Goal: Information Seeking & Learning: Learn about a topic

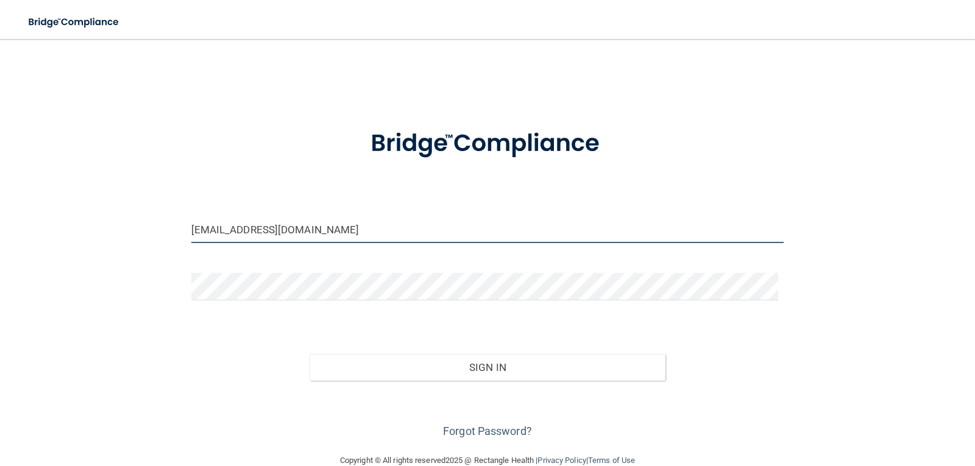
drag, startPoint x: 345, startPoint y: 235, endPoint x: 187, endPoint y: 235, distance: 158.4
click at [187, 235] on div "[EMAIL_ADDRESS][DOMAIN_NAME]" at bounding box center [487, 234] width 611 height 37
type input "[EMAIL_ADDRESS][DOMAIN_NAME]"
click at [309, 354] on button "Sign In" at bounding box center [487, 367] width 356 height 27
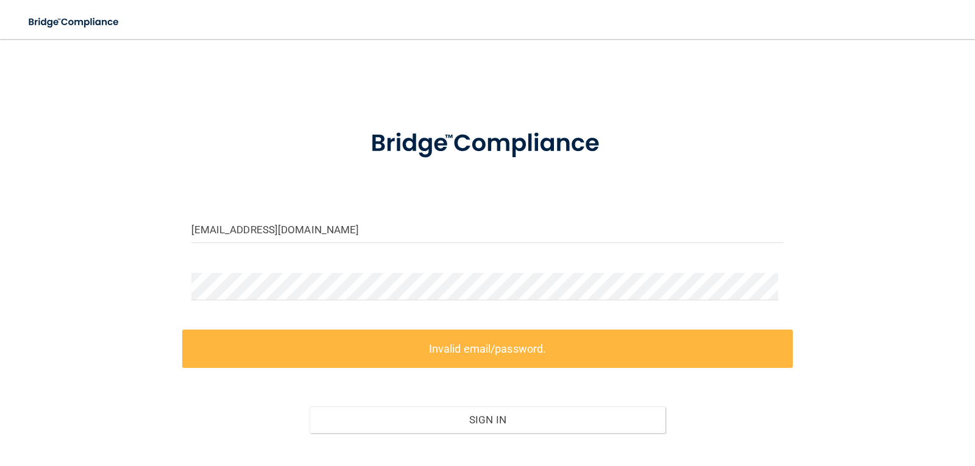
click at [277, 268] on form "[EMAIL_ADDRESS][DOMAIN_NAME] Invalid email/password. You don't have permission …" at bounding box center [487, 302] width 593 height 381
click at [63, 291] on div "[EMAIL_ADDRESS][DOMAIN_NAME] Invalid email/password. You don't have permission …" at bounding box center [487, 272] width 926 height 442
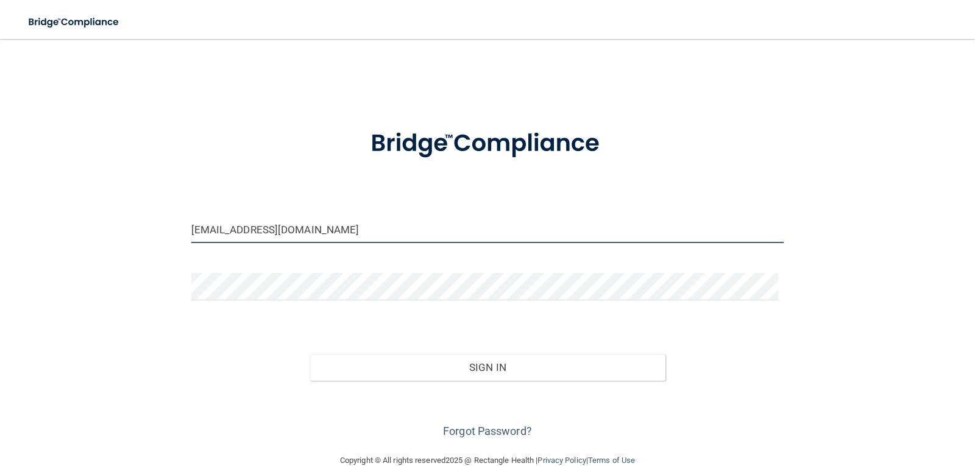
drag, startPoint x: 327, startPoint y: 234, endPoint x: 220, endPoint y: 235, distance: 106.6
click at [220, 235] on input "[EMAIL_ADDRESS][DOMAIN_NAME]" at bounding box center [487, 229] width 593 height 27
drag, startPoint x: 369, startPoint y: 235, endPoint x: 363, endPoint y: 238, distance: 7.1
click at [368, 233] on input "hillarryhanna@gmail.comom" at bounding box center [487, 229] width 593 height 27
type input "[EMAIL_ADDRESS][DOMAIN_NAME]"
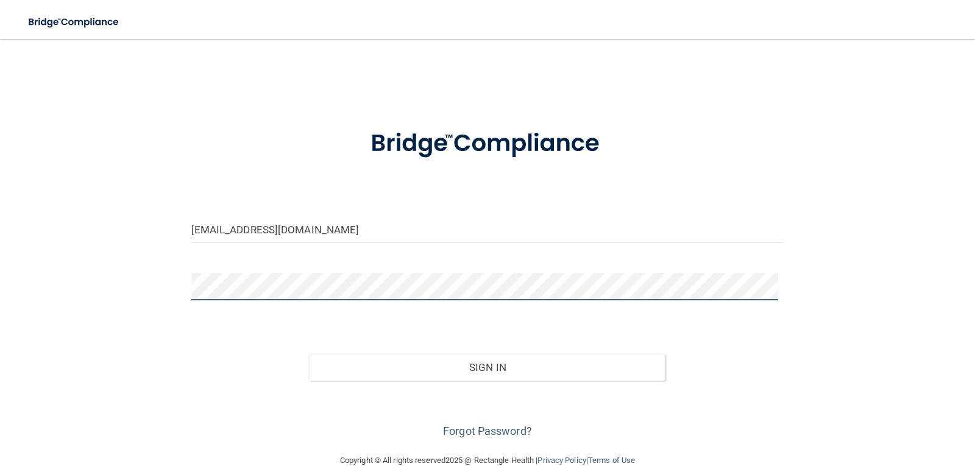
click at [167, 289] on div "[EMAIL_ADDRESS][DOMAIN_NAME] Invalid email/password. You don't have permission …" at bounding box center [487, 246] width 926 height 390
click at [309, 354] on button "Sign In" at bounding box center [487, 367] width 356 height 27
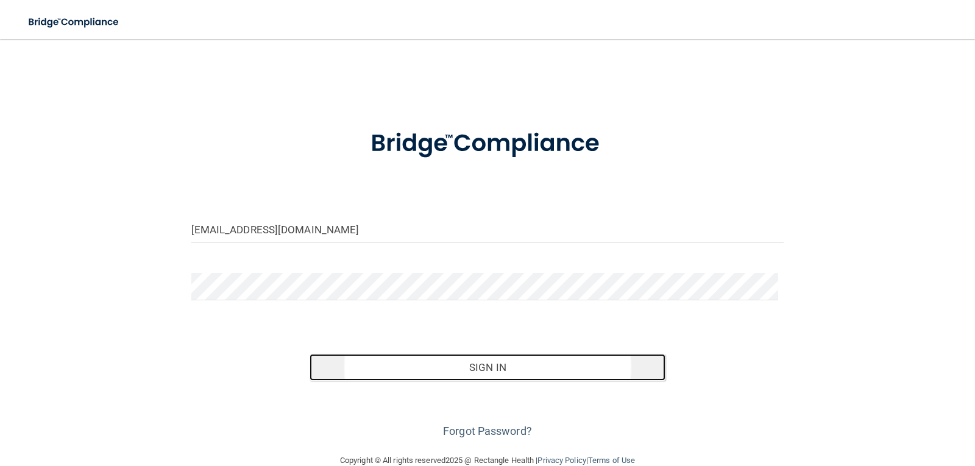
click at [509, 362] on button "Sign In" at bounding box center [487, 367] width 356 height 27
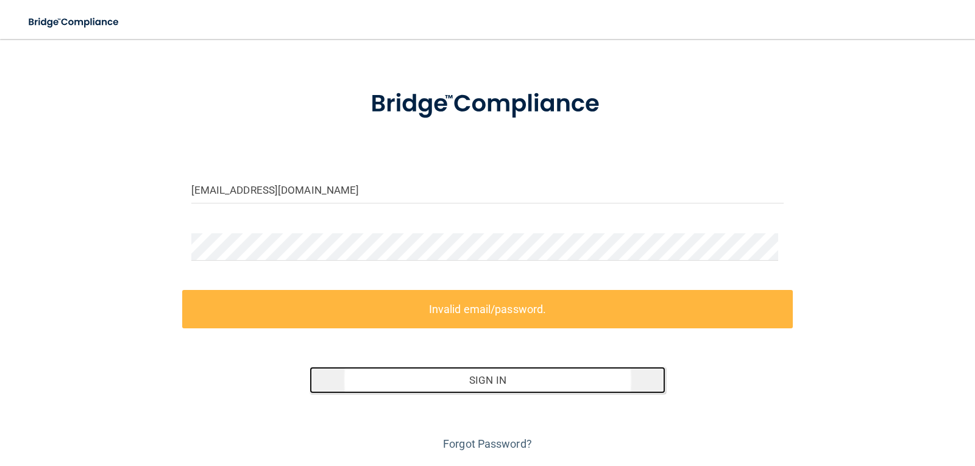
scroll to position [76, 0]
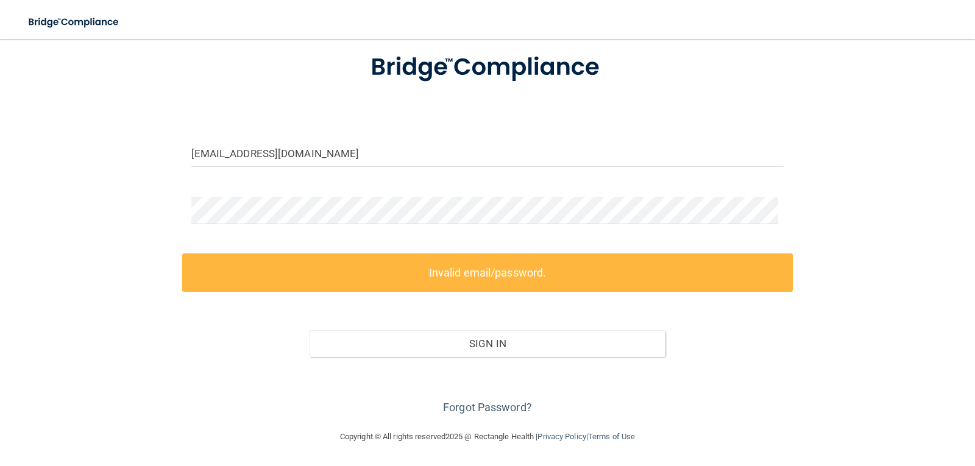
click at [488, 415] on div "Forgot Password?" at bounding box center [487, 387] width 611 height 61
click at [490, 408] on link "Forgot Password?" at bounding box center [487, 407] width 89 height 13
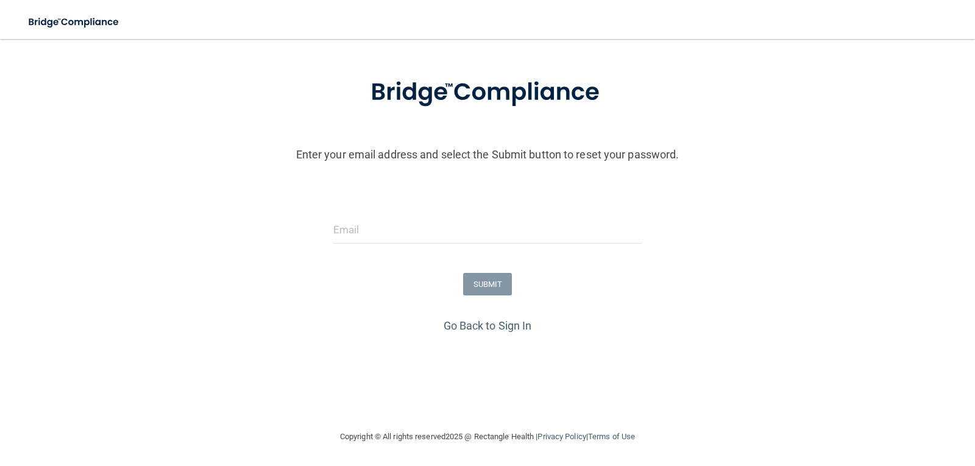
scroll to position [51, 0]
click at [408, 210] on form "Enter your email address and select the Submit button to reset your password. S…" at bounding box center [487, 188] width 963 height 255
click at [409, 227] on input "email" at bounding box center [487, 229] width 309 height 27
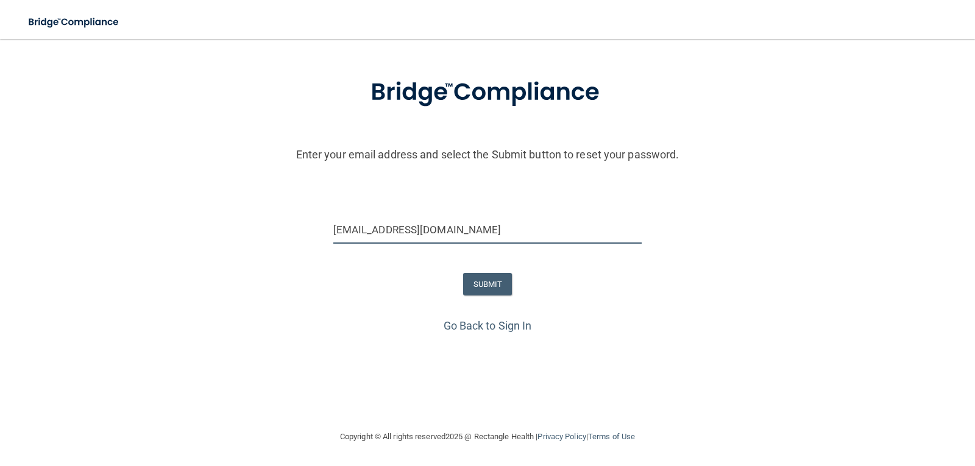
type input "[EMAIL_ADDRESS][DOMAIN_NAME]"
click at [463, 287] on button "SUBMIT" at bounding box center [487, 284] width 49 height 23
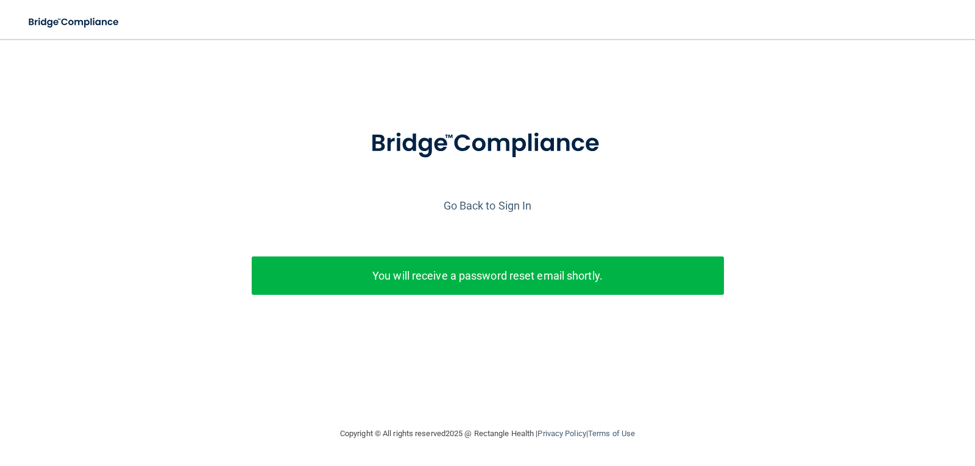
click at [472, 284] on p "You will receive a password reset email shortly." at bounding box center [488, 276] width 454 height 20
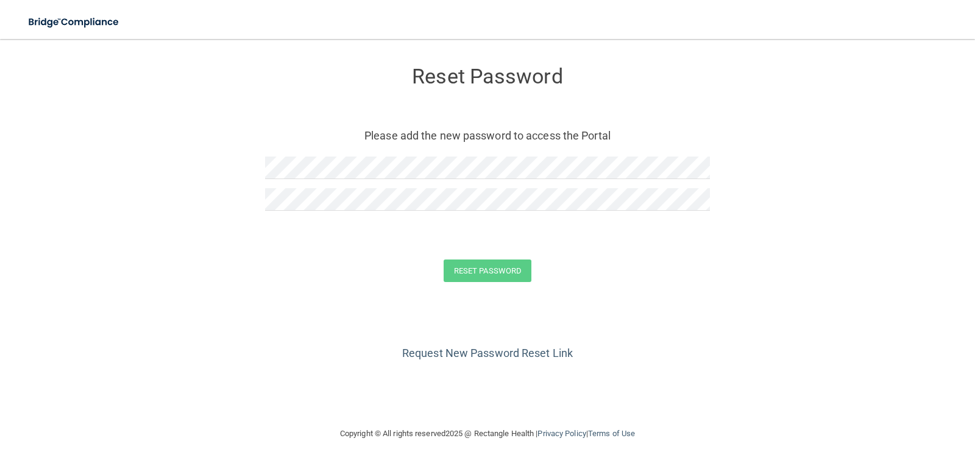
drag, startPoint x: 403, startPoint y: 147, endPoint x: 402, endPoint y: 155, distance: 8.0
click at [402, 155] on div "Reset Password Please add the new password to access the Portal" at bounding box center [487, 140] width 445 height 178
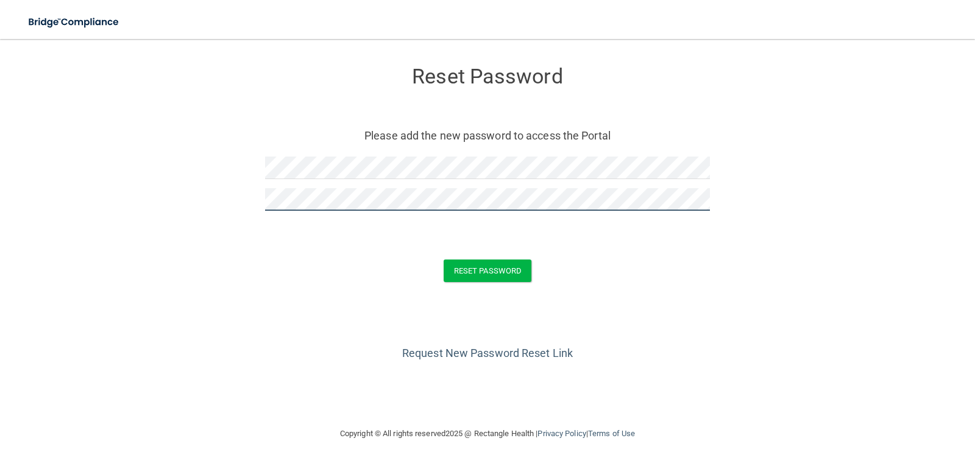
click at [444, 260] on button "Reset Password" at bounding box center [488, 271] width 88 height 23
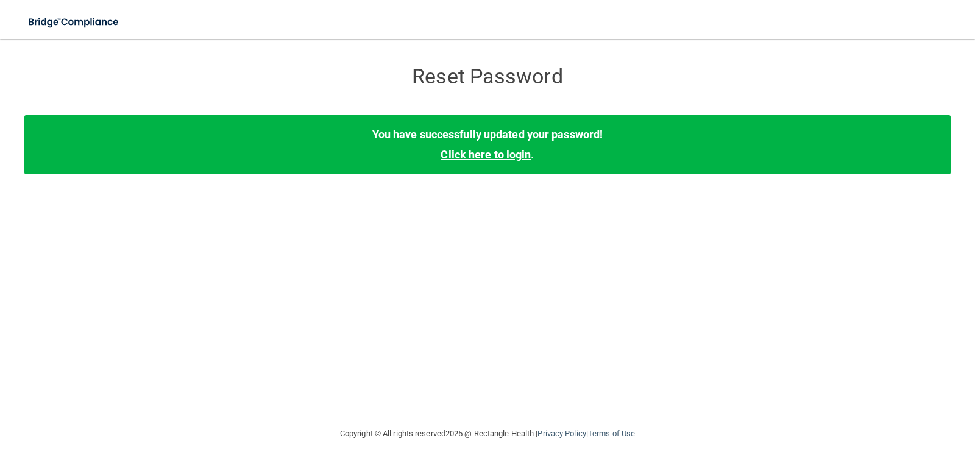
click at [515, 156] on link "Click here to login" at bounding box center [485, 154] width 90 height 13
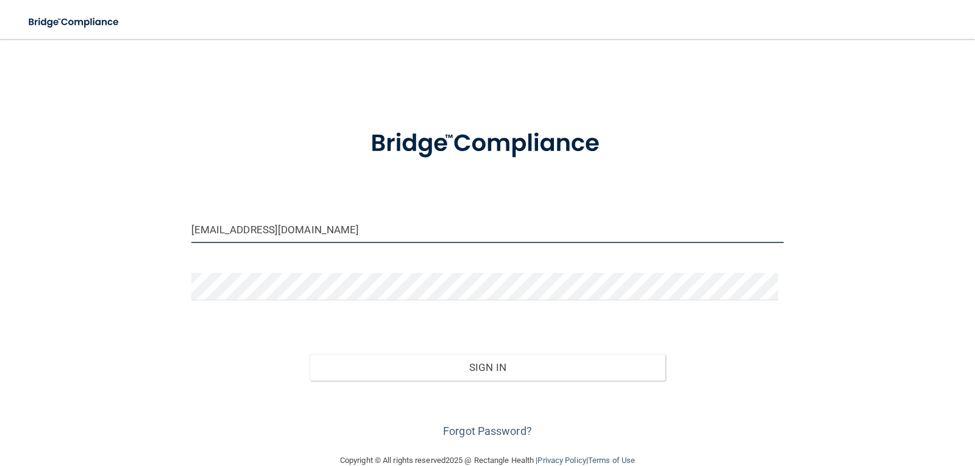
drag, startPoint x: 353, startPoint y: 222, endPoint x: 236, endPoint y: 212, distance: 117.4
click at [225, 217] on input "[EMAIL_ADDRESS][DOMAIN_NAME]" at bounding box center [487, 229] width 593 height 27
type input "[EMAIL_ADDRESS][DOMAIN_NAME]"
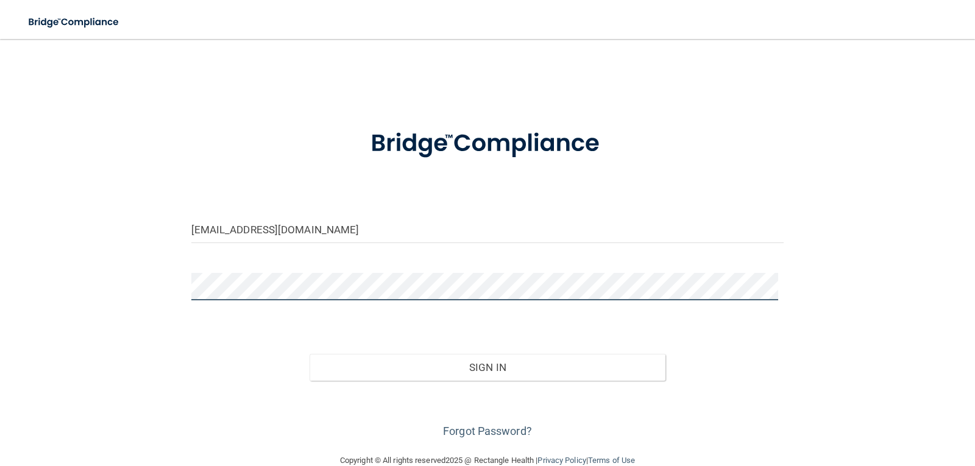
click at [63, 278] on div "[EMAIL_ADDRESS][DOMAIN_NAME] Invalid email/password. You don't have permission …" at bounding box center [487, 246] width 926 height 390
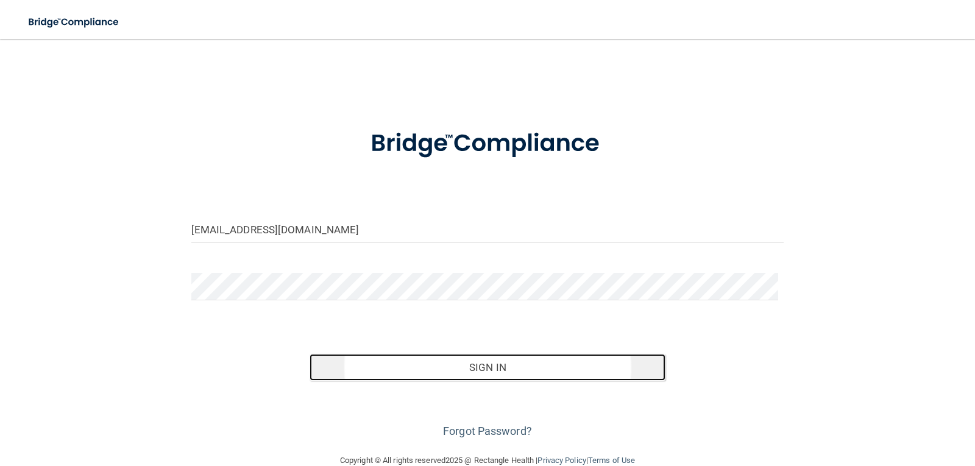
click at [506, 372] on button "Sign In" at bounding box center [487, 367] width 356 height 27
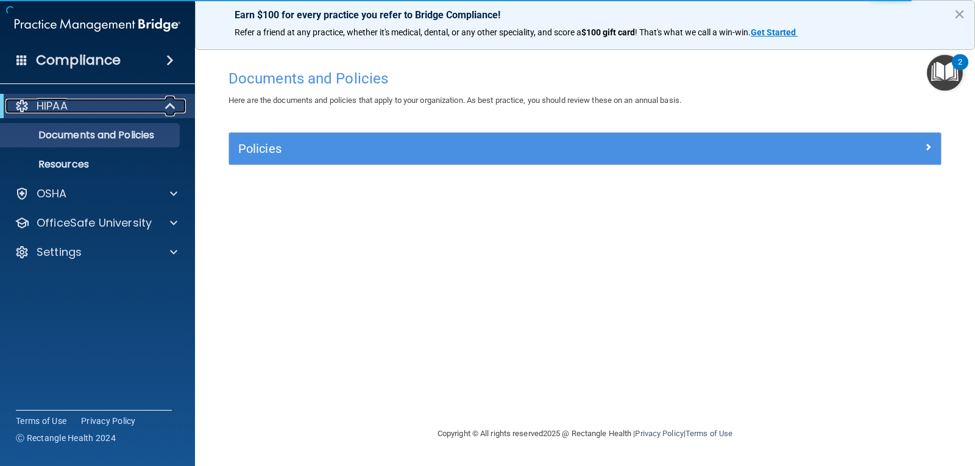
click at [71, 107] on div "HIPAA" at bounding box center [80, 106] width 150 height 15
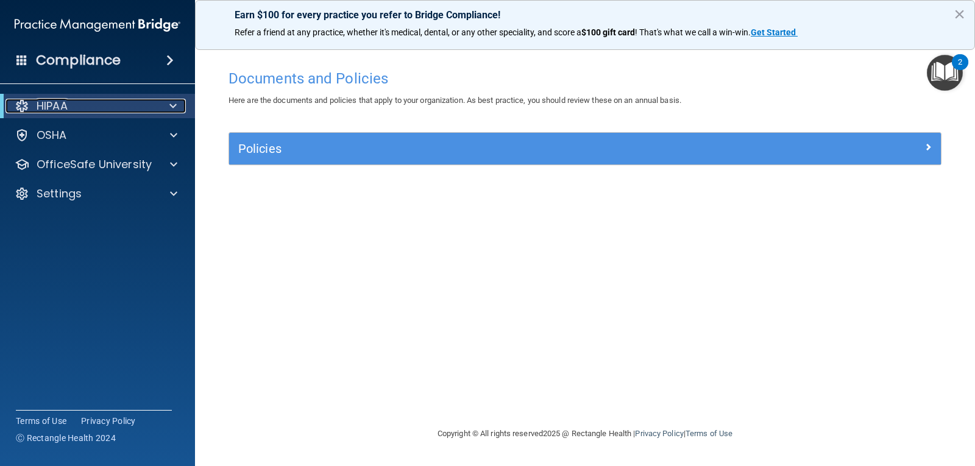
click at [71, 107] on div "HIPAA" at bounding box center [80, 106] width 150 height 15
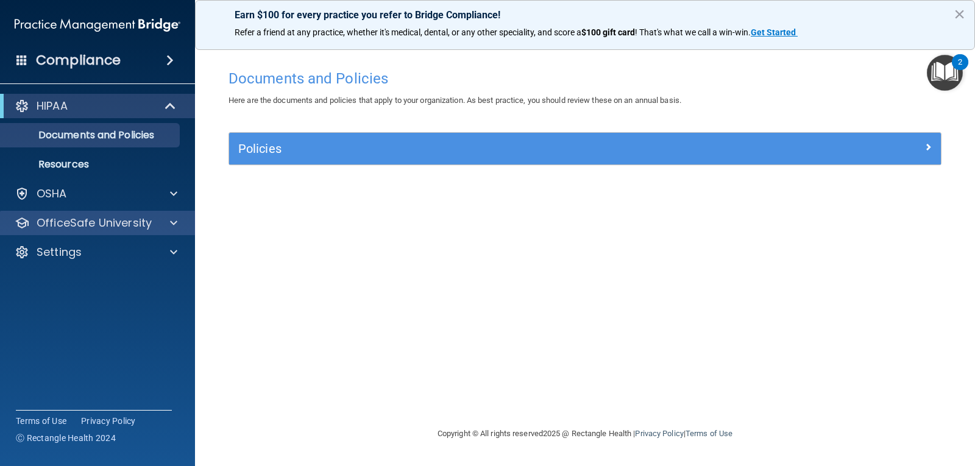
click at [97, 231] on div "OfficeSafe University" at bounding box center [98, 223] width 196 height 24
click at [172, 223] on span at bounding box center [173, 223] width 7 height 15
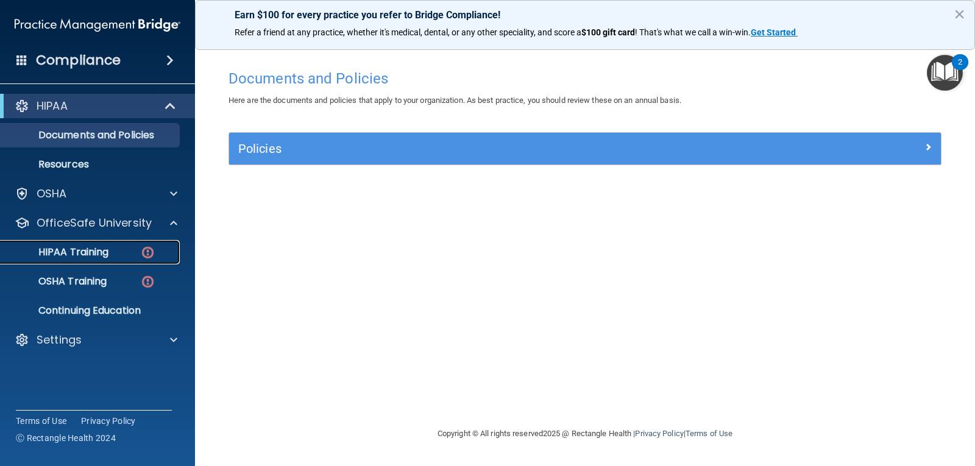
click at [91, 247] on p "HIPAA Training" at bounding box center [58, 252] width 101 height 12
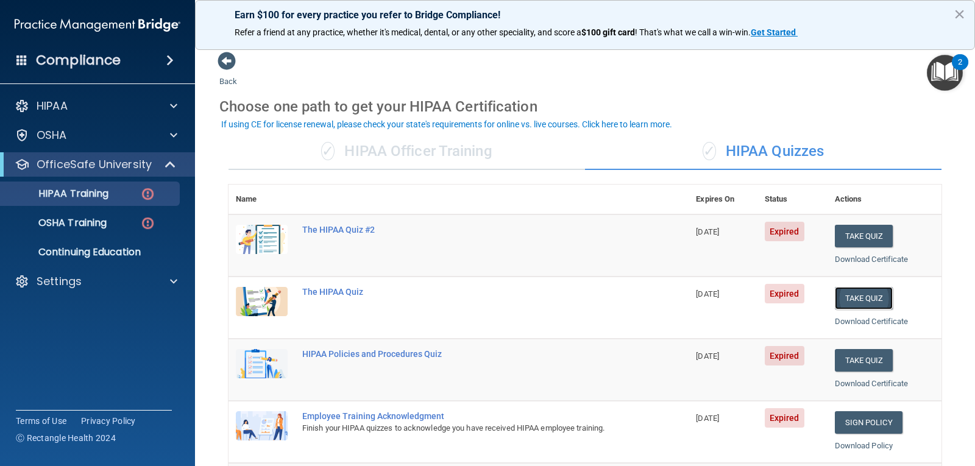
click at [846, 300] on button "Take Quiz" at bounding box center [864, 298] width 58 height 23
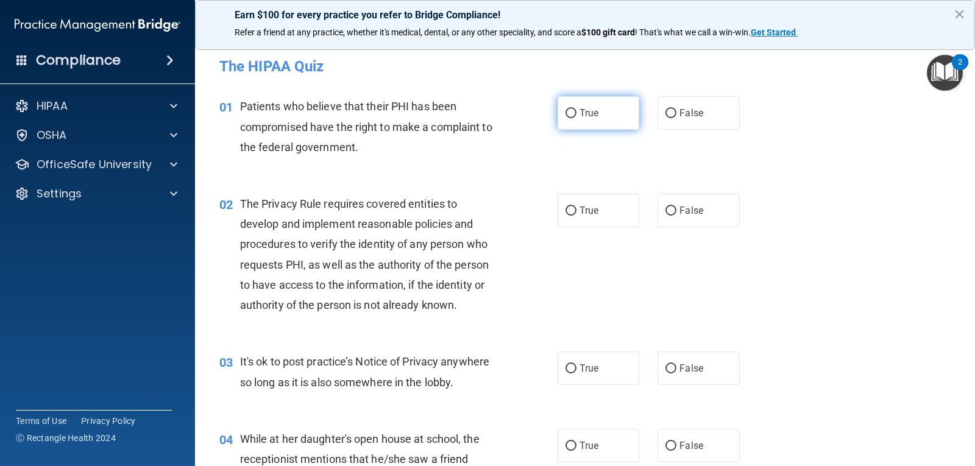
click at [585, 101] on label "True" at bounding box center [598, 113] width 82 height 34
click at [576, 109] on input "True" at bounding box center [570, 113] width 11 height 9
radio input "true"
click at [587, 201] on label "True" at bounding box center [598, 211] width 82 height 34
click at [576, 207] on input "True" at bounding box center [570, 211] width 11 height 9
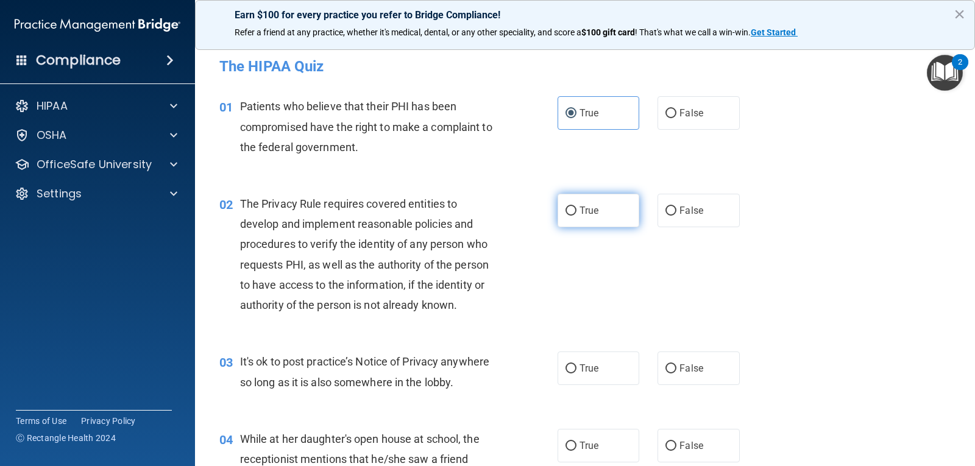
radio input "true"
click at [687, 376] on label "False" at bounding box center [698, 369] width 82 height 34
click at [676, 373] on input "False" at bounding box center [670, 368] width 11 height 9
radio input "true"
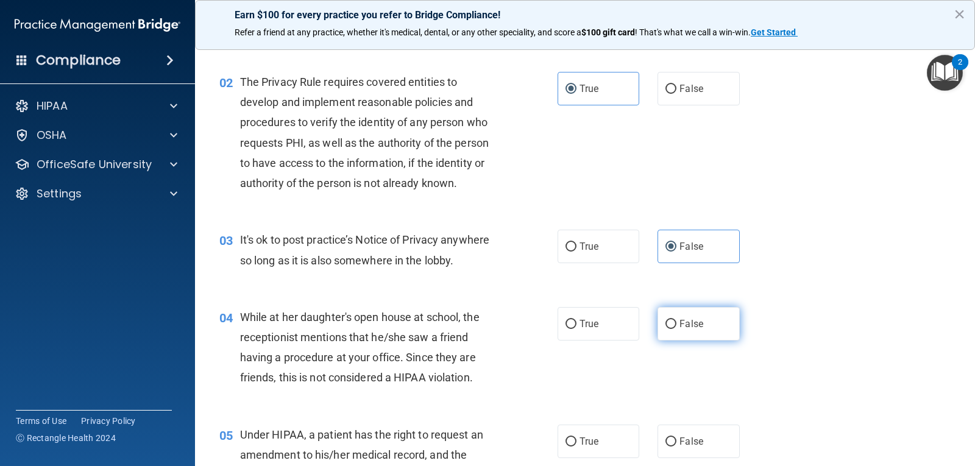
click at [691, 323] on span "False" at bounding box center [691, 324] width 24 height 12
click at [676, 323] on input "False" at bounding box center [670, 324] width 11 height 9
radio input "true"
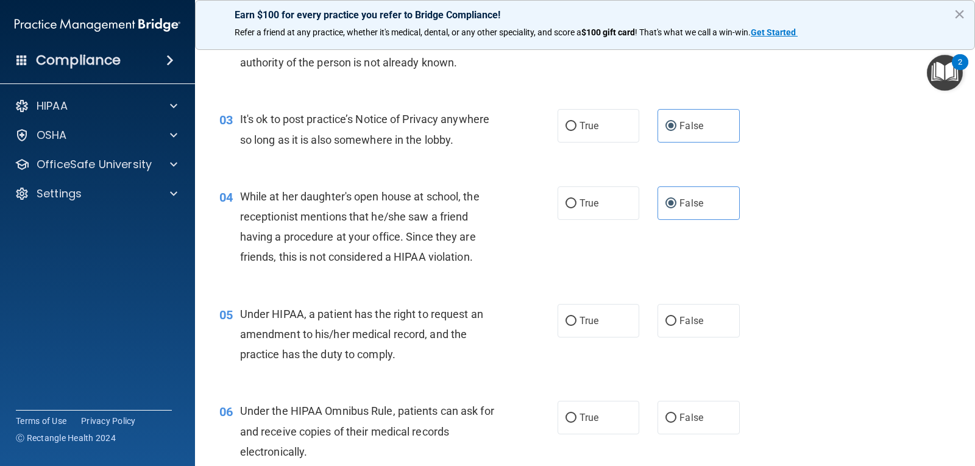
scroll to position [244, 0]
click at [686, 327] on label "False" at bounding box center [698, 320] width 82 height 34
click at [676, 325] on input "False" at bounding box center [670, 320] width 11 height 9
radio input "true"
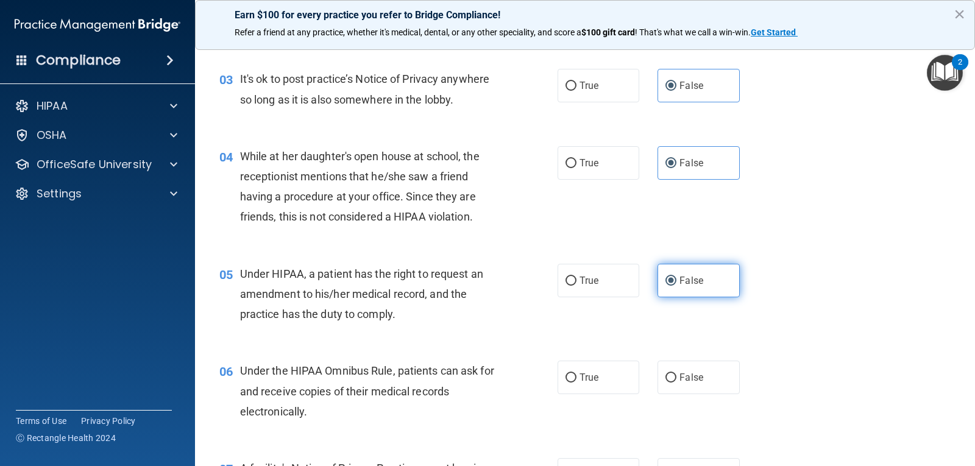
scroll to position [305, 0]
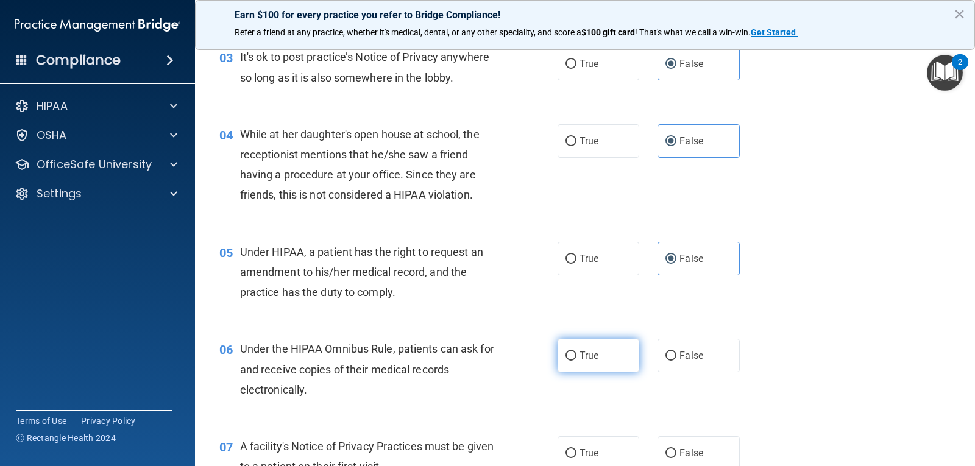
click at [595, 348] on label "True" at bounding box center [598, 356] width 82 height 34
click at [576, 352] on input "True" at bounding box center [570, 356] width 11 height 9
radio input "true"
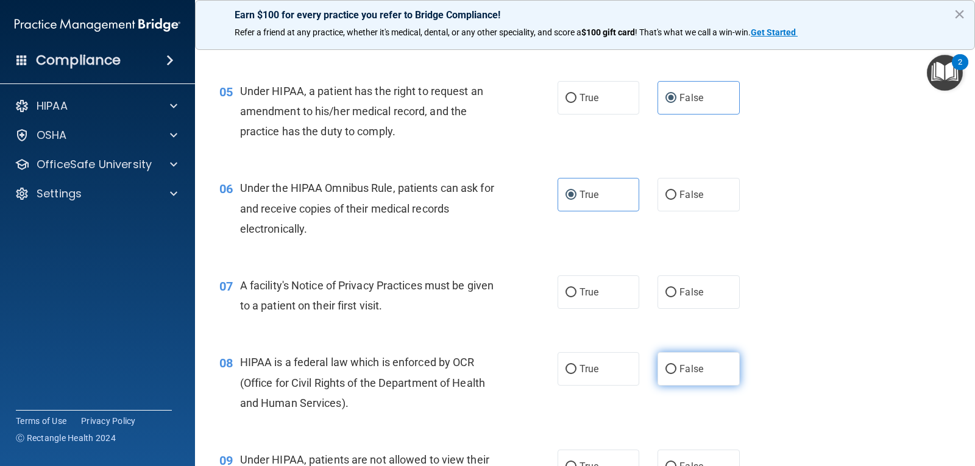
scroll to position [487, 0]
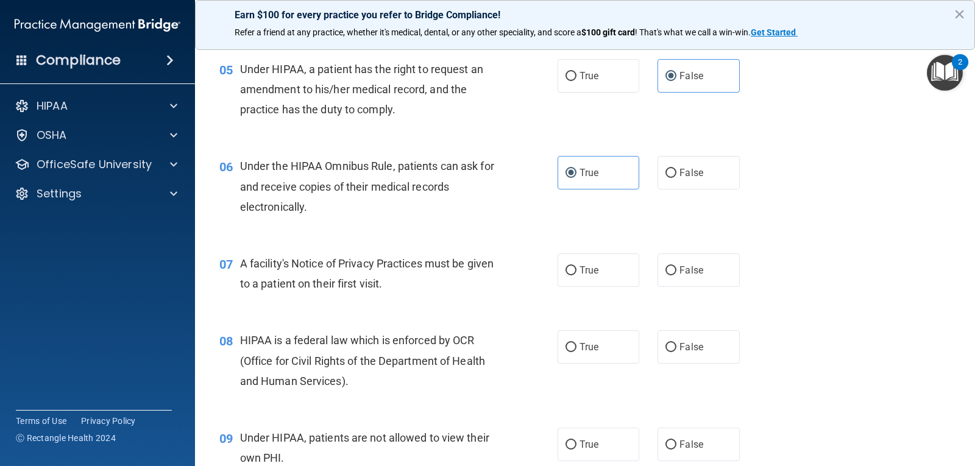
click at [609, 291] on div "07 A facility's Notice of Privacy Practices must be given to a patient on their…" at bounding box center [584, 276] width 749 height 77
click at [612, 284] on label "True" at bounding box center [598, 270] width 82 height 34
click at [576, 275] on input "True" at bounding box center [570, 270] width 11 height 9
radio input "true"
click at [598, 338] on label "True" at bounding box center [598, 347] width 82 height 34
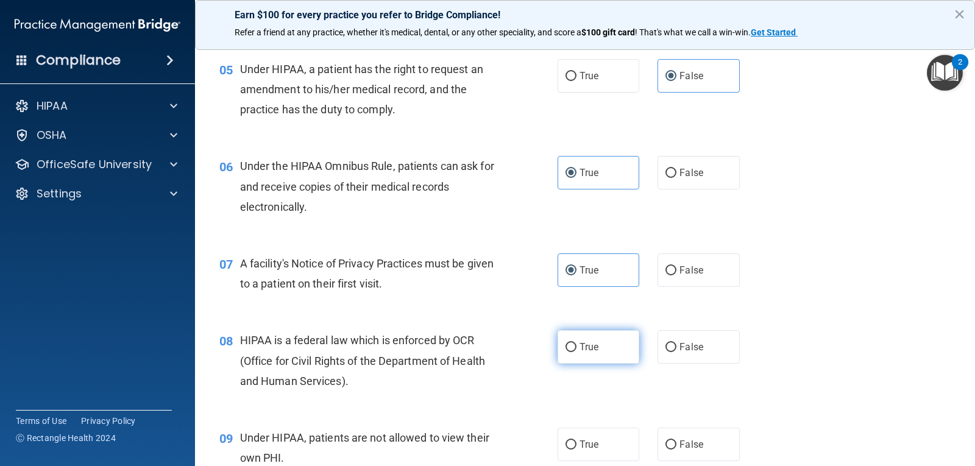
click at [576, 343] on input "True" at bounding box center [570, 347] width 11 height 9
radio input "true"
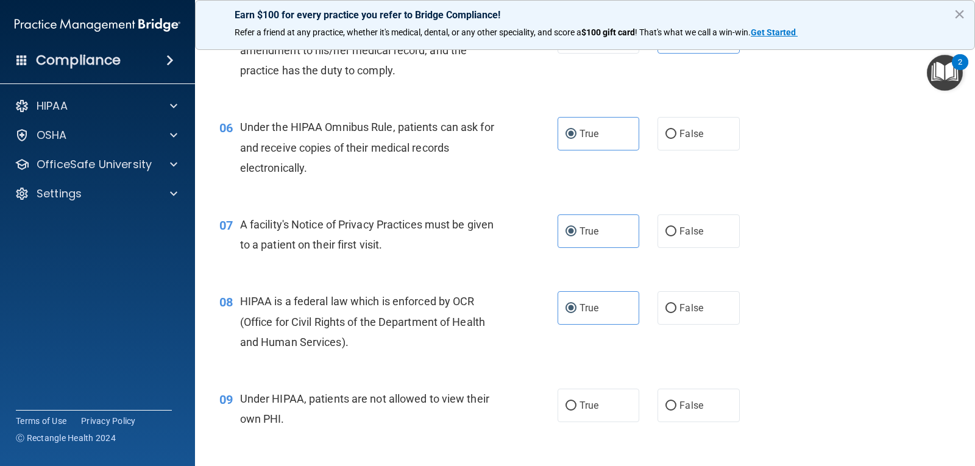
scroll to position [548, 0]
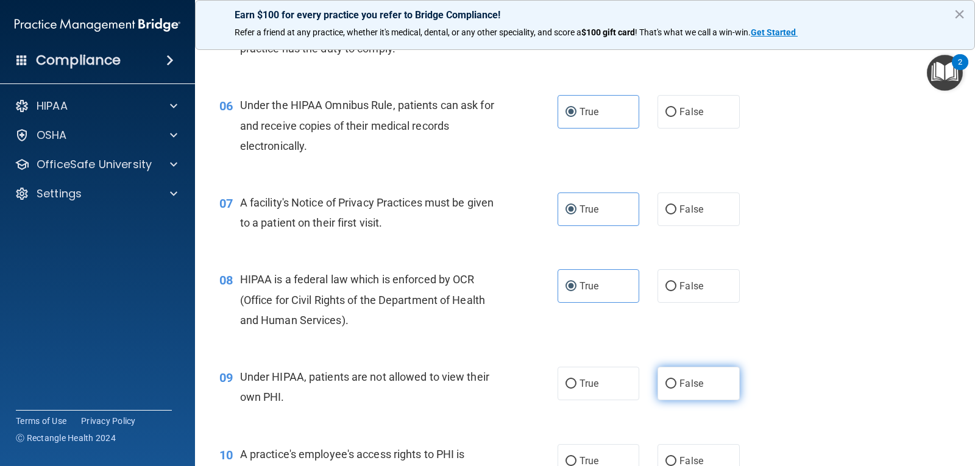
click at [668, 373] on label "False" at bounding box center [698, 384] width 82 height 34
click at [668, 380] on input "False" at bounding box center [670, 384] width 11 height 9
radio input "true"
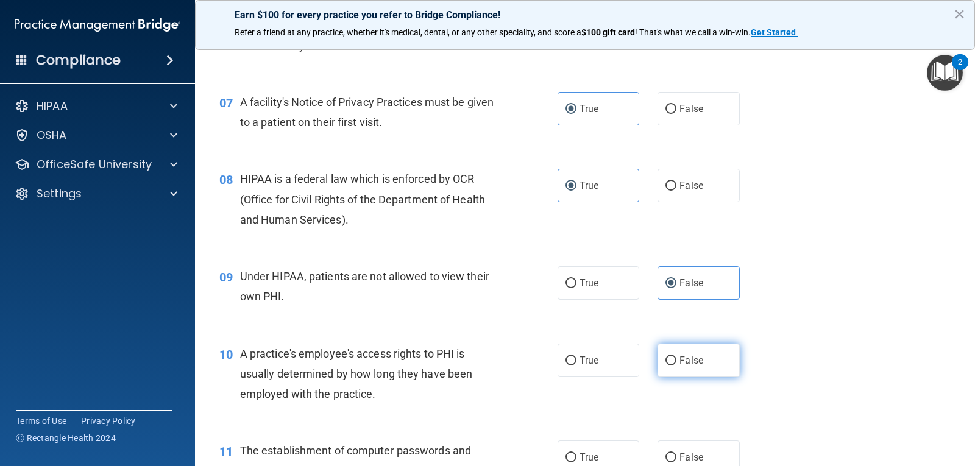
scroll to position [670, 0]
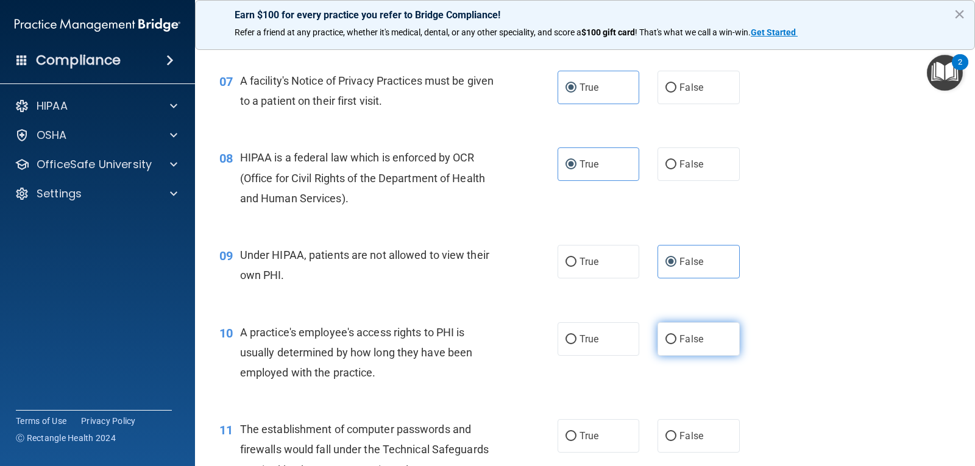
click at [665, 343] on input "False" at bounding box center [670, 339] width 11 height 9
radio input "true"
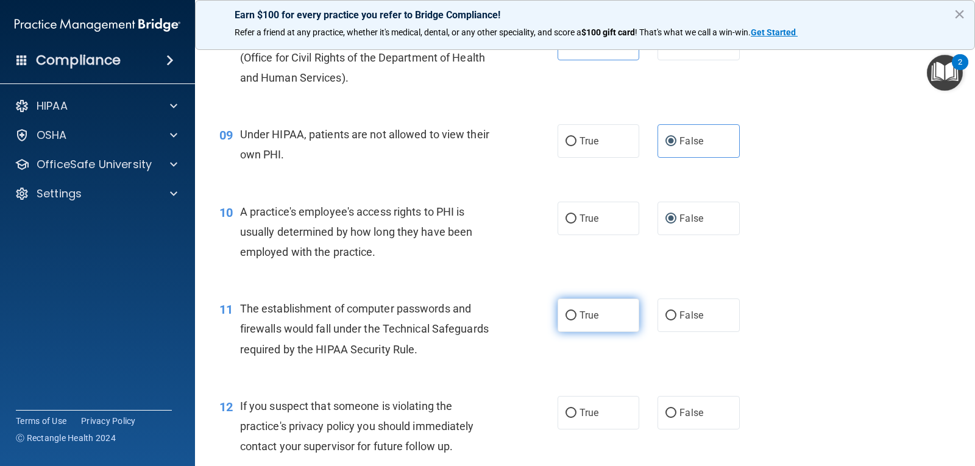
scroll to position [792, 0]
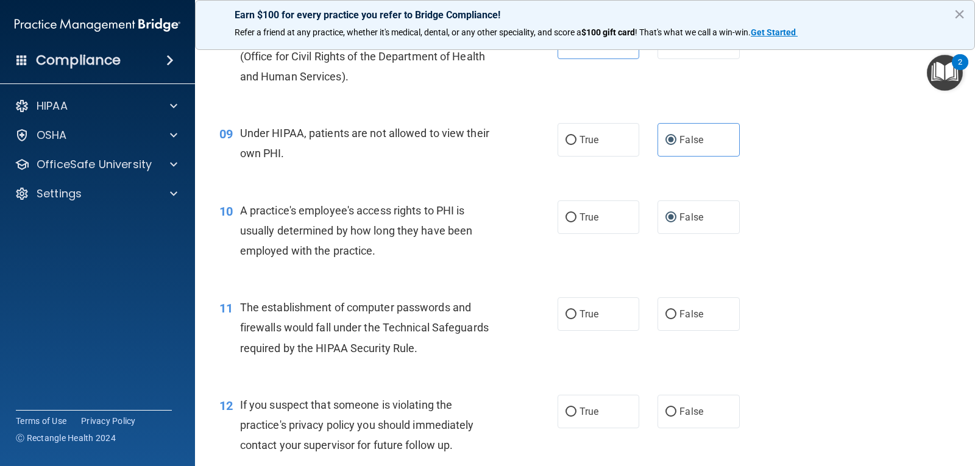
click at [613, 242] on div "10 A practice's employee's access rights to PHI is usually determined by how lo…" at bounding box center [584, 233] width 749 height 97
click at [587, 334] on div "11 The establishment of computer passwords and firewalls would fall under the T…" at bounding box center [584, 330] width 749 height 97
click at [589, 323] on label "True" at bounding box center [598, 314] width 82 height 34
click at [576, 319] on input "True" at bounding box center [570, 314] width 11 height 9
radio input "true"
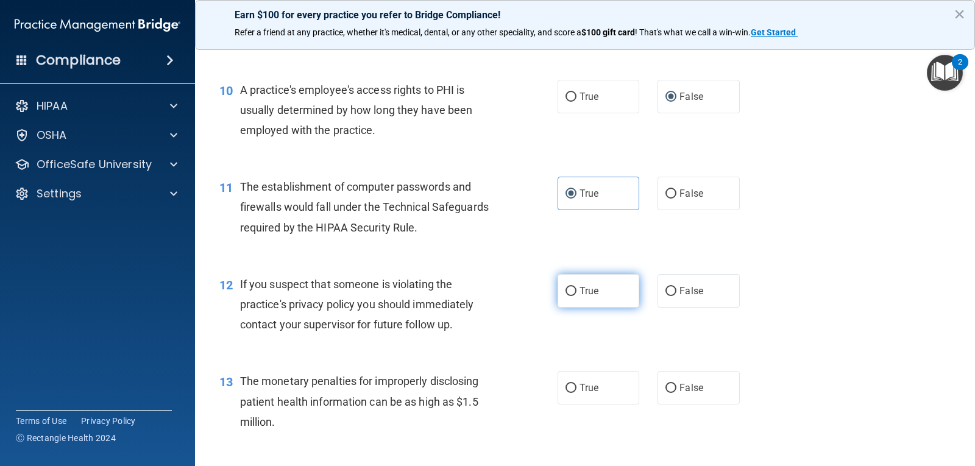
scroll to position [914, 0]
click at [592, 300] on label "True" at bounding box center [598, 290] width 82 height 34
click at [576, 295] on input "True" at bounding box center [570, 290] width 11 height 9
radio input "true"
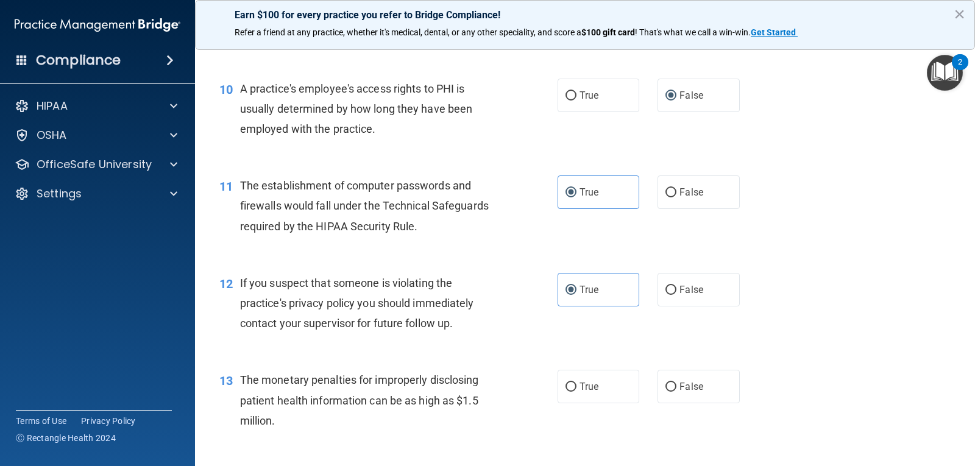
drag, startPoint x: 590, startPoint y: 386, endPoint x: 601, endPoint y: 341, distance: 46.0
click at [589, 384] on span "True" at bounding box center [588, 387] width 19 height 12
click at [576, 384] on input "True" at bounding box center [570, 387] width 11 height 9
radio input "true"
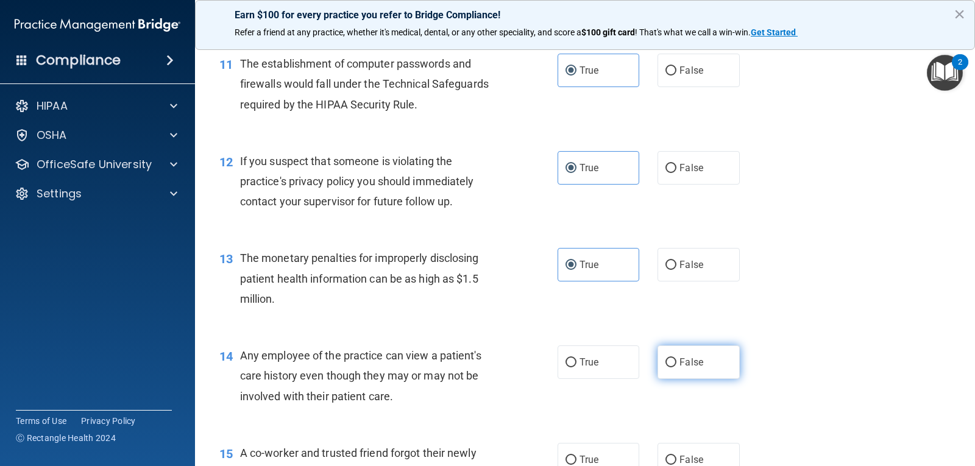
click at [679, 374] on label "False" at bounding box center [698, 362] width 82 height 34
click at [676, 367] on input "False" at bounding box center [670, 362] width 11 height 9
radio input "true"
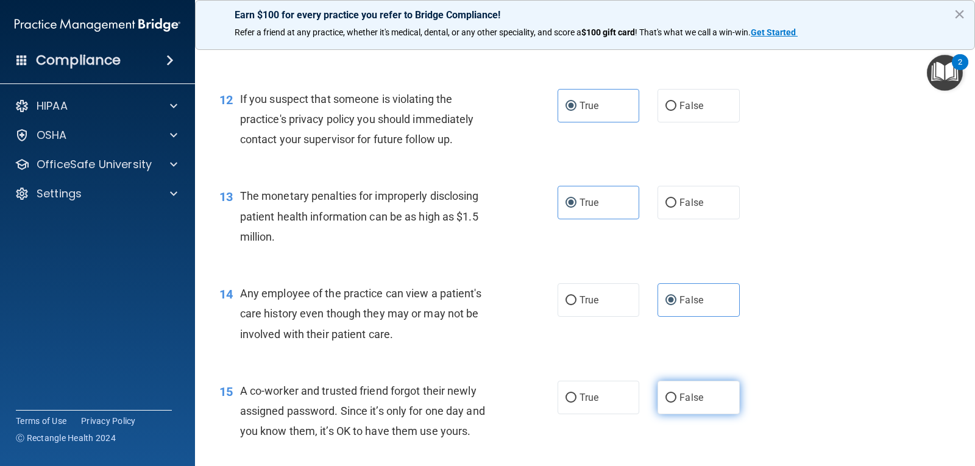
scroll to position [1157, 0]
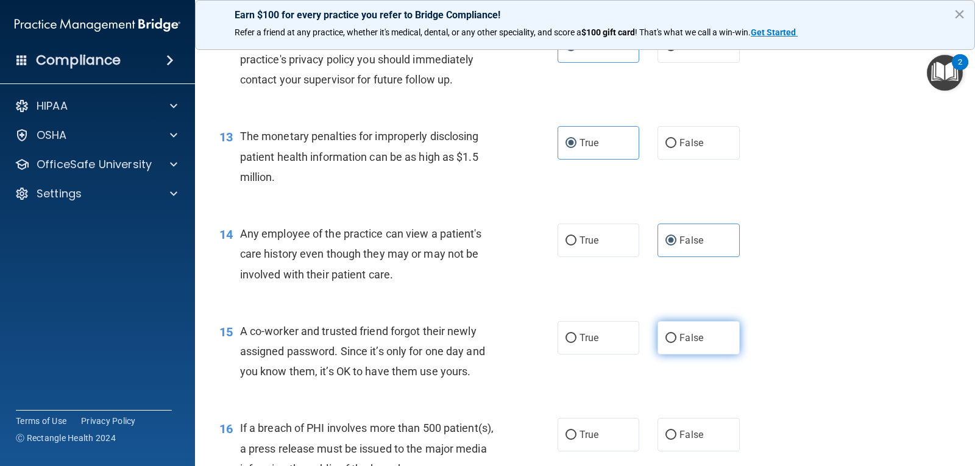
click at [679, 331] on label "False" at bounding box center [698, 338] width 82 height 34
click at [676, 334] on input "False" at bounding box center [670, 338] width 11 height 9
radio input "true"
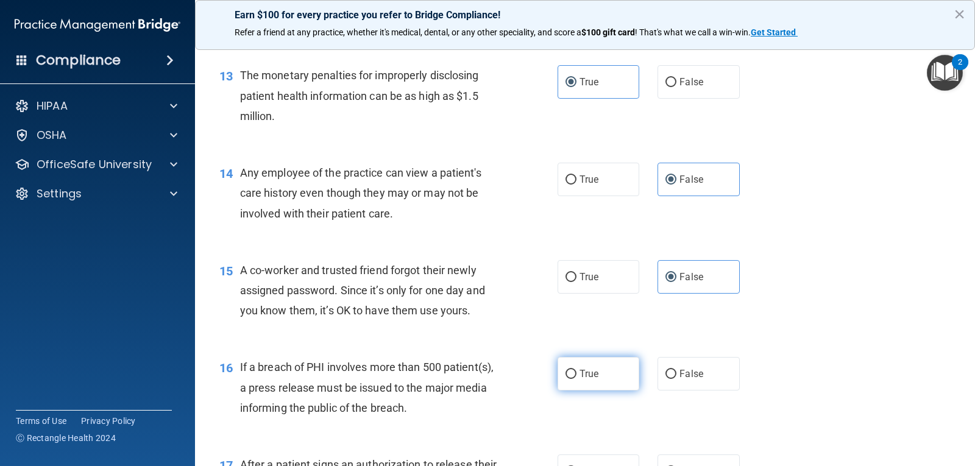
click at [594, 373] on span "True" at bounding box center [588, 374] width 19 height 12
click at [576, 373] on input "True" at bounding box center [570, 374] width 11 height 9
radio input "true"
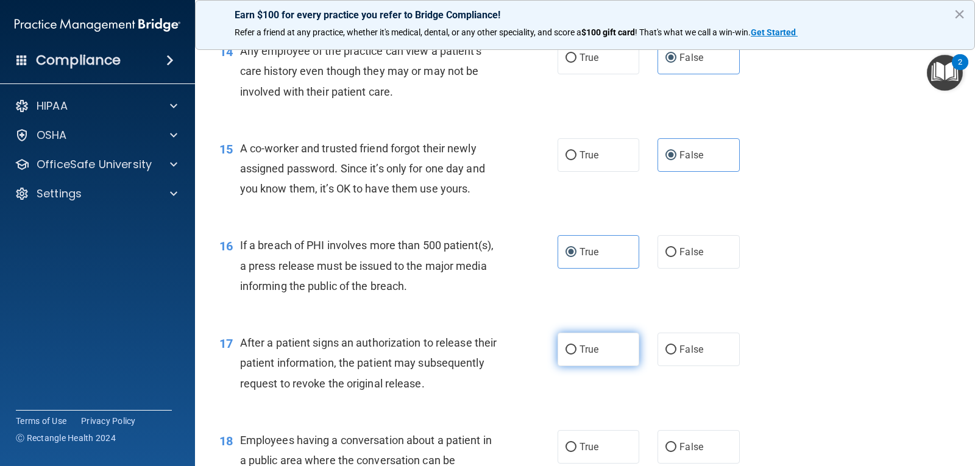
click at [598, 356] on label "True" at bounding box center [598, 350] width 82 height 34
click at [576, 355] on input "True" at bounding box center [570, 349] width 11 height 9
radio input "true"
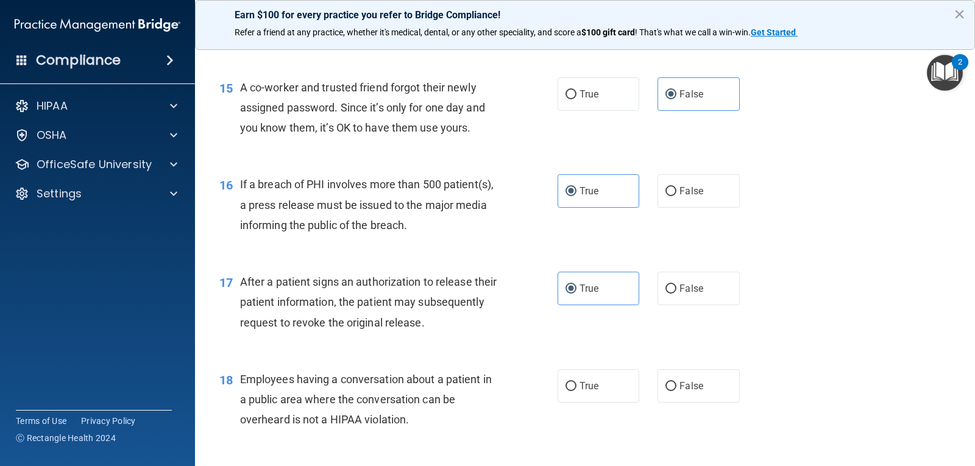
click at [676, 367] on div "18 Employees having a conversation about a patient in a public area where the c…" at bounding box center [584, 402] width 749 height 97
click at [687, 378] on label "False" at bounding box center [698, 386] width 82 height 34
click at [676, 382] on input "False" at bounding box center [670, 386] width 11 height 9
radio input "true"
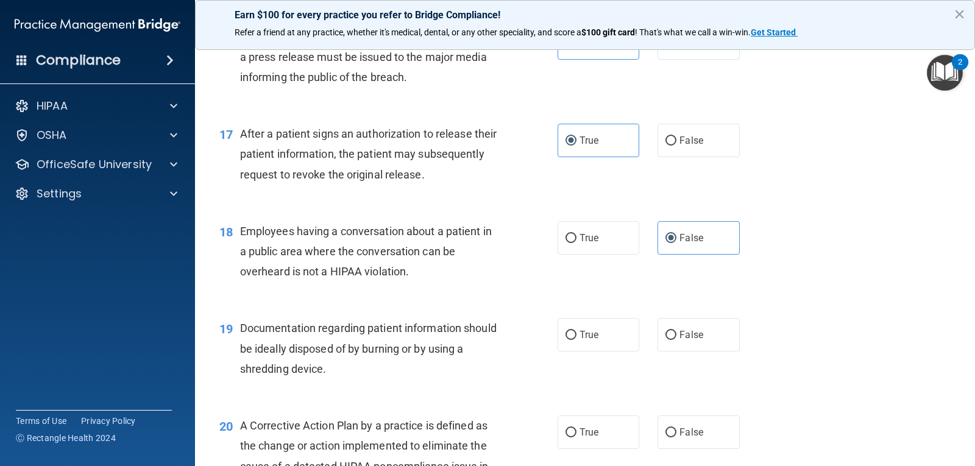
scroll to position [1584, 0]
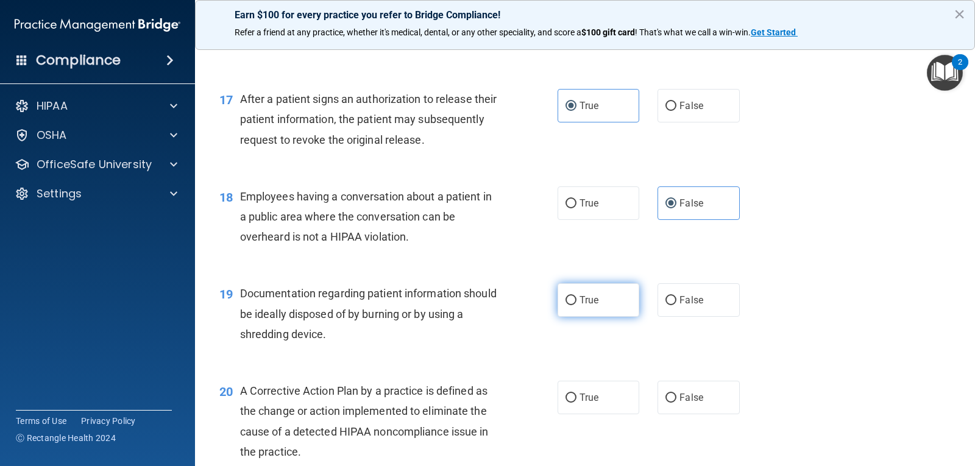
click at [589, 301] on span "True" at bounding box center [588, 300] width 19 height 12
click at [576, 301] on input "True" at bounding box center [570, 300] width 11 height 9
radio input "true"
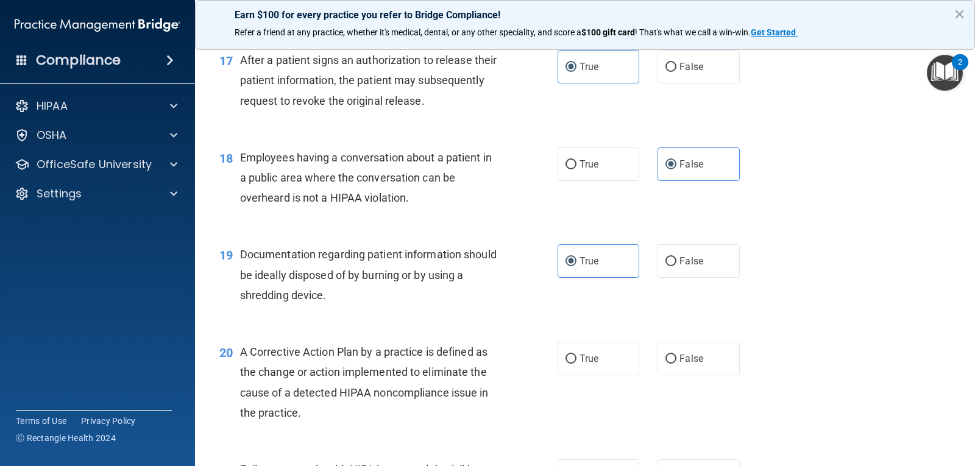
scroll to position [1645, 0]
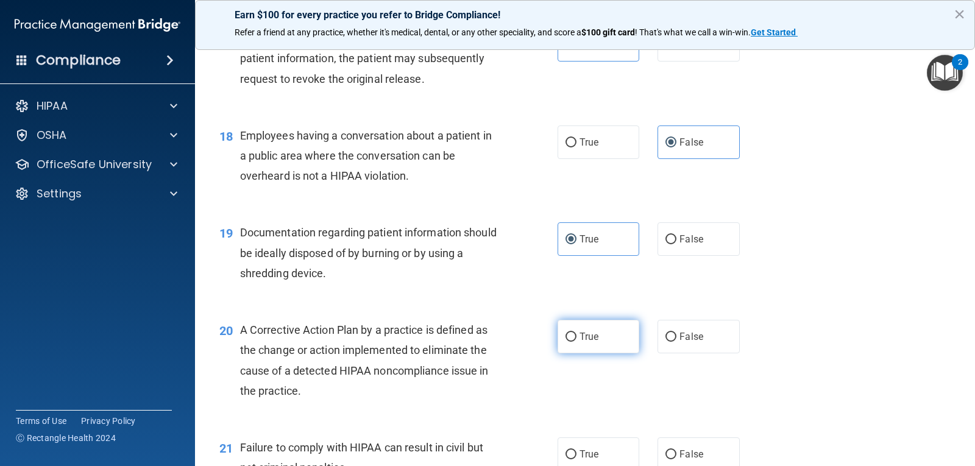
click at [609, 344] on label "True" at bounding box center [598, 337] width 82 height 34
click at [576, 342] on input "True" at bounding box center [570, 337] width 11 height 9
radio input "true"
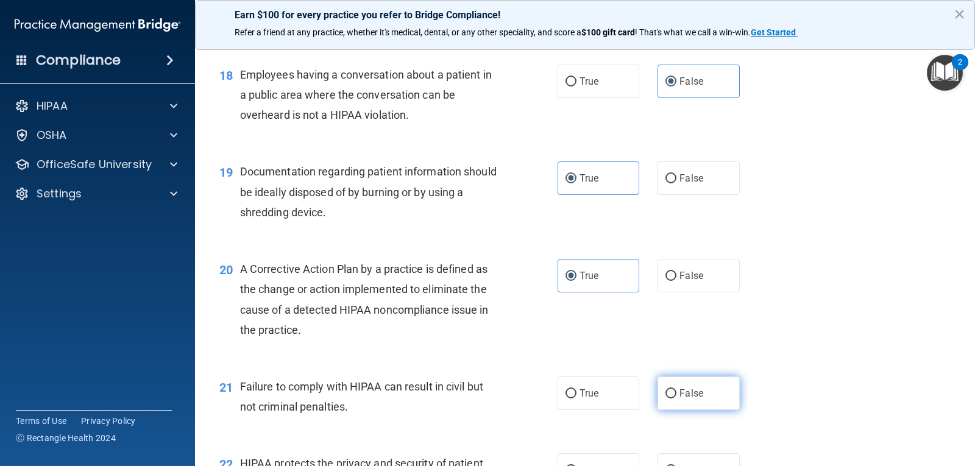
click at [671, 392] on input "False" at bounding box center [670, 393] width 11 height 9
radio input "true"
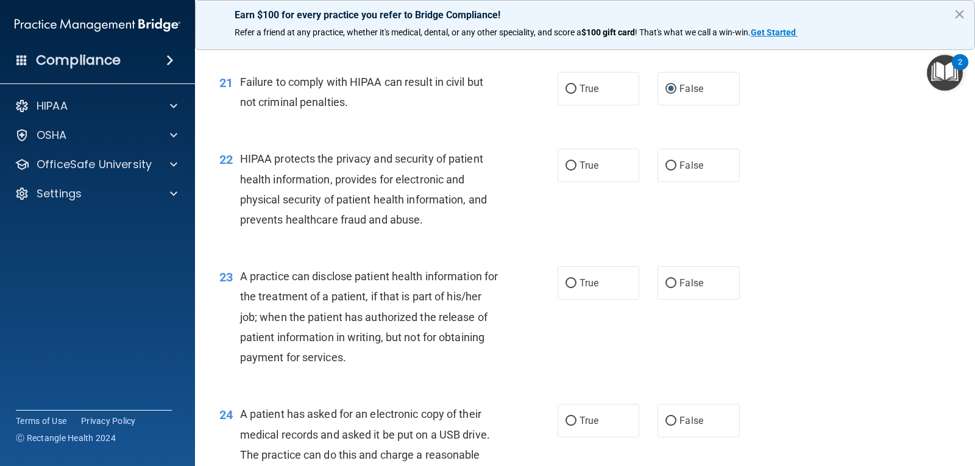
click at [612, 194] on div "22 HIPAA protects the privacy and security of patient health information, provi…" at bounding box center [584, 192] width 749 height 118
click at [588, 174] on label "True" at bounding box center [598, 166] width 82 height 34
click at [576, 171] on input "True" at bounding box center [570, 165] width 11 height 9
radio input "true"
click at [665, 279] on input "False" at bounding box center [670, 283] width 11 height 9
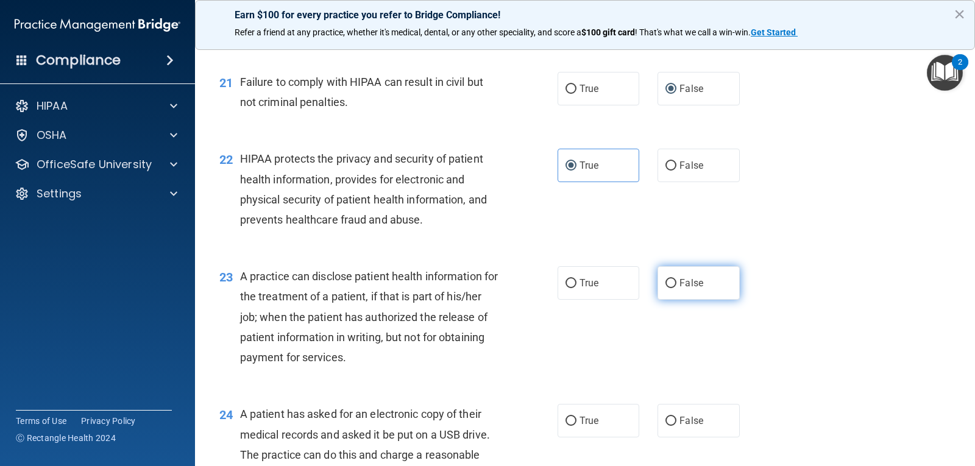
radio input "true"
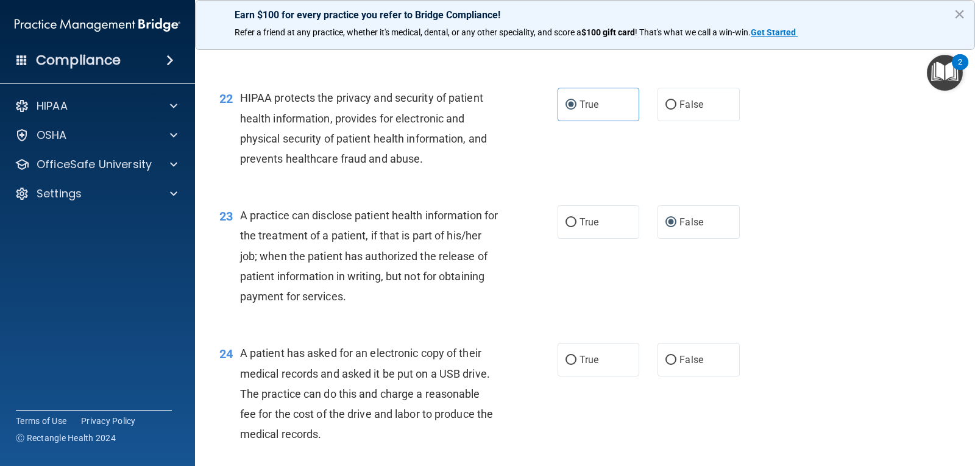
scroll to position [2132, 0]
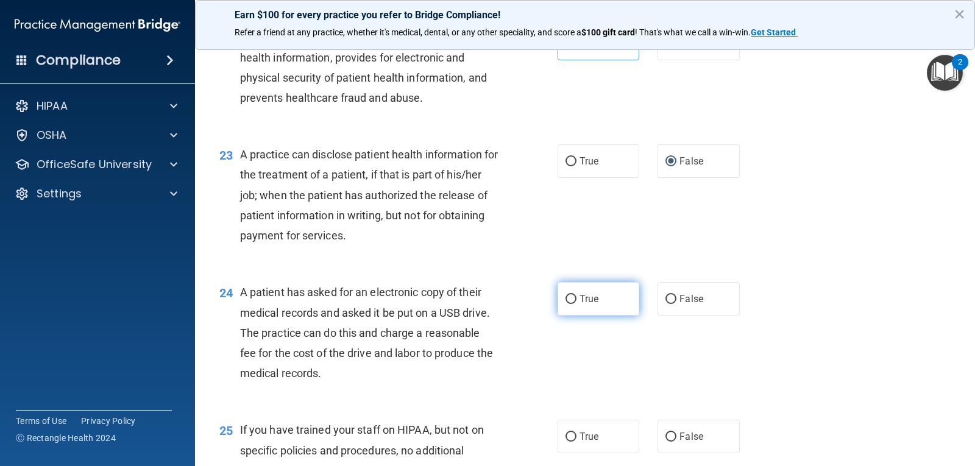
click at [607, 292] on label "True" at bounding box center [598, 299] width 82 height 34
click at [576, 295] on input "True" at bounding box center [570, 299] width 11 height 9
radio input "true"
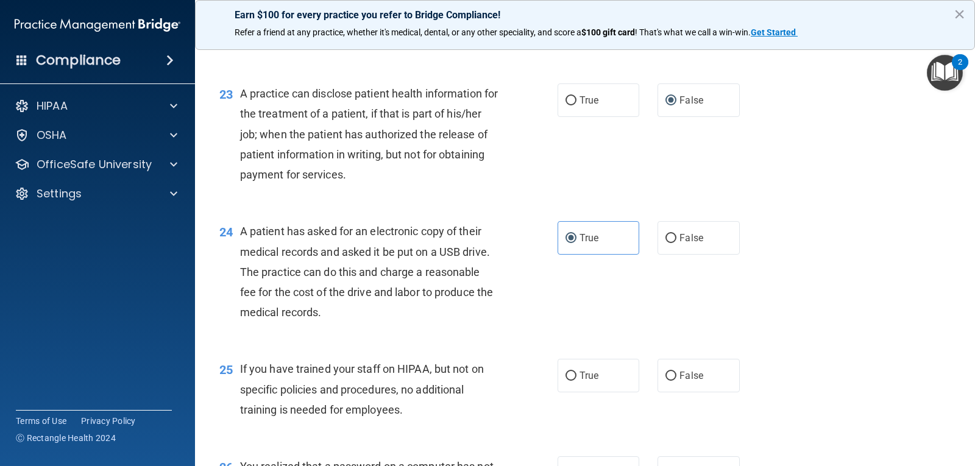
click at [682, 358] on div "25 If you have trained your staff on HIPAA, but not on specific policies and pr…" at bounding box center [584, 392] width 749 height 97
click at [687, 365] on label "False" at bounding box center [698, 376] width 82 height 34
click at [676, 372] on input "False" at bounding box center [670, 376] width 11 height 9
radio input "true"
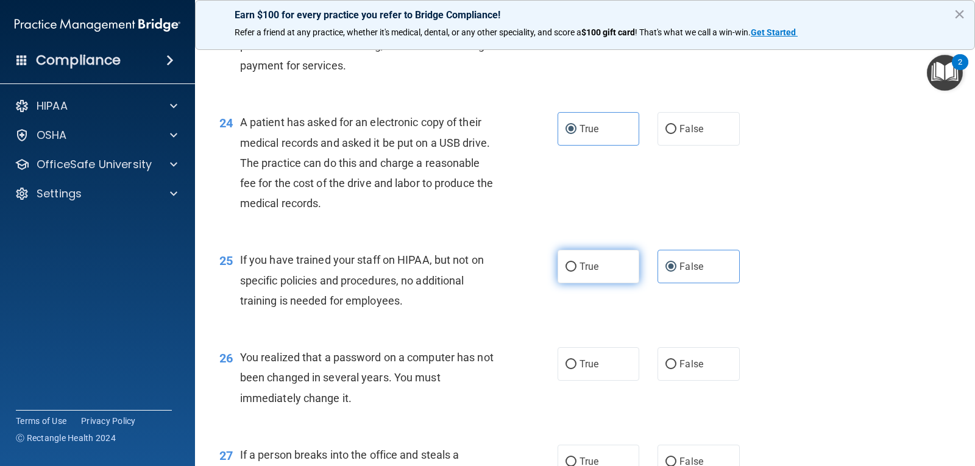
scroll to position [2376, 0]
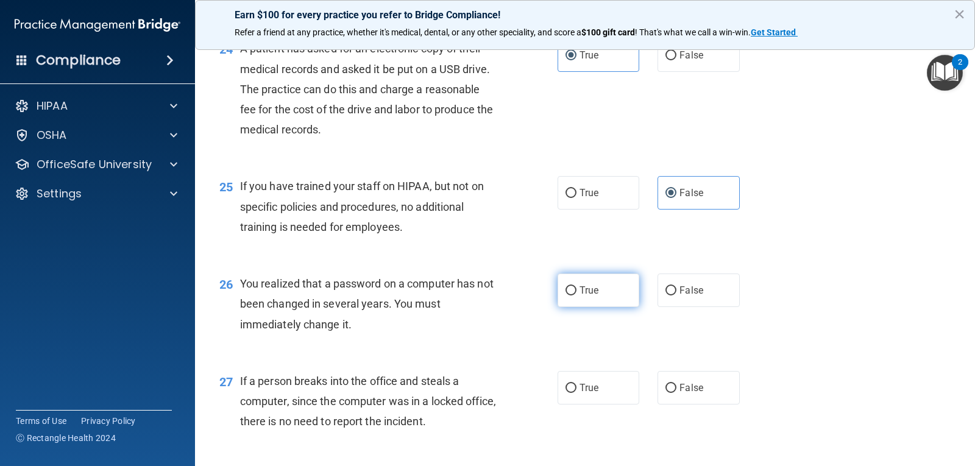
click at [581, 278] on label "True" at bounding box center [598, 291] width 82 height 34
click at [576, 286] on input "True" at bounding box center [570, 290] width 11 height 9
radio input "true"
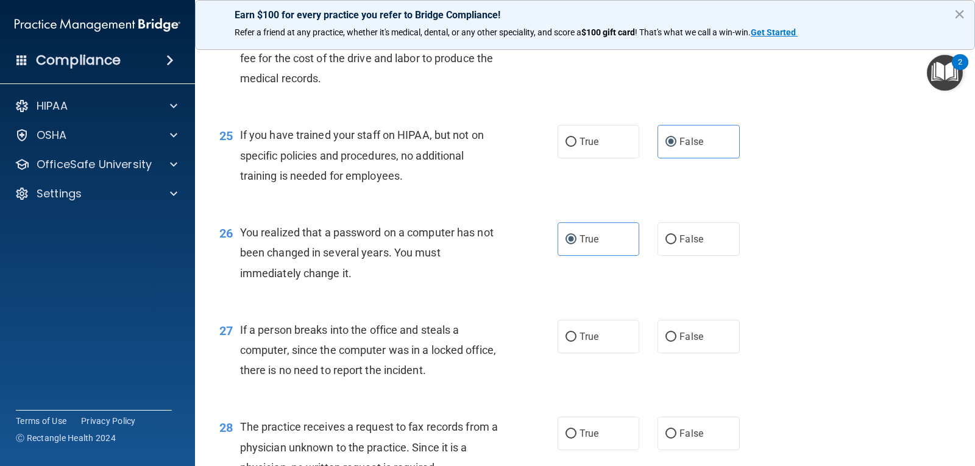
scroll to position [2498, 0]
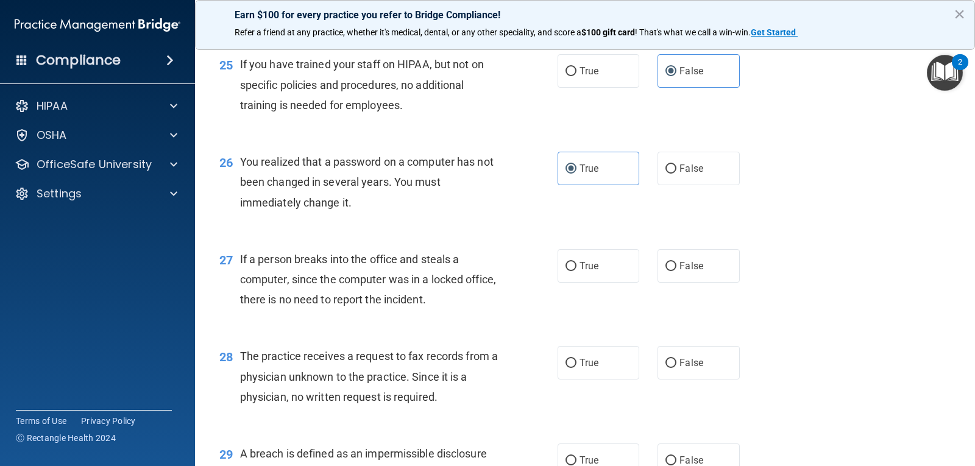
click at [642, 288] on div "27 If a person breaks into the office and steals a computer, since the computer…" at bounding box center [584, 282] width 749 height 97
click at [680, 276] on label "False" at bounding box center [698, 266] width 82 height 34
click at [676, 271] on input "False" at bounding box center [670, 266] width 11 height 9
radio input "true"
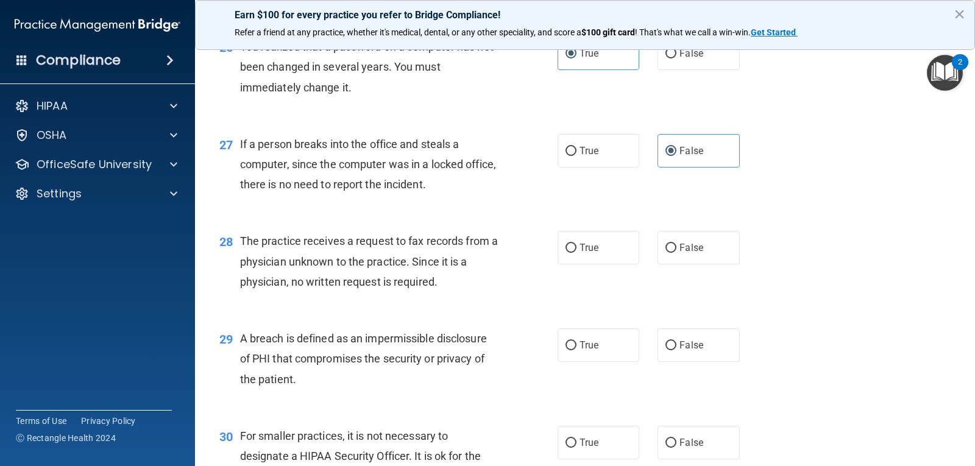
scroll to position [2620, 0]
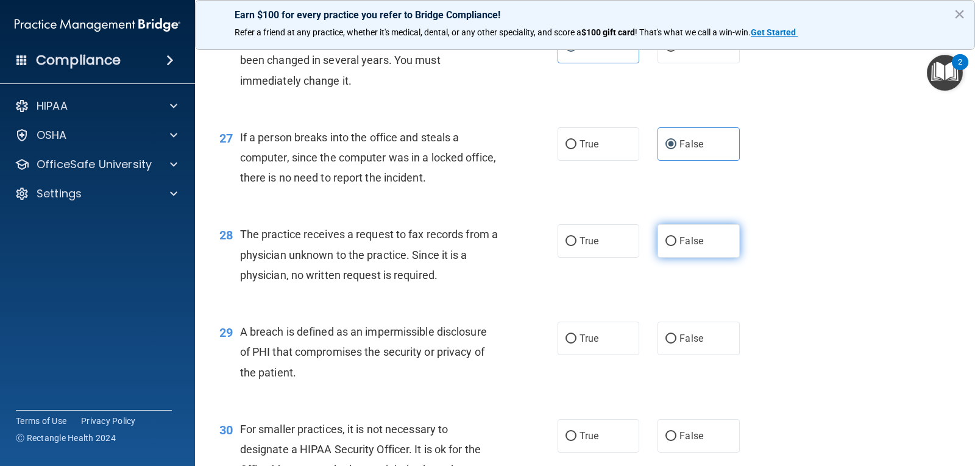
click at [686, 246] on span "False" at bounding box center [691, 241] width 24 height 12
click at [676, 246] on input "False" at bounding box center [670, 241] width 11 height 9
radio input "true"
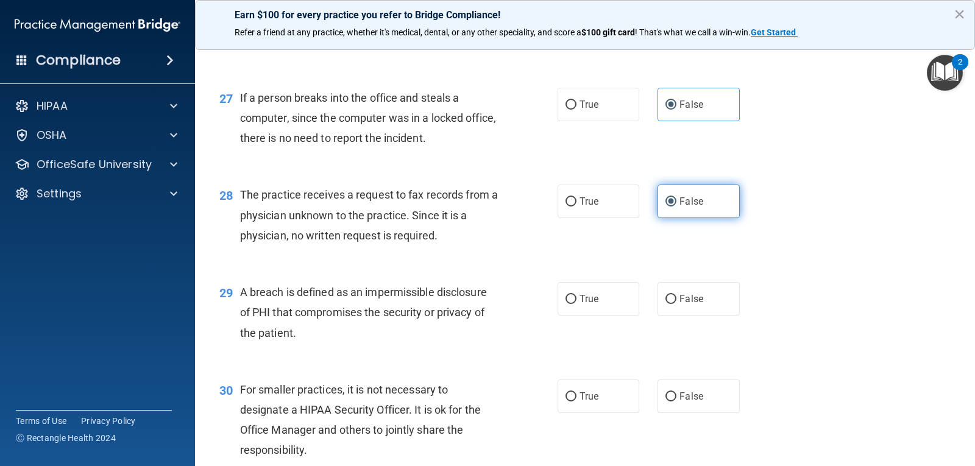
scroll to position [2681, 0]
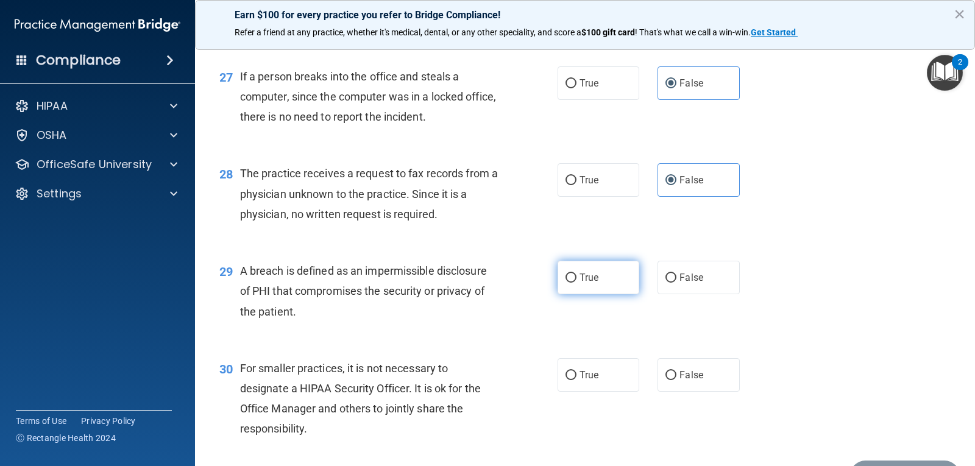
click at [602, 277] on label "True" at bounding box center [598, 278] width 82 height 34
click at [576, 277] on input "True" at bounding box center [570, 278] width 11 height 9
radio input "true"
click at [711, 386] on label "False" at bounding box center [698, 375] width 82 height 34
click at [676, 380] on input "False" at bounding box center [670, 375] width 11 height 9
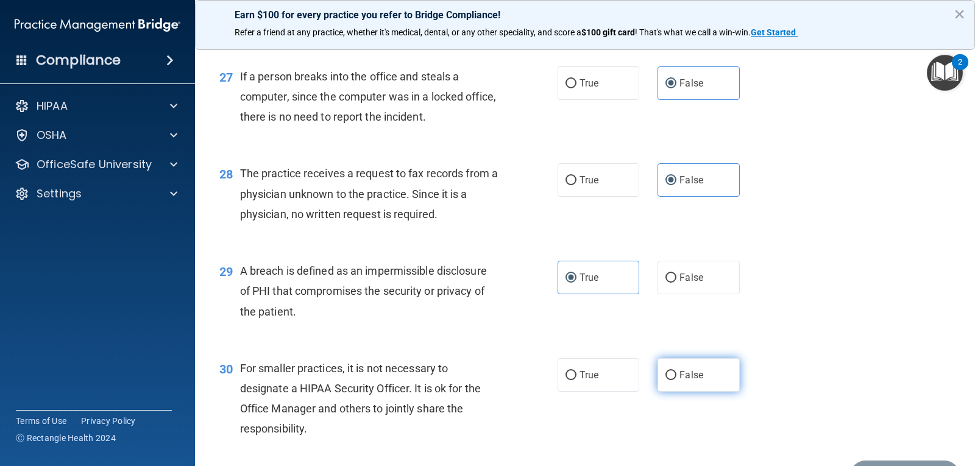
radio input "true"
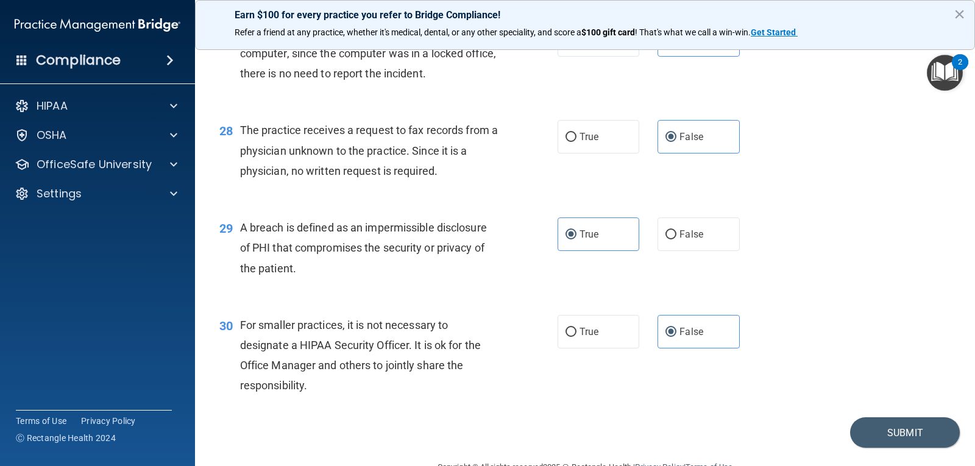
scroll to position [2754, 0]
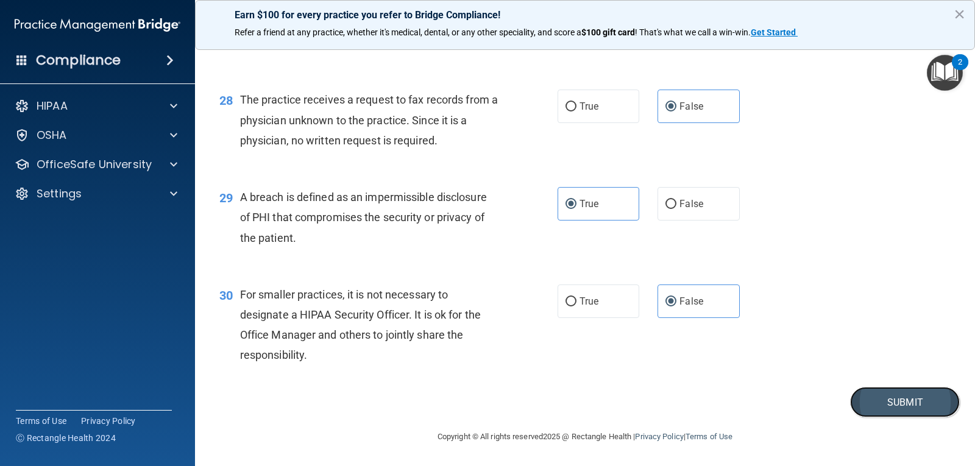
click at [904, 405] on button "Submit" at bounding box center [905, 402] width 110 height 31
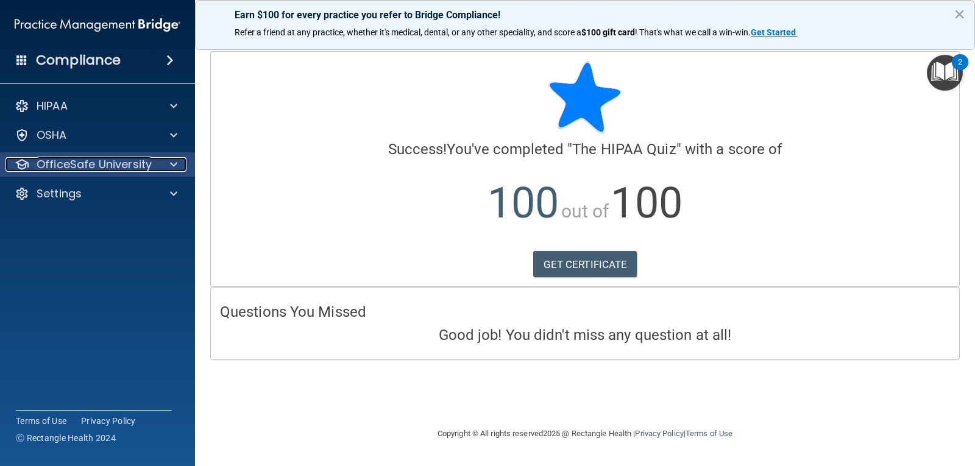
drag, startPoint x: 110, startPoint y: 164, endPoint x: 141, endPoint y: 171, distance: 31.7
click at [111, 163] on p "OfficeSafe University" at bounding box center [94, 164] width 115 height 15
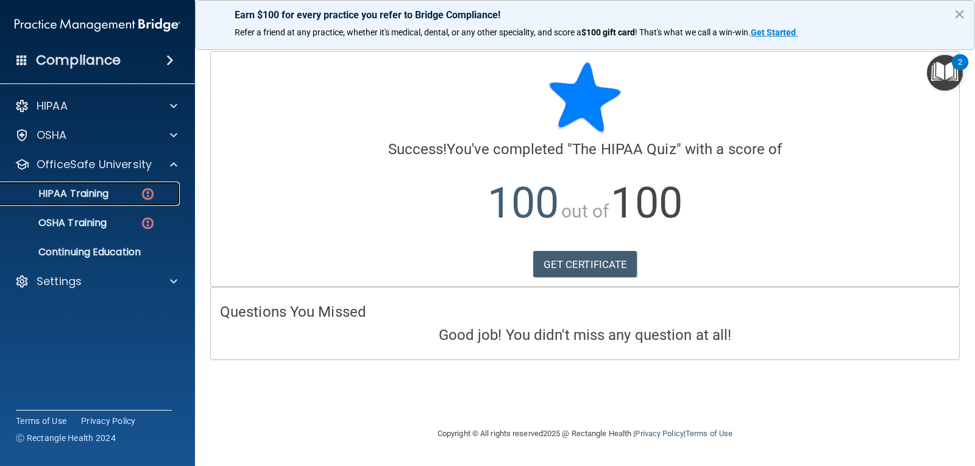
click at [117, 186] on link "HIPAA Training" at bounding box center [84, 194] width 192 height 24
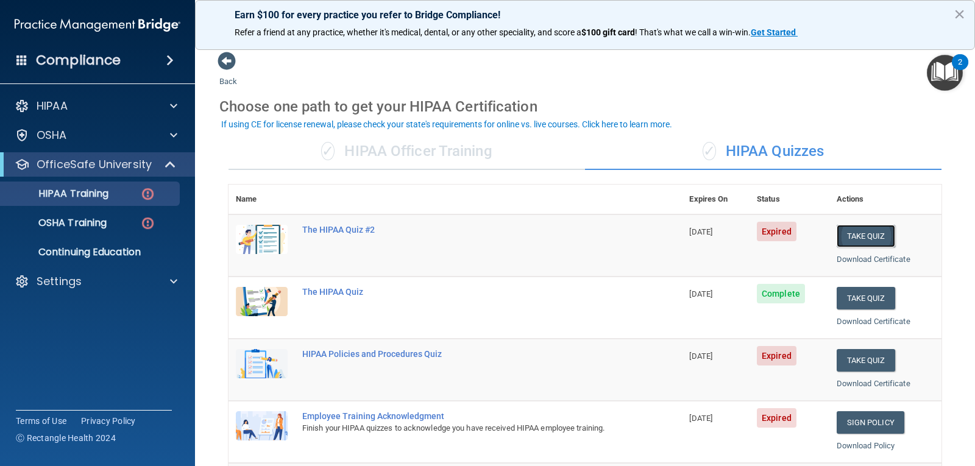
click at [852, 239] on button "Take Quiz" at bounding box center [865, 236] width 58 height 23
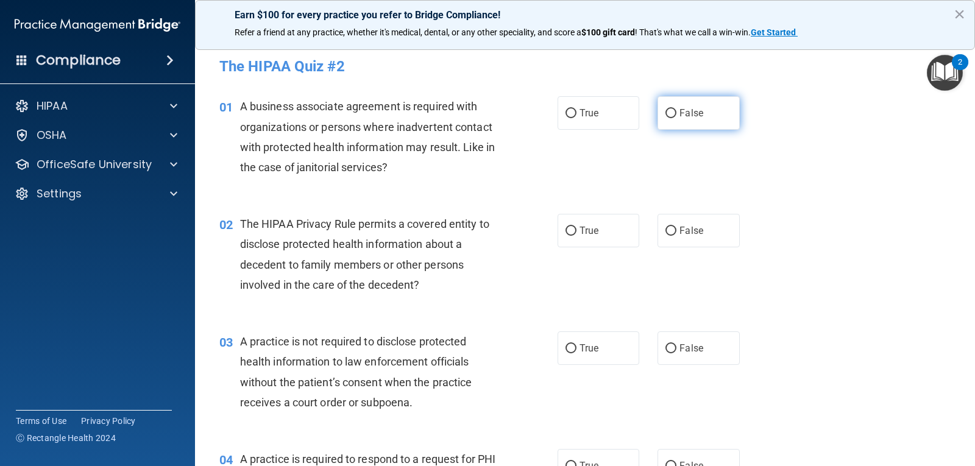
click at [702, 119] on label "False" at bounding box center [698, 113] width 82 height 34
click at [676, 118] on input "False" at bounding box center [670, 113] width 11 height 9
radio input "true"
click at [581, 232] on span "True" at bounding box center [588, 231] width 19 height 12
click at [576, 232] on input "True" at bounding box center [570, 231] width 11 height 9
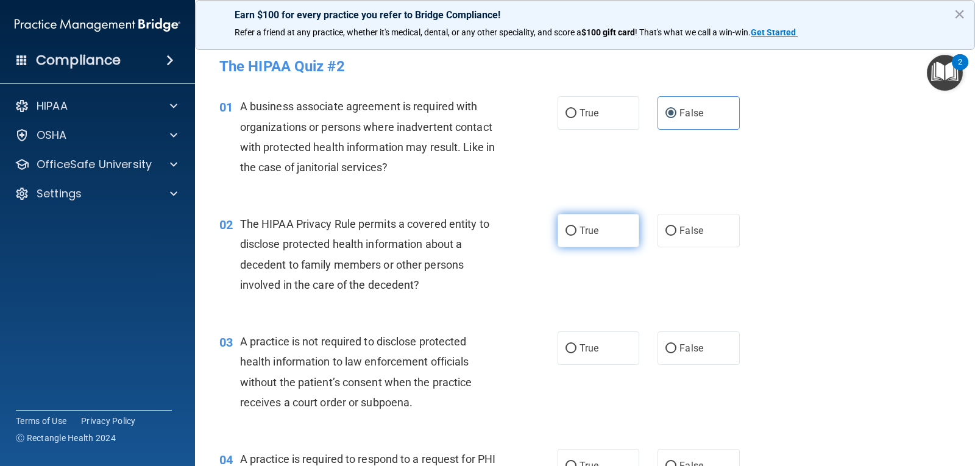
radio input "true"
click at [679, 347] on span "False" at bounding box center [691, 348] width 24 height 12
click at [676, 347] on input "False" at bounding box center [670, 348] width 11 height 9
radio input "true"
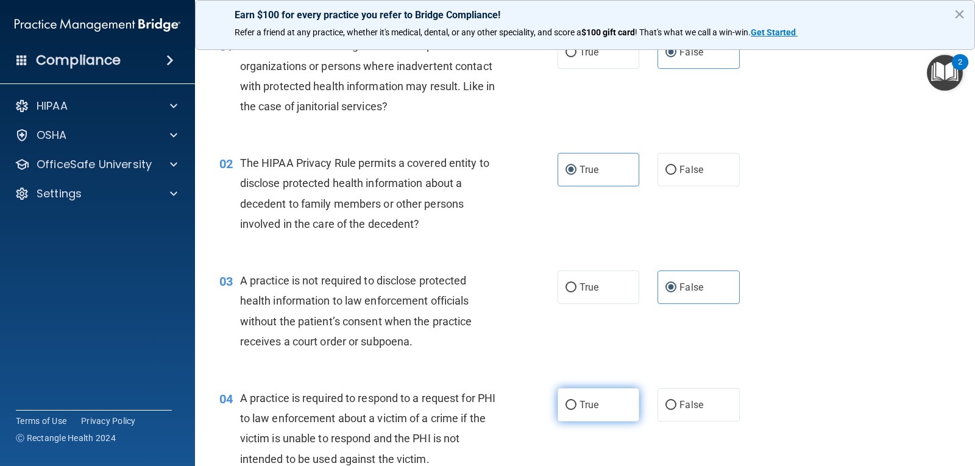
click at [592, 391] on label "True" at bounding box center [598, 405] width 82 height 34
click at [576, 401] on input "True" at bounding box center [570, 405] width 11 height 9
radio input "true"
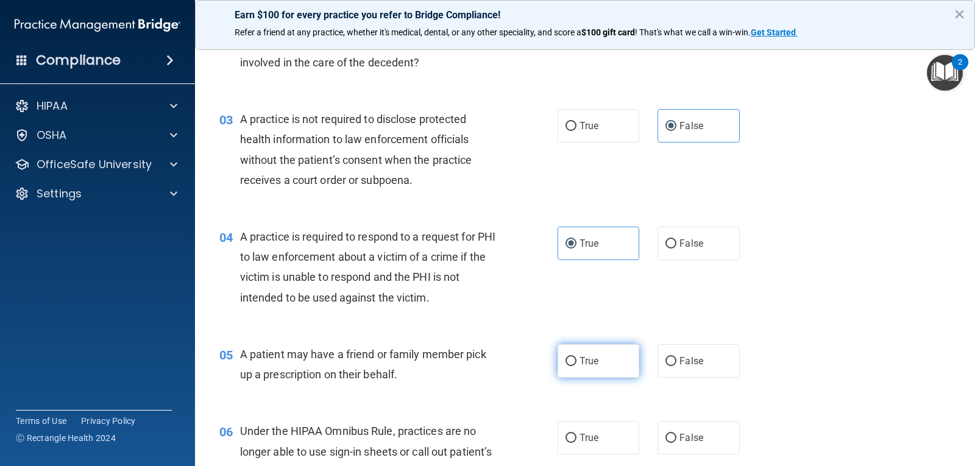
scroll to position [244, 0]
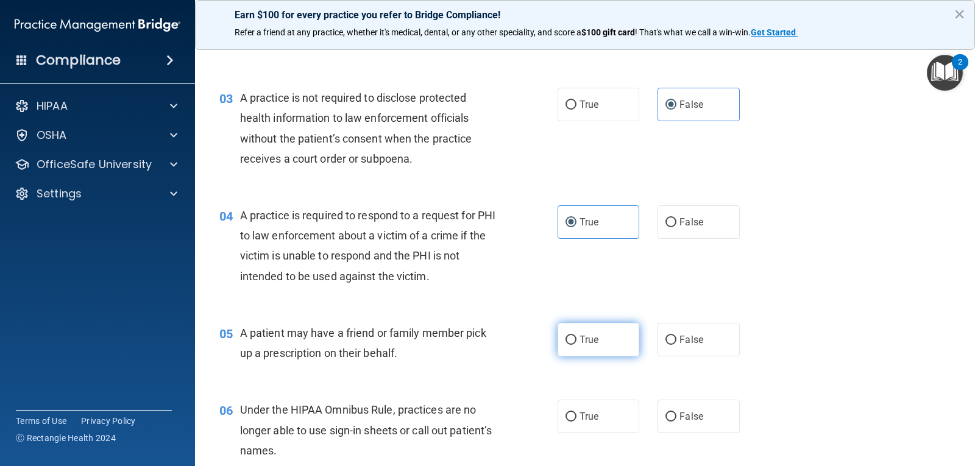
click at [607, 343] on label "True" at bounding box center [598, 340] width 82 height 34
click at [576, 343] on input "True" at bounding box center [570, 340] width 11 height 9
radio input "true"
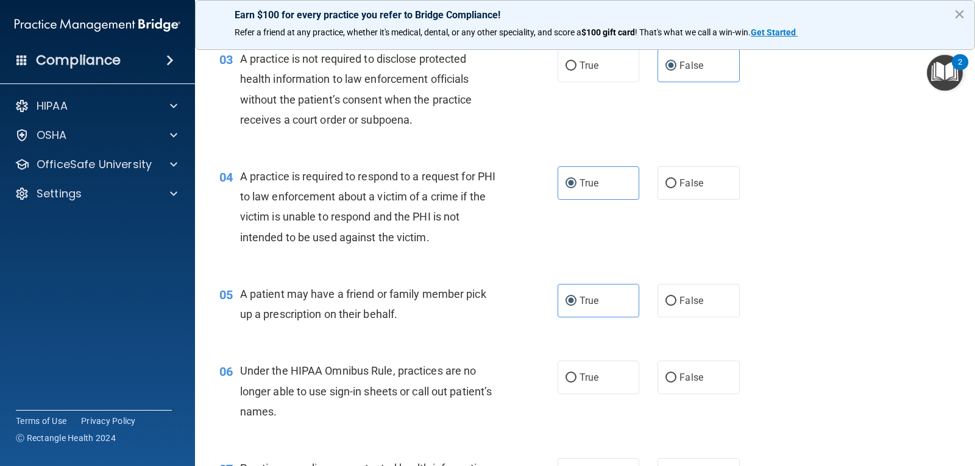
scroll to position [305, 0]
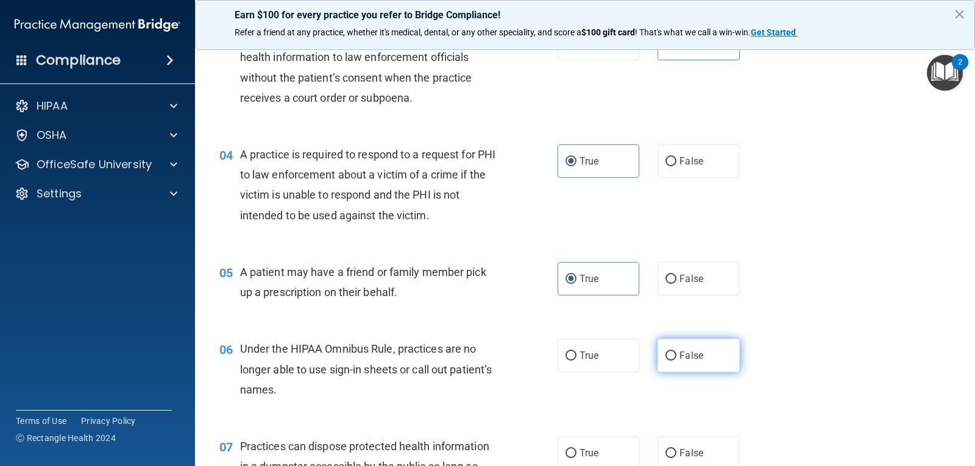
click at [691, 348] on label "False" at bounding box center [698, 356] width 82 height 34
click at [676, 352] on input "False" at bounding box center [670, 356] width 11 height 9
radio input "true"
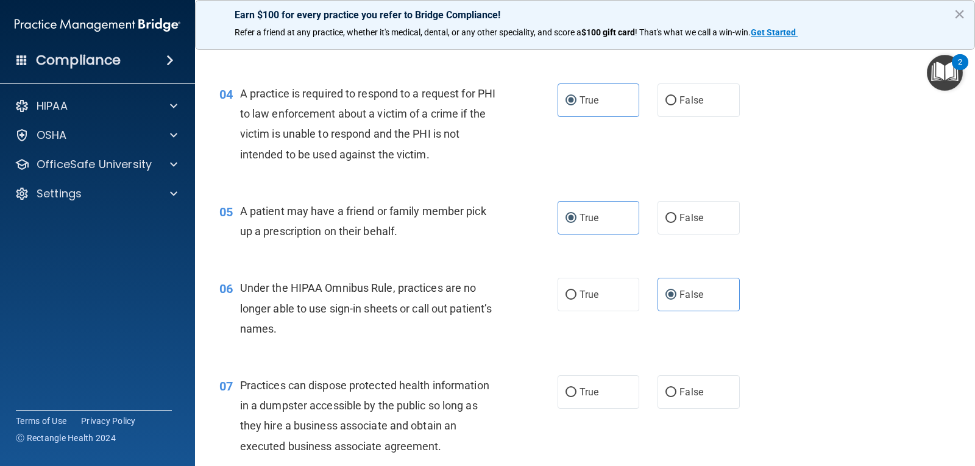
scroll to position [426, 0]
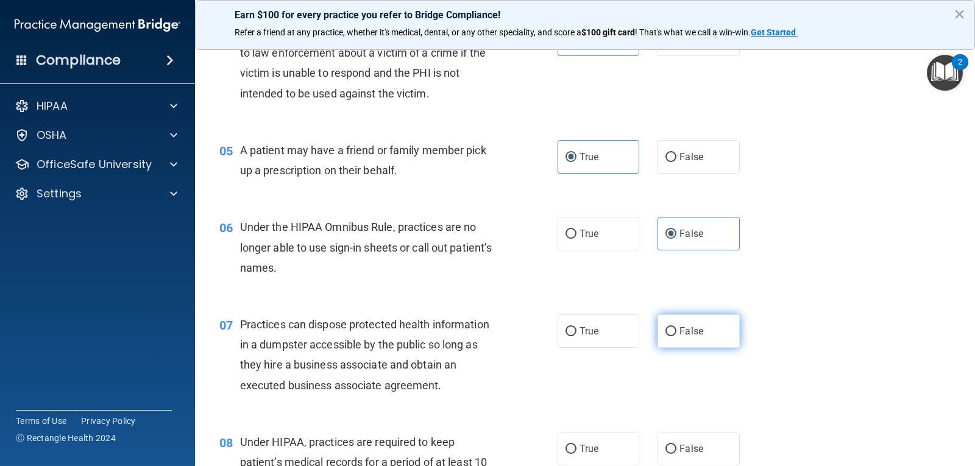
click at [682, 323] on label "False" at bounding box center [698, 331] width 82 height 34
click at [676, 327] on input "False" at bounding box center [670, 331] width 11 height 9
radio input "true"
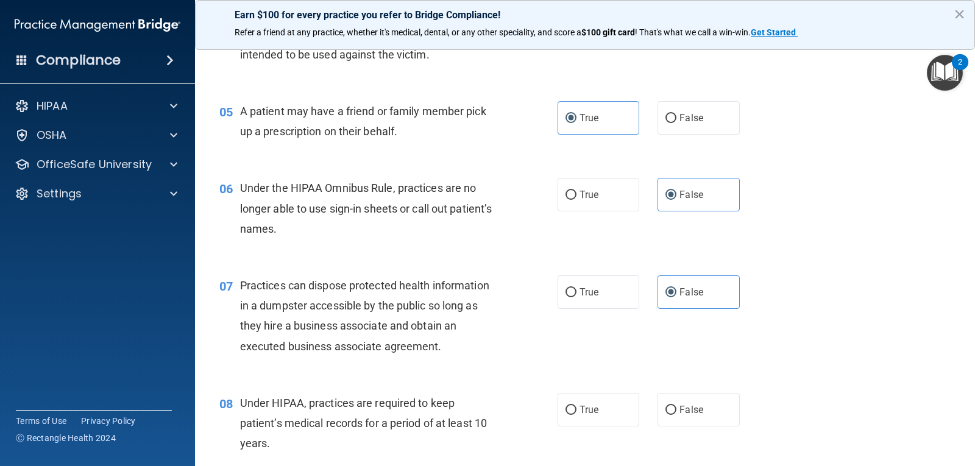
scroll to position [487, 0]
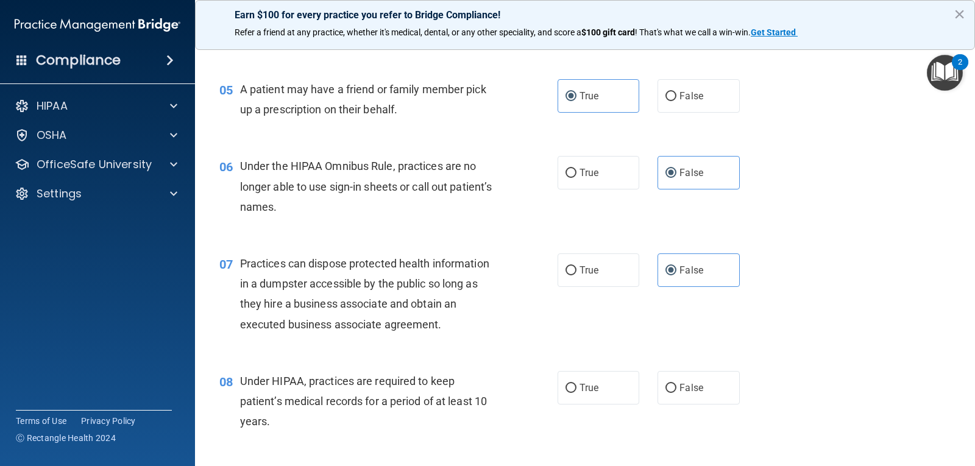
click at [690, 369] on div "08 Under HIPAA, practices are required to keep patient’s medical records for a …" at bounding box center [584, 404] width 749 height 97
click at [696, 378] on label "False" at bounding box center [698, 388] width 82 height 34
click at [676, 384] on input "False" at bounding box center [670, 388] width 11 height 9
radio input "true"
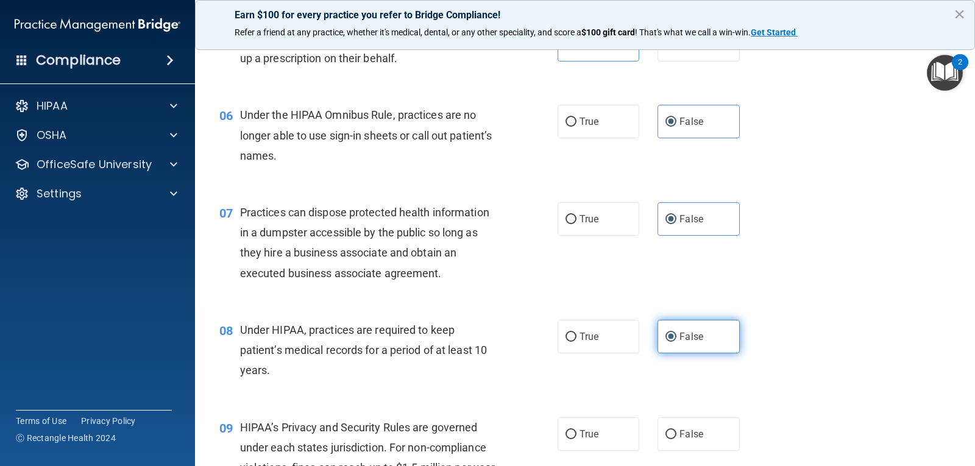
scroll to position [731, 0]
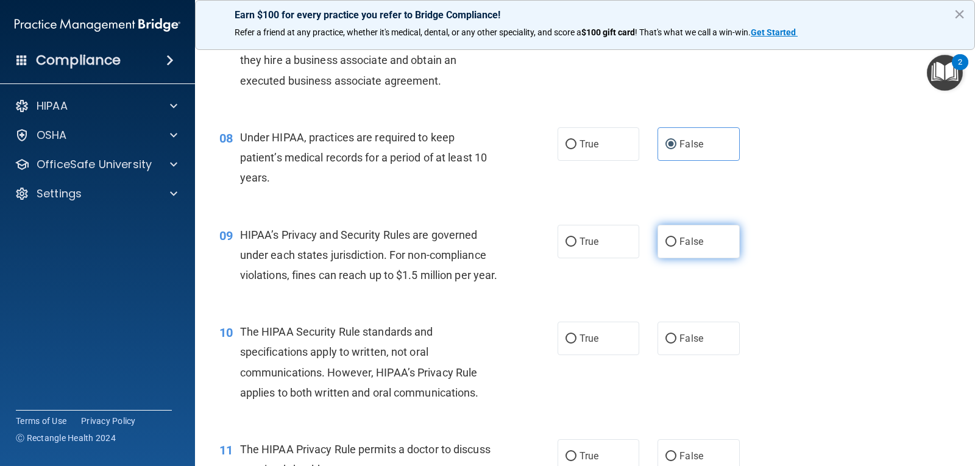
click at [728, 236] on label "False" at bounding box center [698, 242] width 82 height 34
click at [676, 238] on input "False" at bounding box center [670, 242] width 11 height 9
radio input "true"
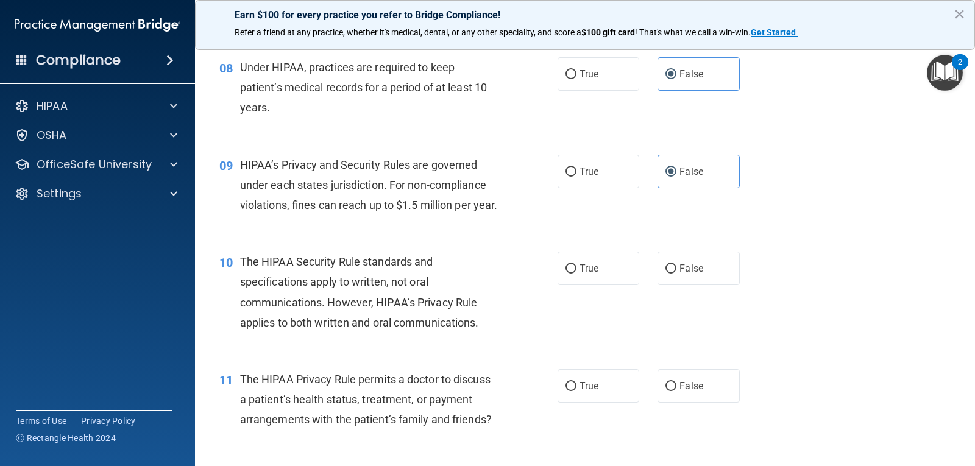
scroll to position [914, 0]
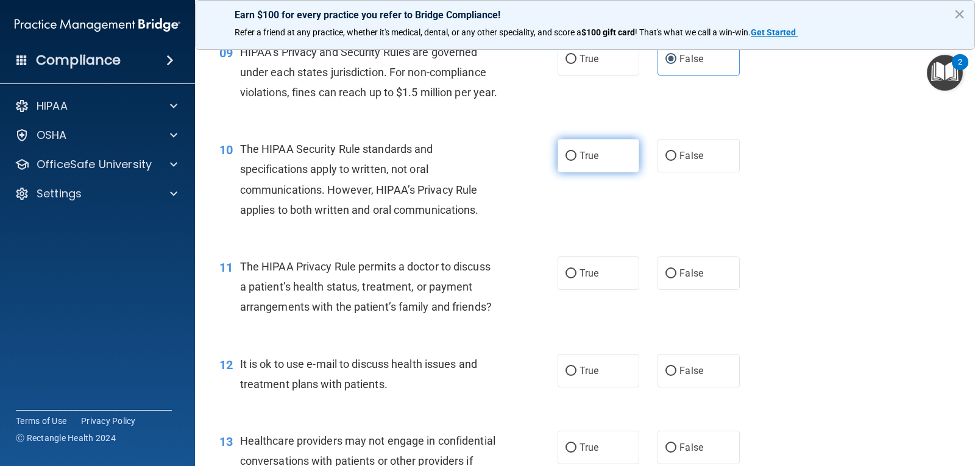
click at [617, 171] on label "True" at bounding box center [598, 156] width 82 height 34
click at [576, 161] on input "True" at bounding box center [570, 156] width 11 height 9
radio input "true"
click at [596, 290] on label "True" at bounding box center [598, 273] width 82 height 34
click at [576, 278] on input "True" at bounding box center [570, 273] width 11 height 9
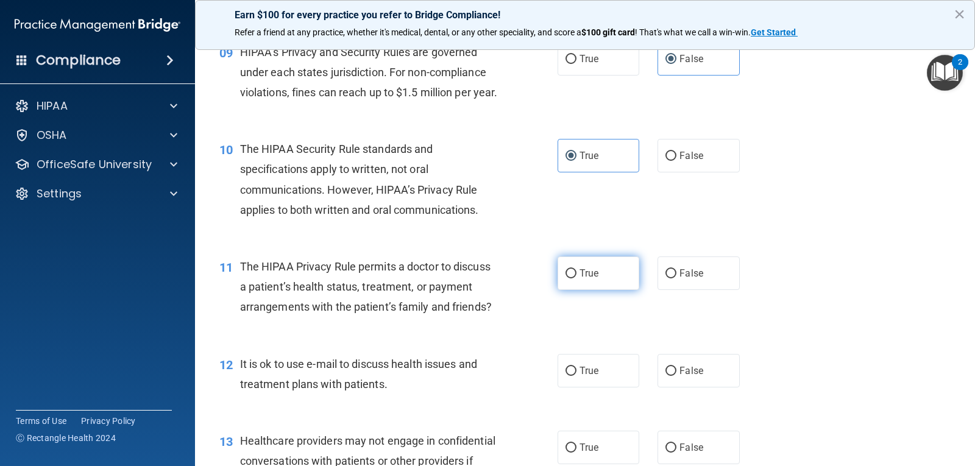
radio input "true"
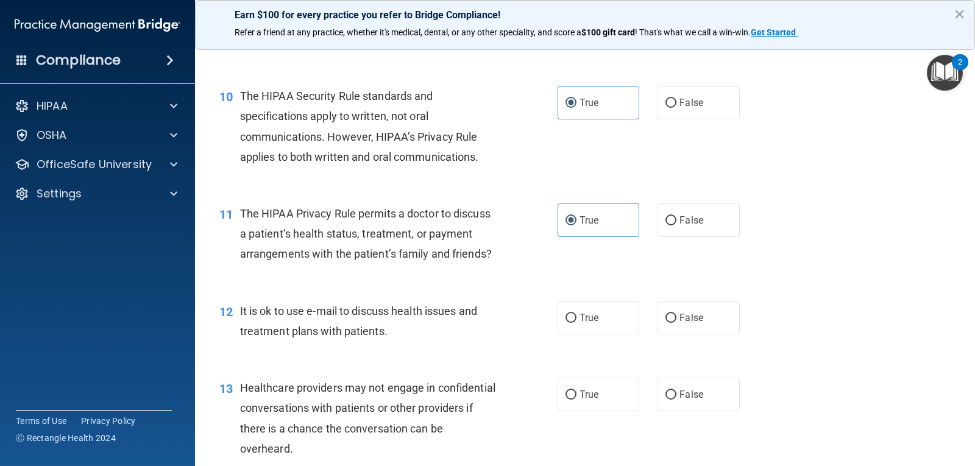
scroll to position [1036, 0]
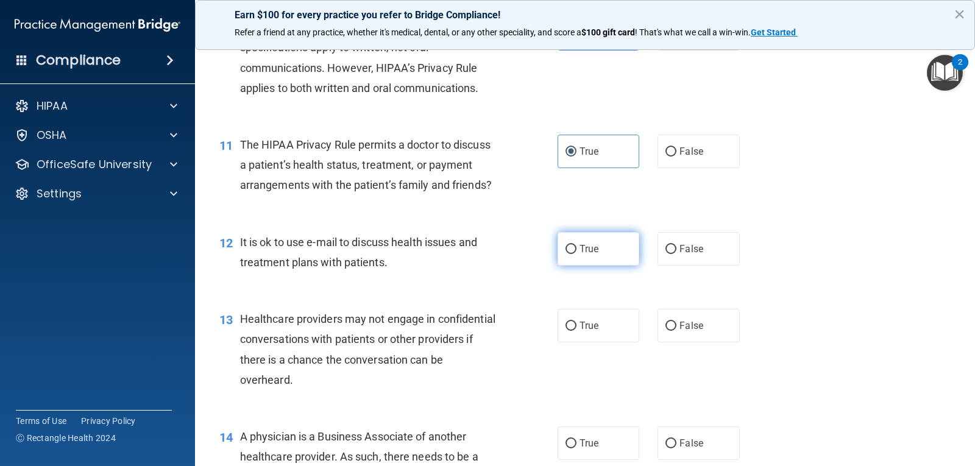
click at [604, 261] on label "True" at bounding box center [598, 249] width 82 height 34
click at [576, 254] on input "True" at bounding box center [570, 249] width 11 height 9
radio input "true"
click at [686, 331] on span "False" at bounding box center [691, 326] width 24 height 12
click at [676, 331] on input "False" at bounding box center [670, 326] width 11 height 9
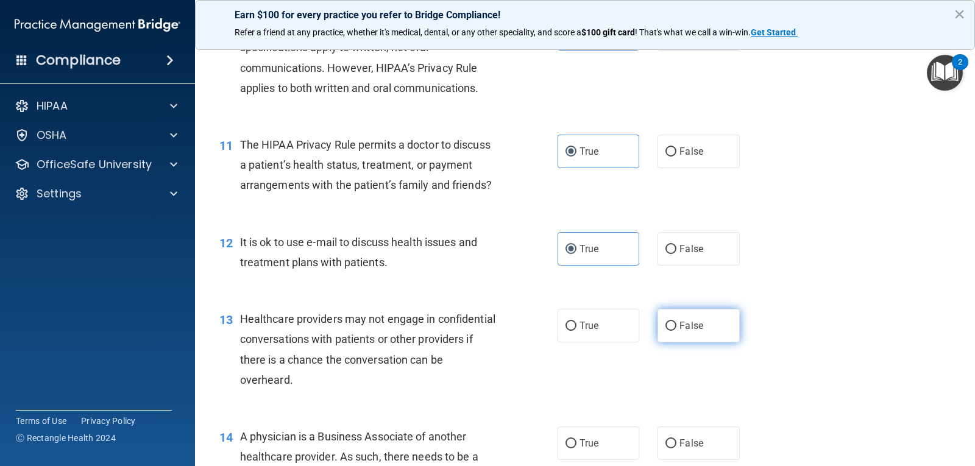
radio input "true"
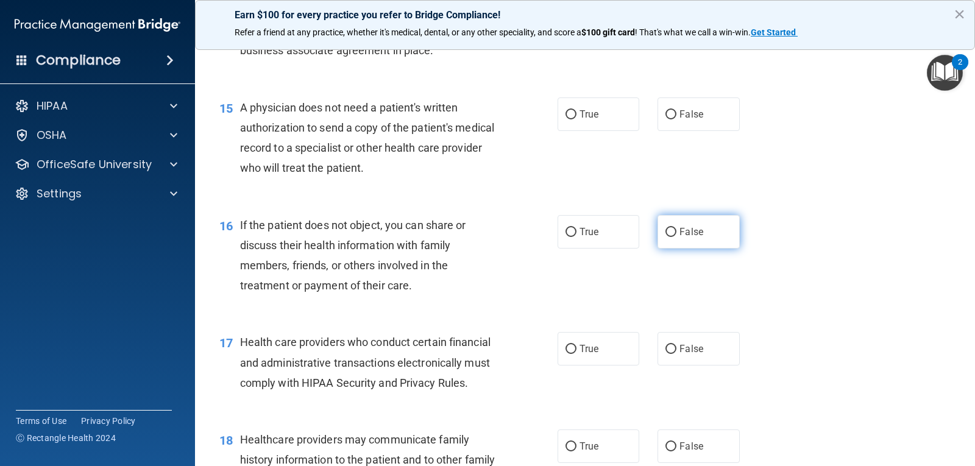
scroll to position [1340, 0]
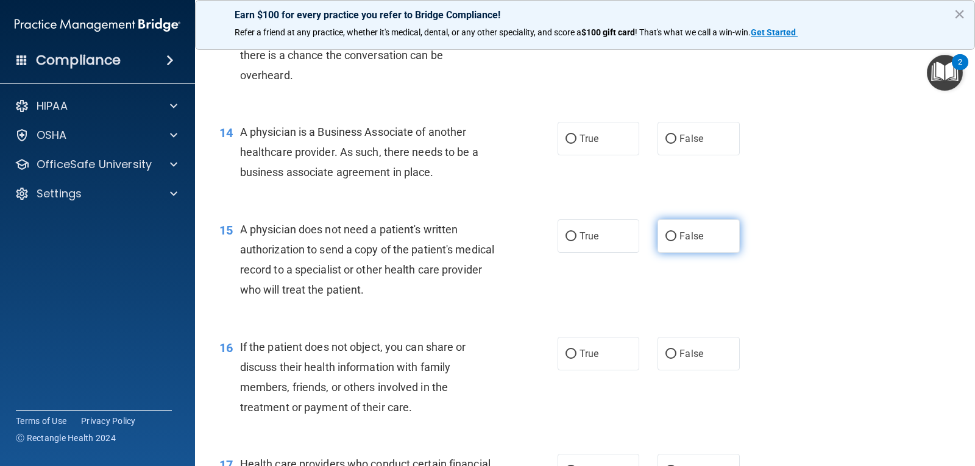
click at [698, 252] on label "False" at bounding box center [698, 236] width 82 height 34
click at [676, 241] on input "False" at bounding box center [670, 236] width 11 height 9
radio input "true"
click at [691, 144] on span "False" at bounding box center [691, 139] width 24 height 12
click at [676, 144] on input "False" at bounding box center [670, 139] width 11 height 9
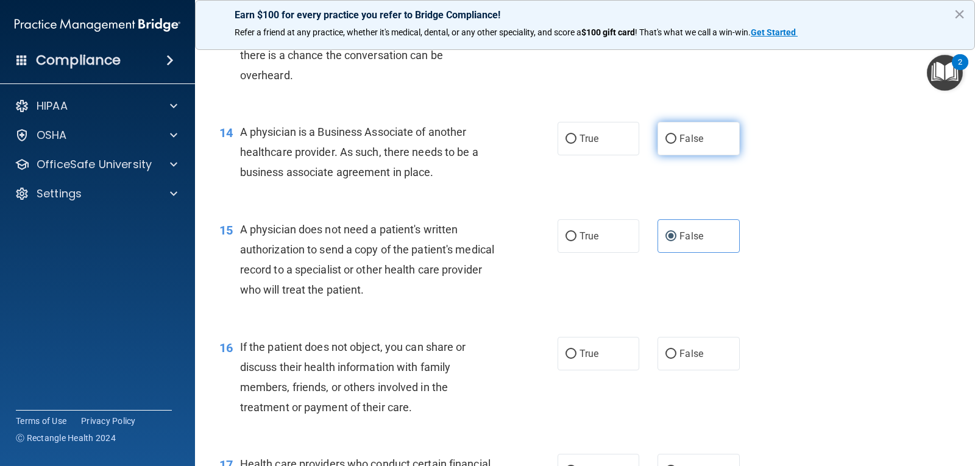
radio input "true"
click at [585, 242] on span "True" at bounding box center [588, 236] width 19 height 12
click at [576, 241] on input "True" at bounding box center [570, 236] width 11 height 9
radio input "true"
radio input "false"
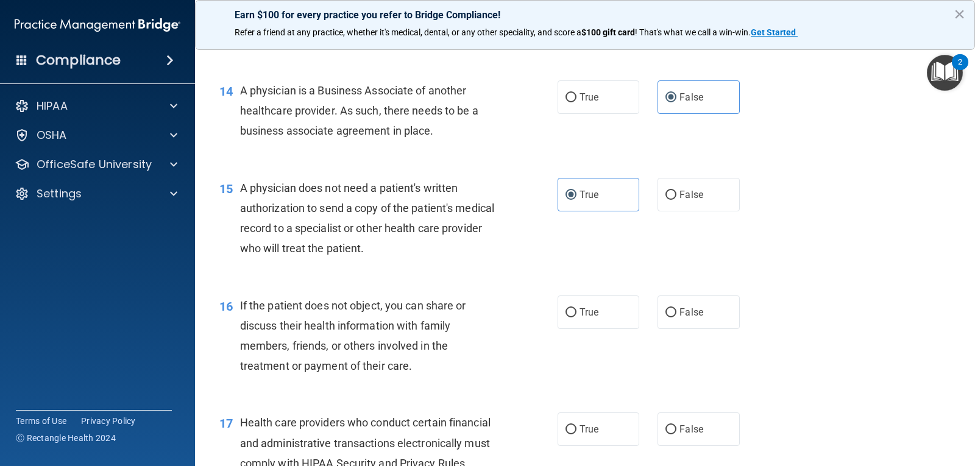
scroll to position [1523, 0]
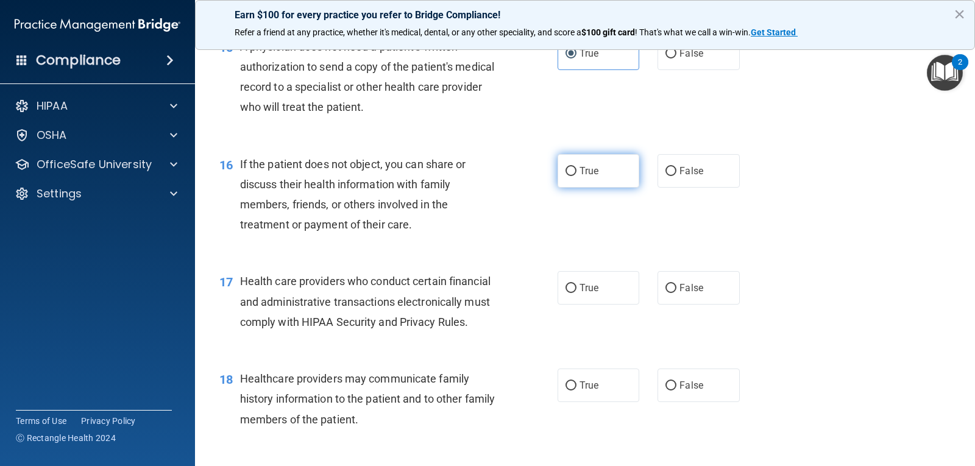
click at [583, 177] on span "True" at bounding box center [588, 171] width 19 height 12
click at [576, 176] on input "True" at bounding box center [570, 171] width 11 height 9
radio input "true"
click at [607, 305] on label "True" at bounding box center [598, 288] width 82 height 34
click at [576, 293] on input "True" at bounding box center [570, 288] width 11 height 9
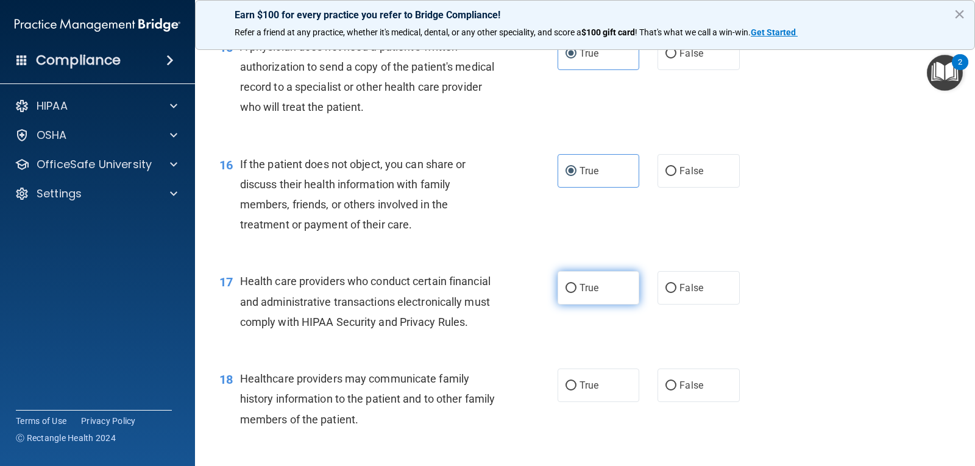
radio input "true"
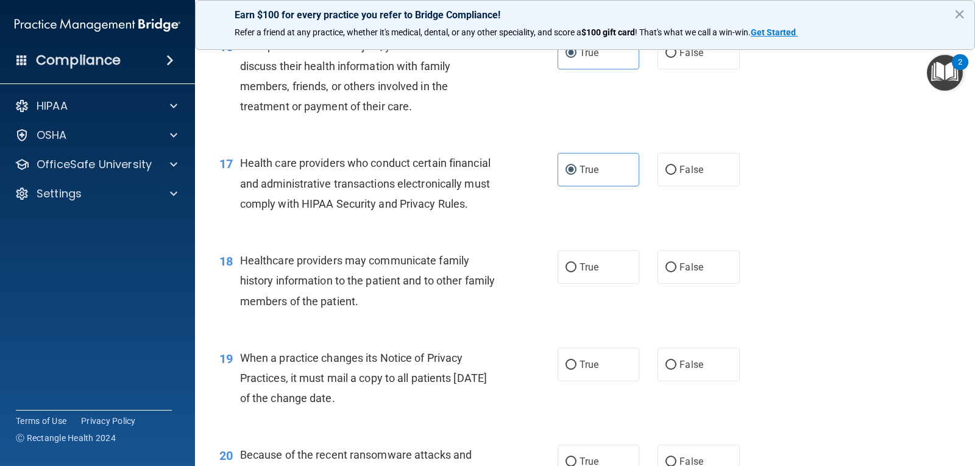
scroll to position [1645, 0]
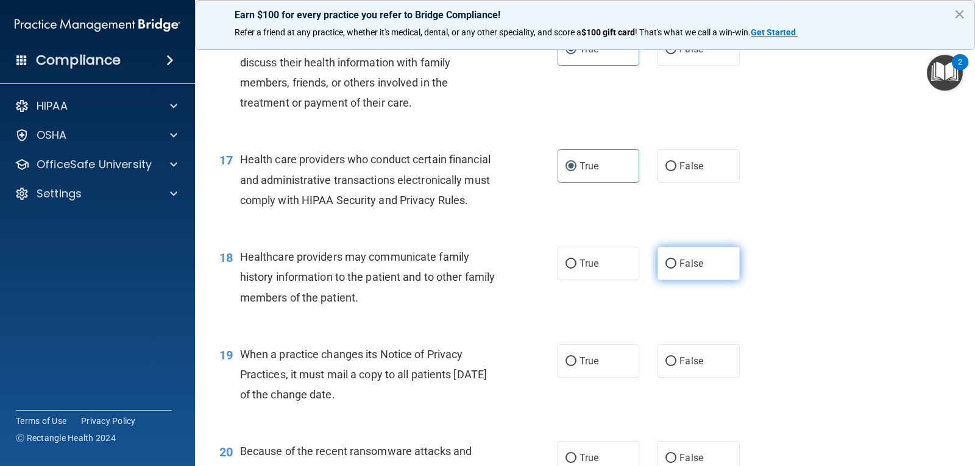
click at [679, 269] on span "False" at bounding box center [691, 264] width 24 height 12
click at [676, 269] on input "False" at bounding box center [670, 264] width 11 height 9
radio input "true"
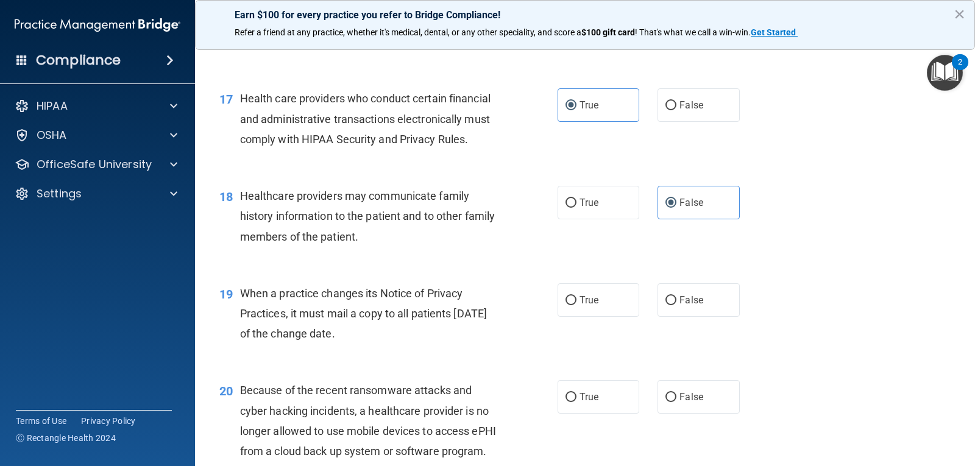
scroll to position [1767, 0]
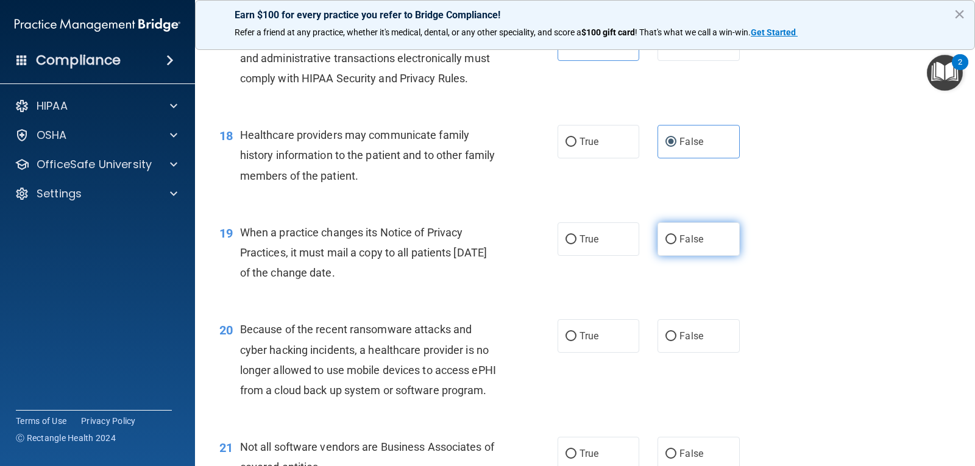
click at [694, 245] on span "False" at bounding box center [691, 239] width 24 height 12
click at [676, 244] on input "False" at bounding box center [670, 239] width 11 height 9
radio input "true"
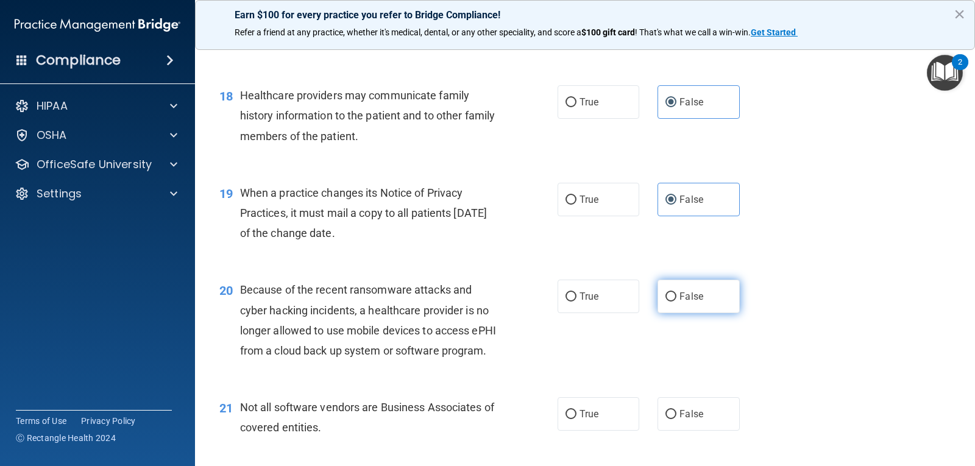
scroll to position [1828, 0]
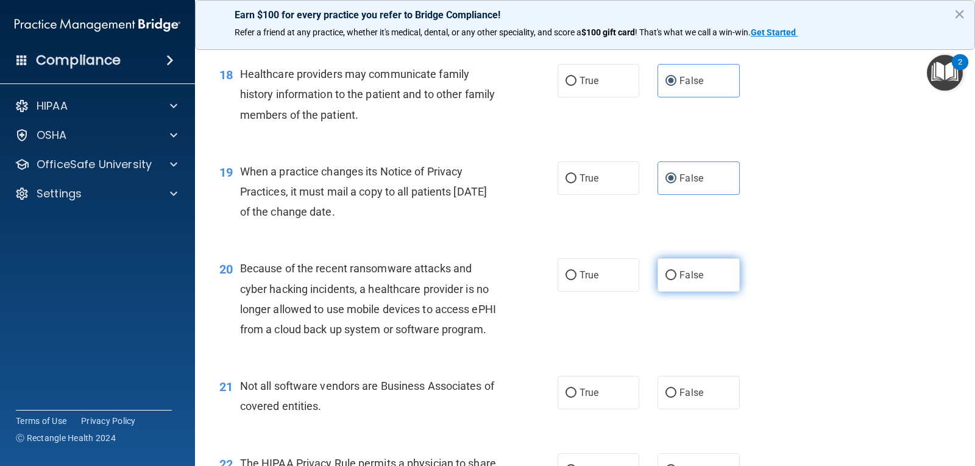
click at [687, 288] on label "False" at bounding box center [698, 275] width 82 height 34
click at [676, 280] on input "False" at bounding box center [670, 275] width 11 height 9
radio input "true"
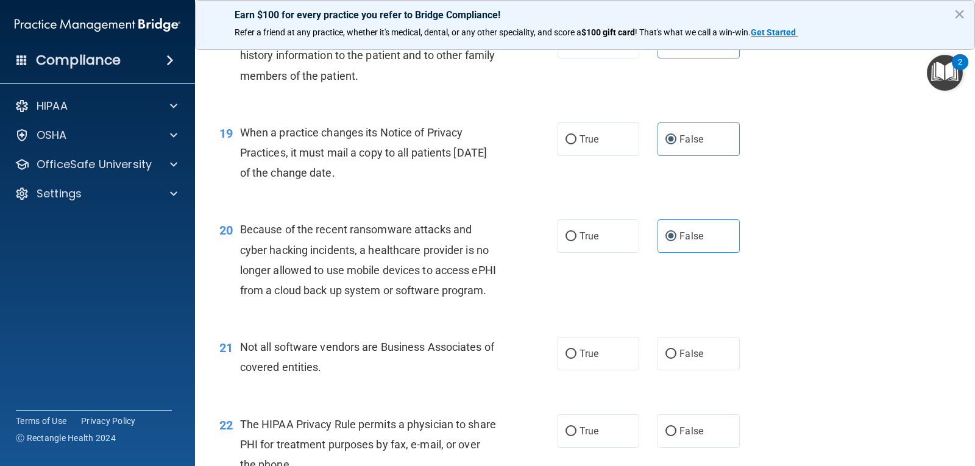
scroll to position [1889, 0]
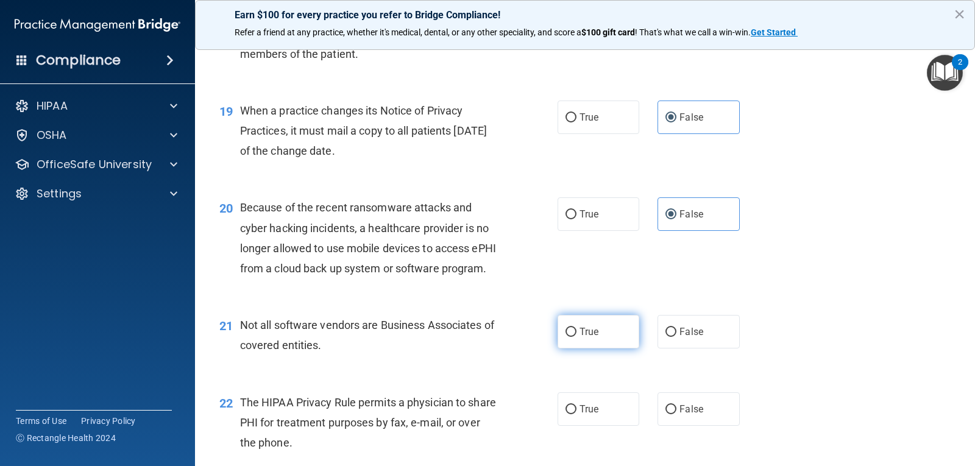
click at [587, 348] on label "True" at bounding box center [598, 332] width 82 height 34
click at [576, 337] on input "True" at bounding box center [570, 332] width 11 height 9
radio input "true"
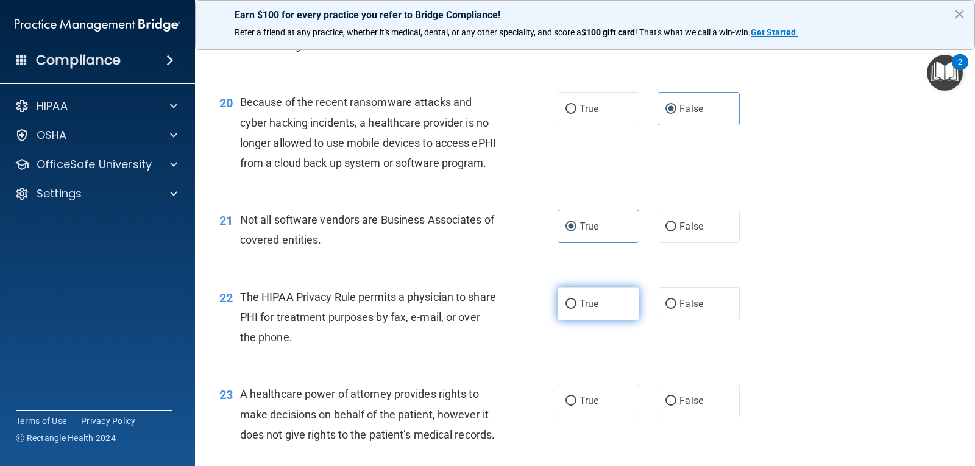
scroll to position [2010, 0]
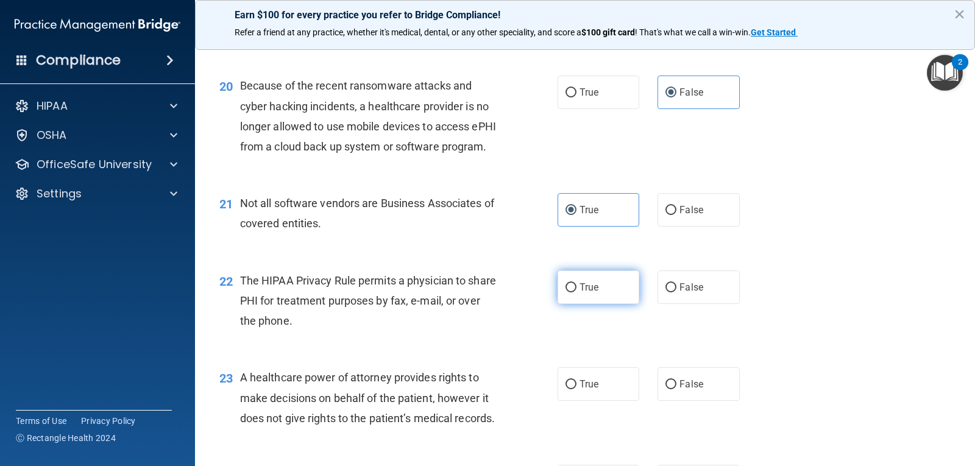
click at [611, 304] on label "True" at bounding box center [598, 287] width 82 height 34
click at [576, 292] on input "True" at bounding box center [570, 287] width 11 height 9
radio input "true"
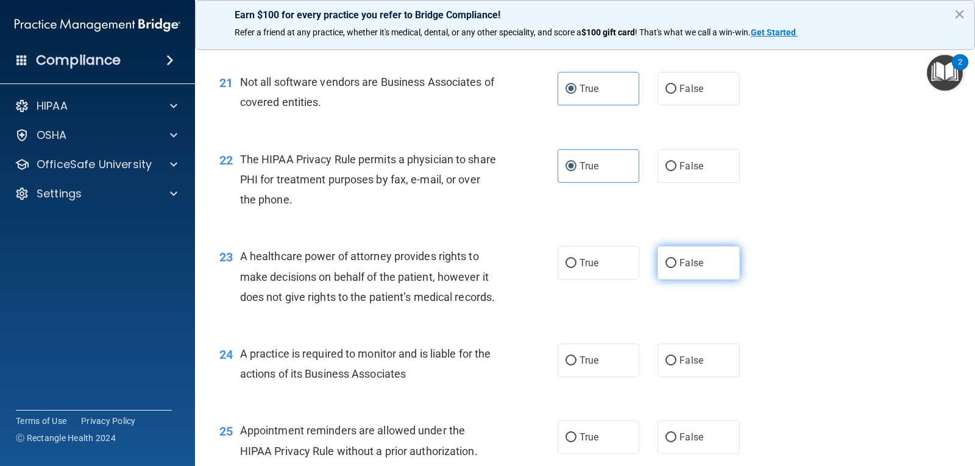
scroll to position [2132, 0]
click at [689, 279] on label "False" at bounding box center [698, 263] width 82 height 34
click at [676, 267] on input "False" at bounding box center [670, 262] width 11 height 9
radio input "true"
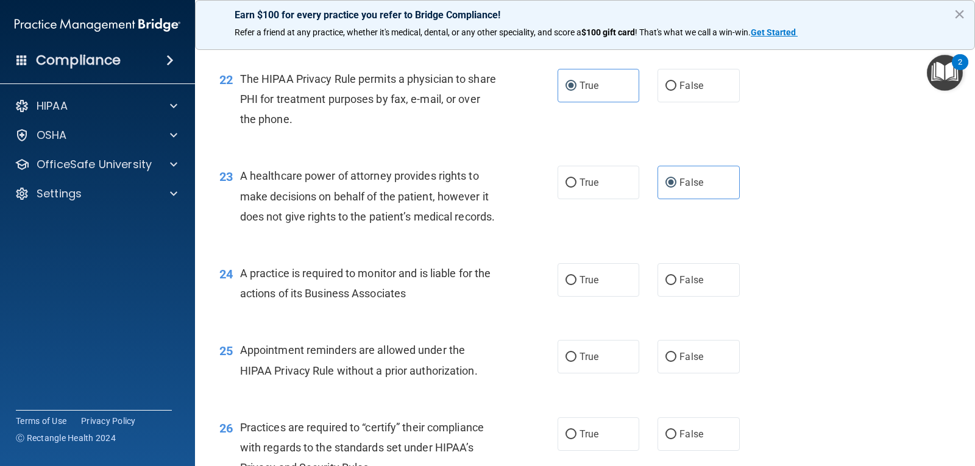
scroll to position [2315, 0]
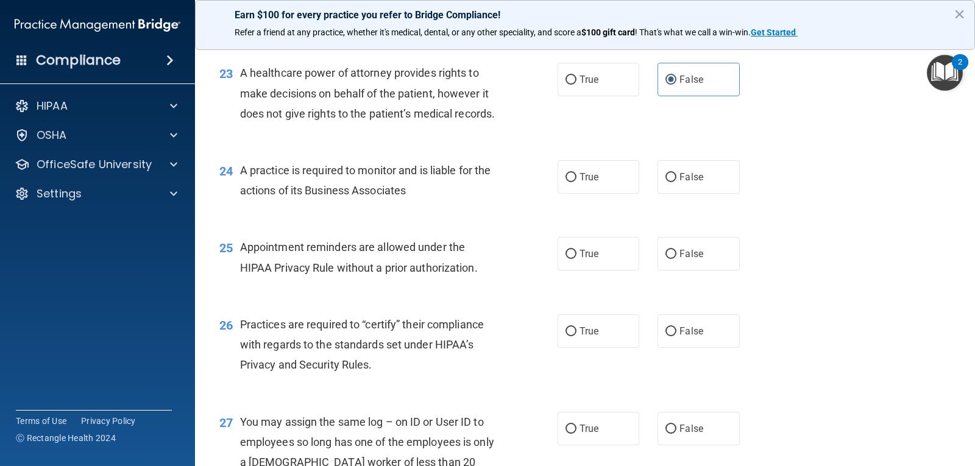
drag, startPoint x: 687, startPoint y: 247, endPoint x: 719, endPoint y: 276, distance: 43.2
click at [687, 194] on label "False" at bounding box center [698, 177] width 82 height 34
click at [676, 182] on input "False" at bounding box center [670, 177] width 11 height 9
radio input "true"
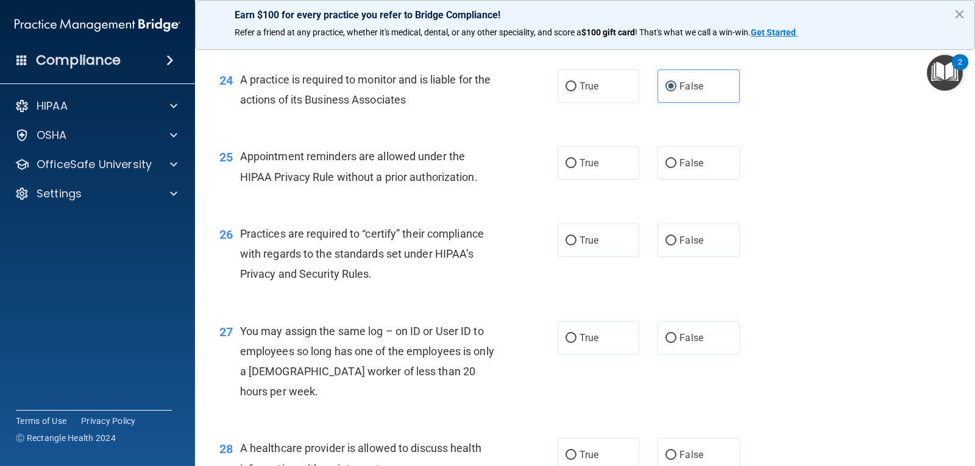
scroll to position [2437, 0]
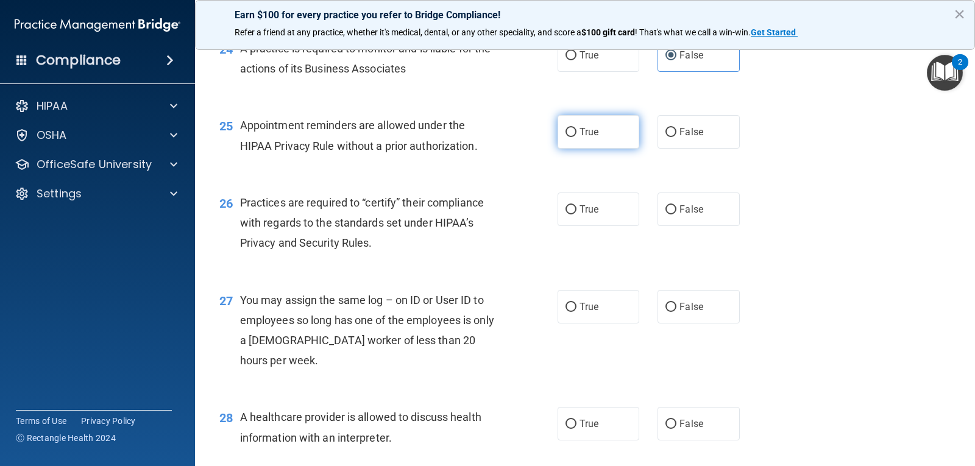
click at [586, 149] on label "True" at bounding box center [598, 132] width 82 height 34
click at [576, 137] on input "True" at bounding box center [570, 132] width 11 height 9
radio input "true"
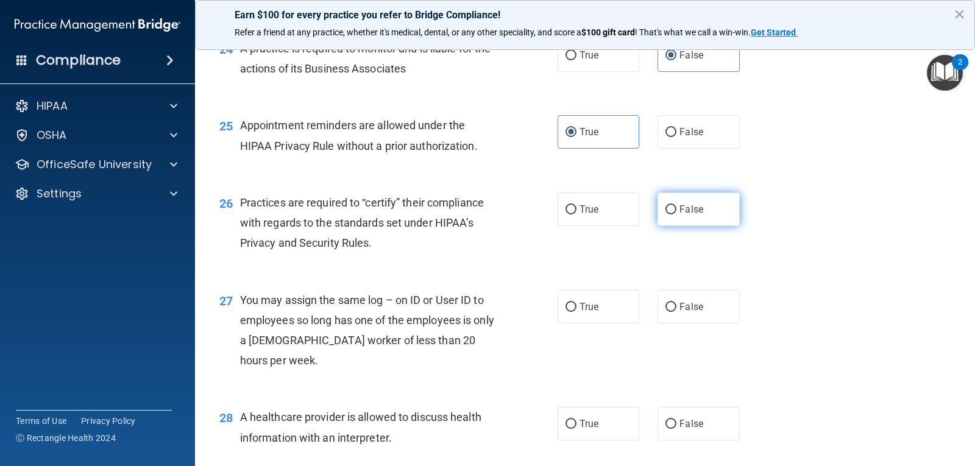
click at [690, 215] on span "False" at bounding box center [691, 209] width 24 height 12
click at [676, 214] on input "False" at bounding box center [670, 209] width 11 height 9
radio input "true"
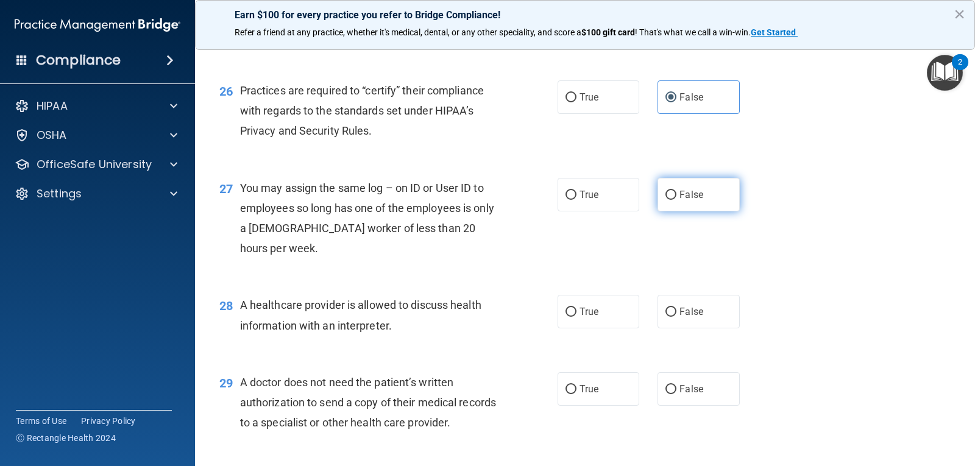
scroll to position [2559, 0]
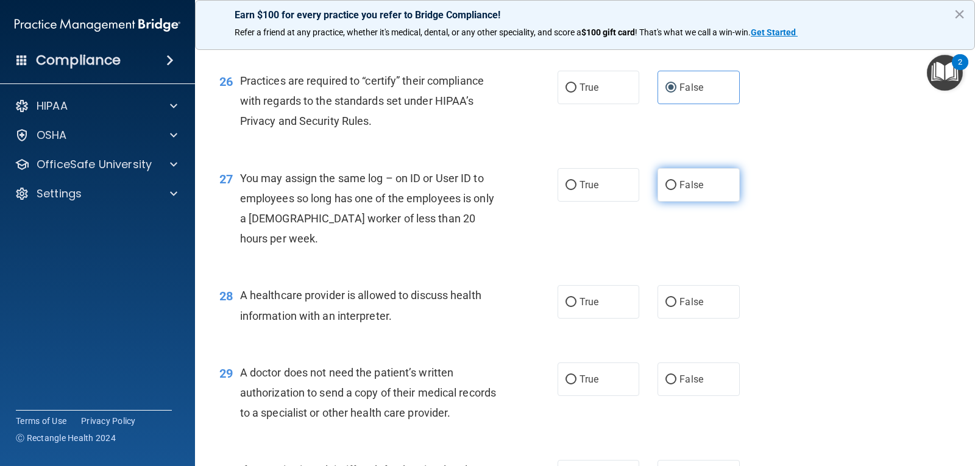
click at [688, 191] on span "False" at bounding box center [691, 185] width 24 height 12
click at [676, 190] on input "False" at bounding box center [670, 185] width 11 height 9
radio input "true"
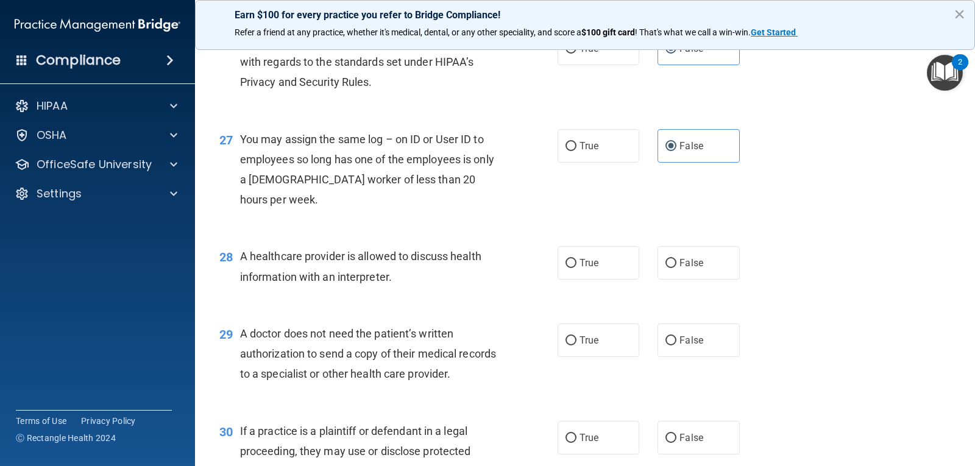
scroll to position [2681, 0]
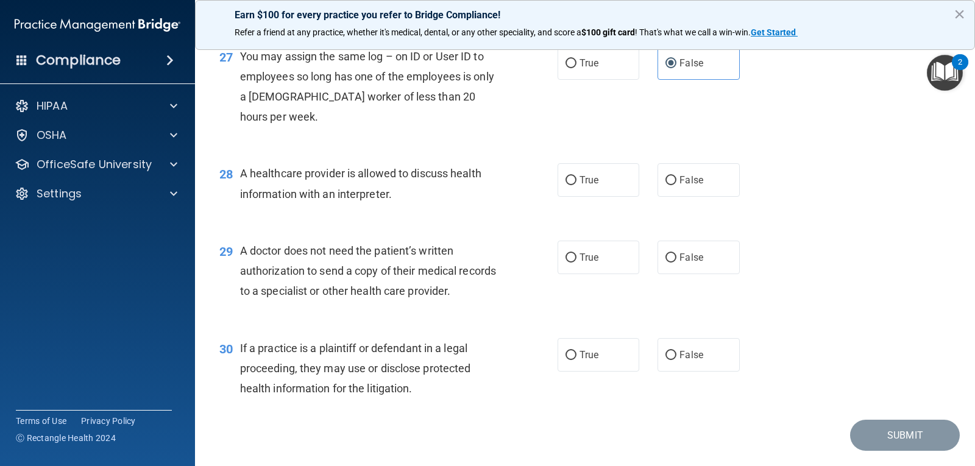
drag, startPoint x: 605, startPoint y: 246, endPoint x: 599, endPoint y: 293, distance: 47.9
click at [603, 197] on label "True" at bounding box center [598, 180] width 82 height 34
click at [576, 185] on input "True" at bounding box center [570, 180] width 11 height 9
radio input "true"
drag, startPoint x: 590, startPoint y: 319, endPoint x: 592, endPoint y: 330, distance: 11.6
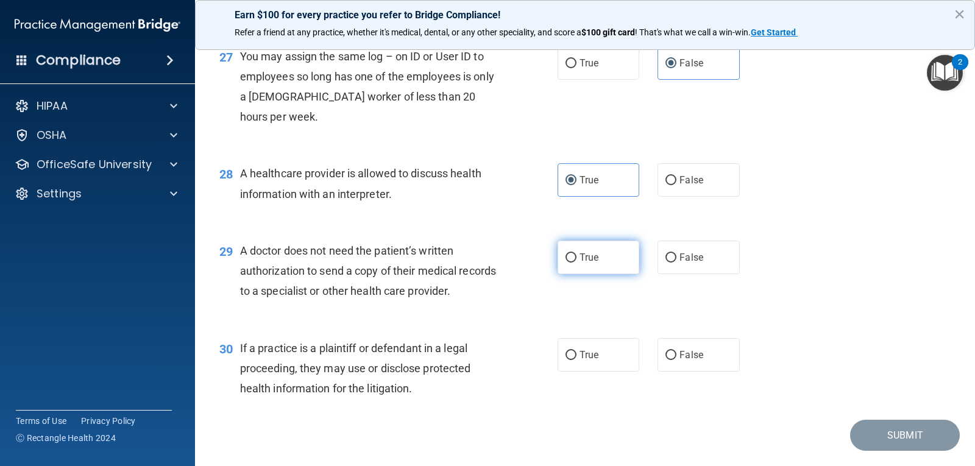
click at [590, 263] on span "True" at bounding box center [588, 258] width 19 height 12
click at [576, 263] on input "True" at bounding box center [570, 257] width 11 height 9
radio input "true"
click at [598, 372] on label "True" at bounding box center [598, 355] width 82 height 34
click at [576, 360] on input "True" at bounding box center [570, 355] width 11 height 9
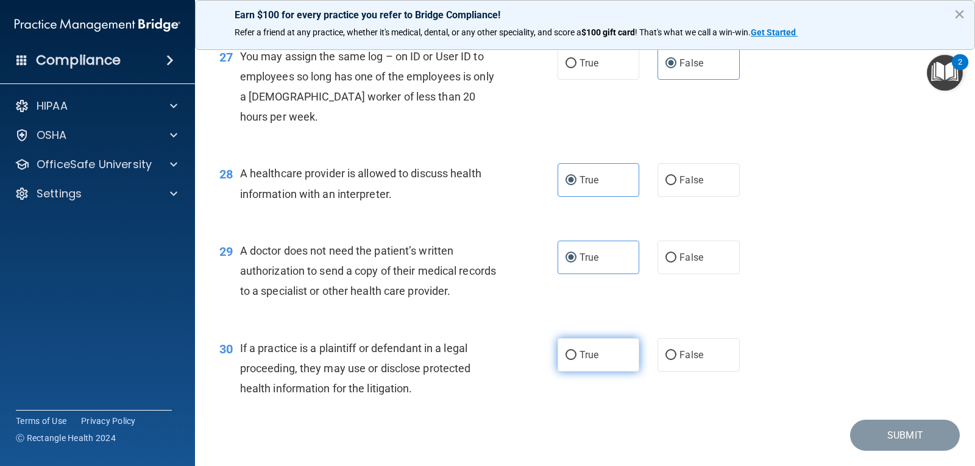
radio input "true"
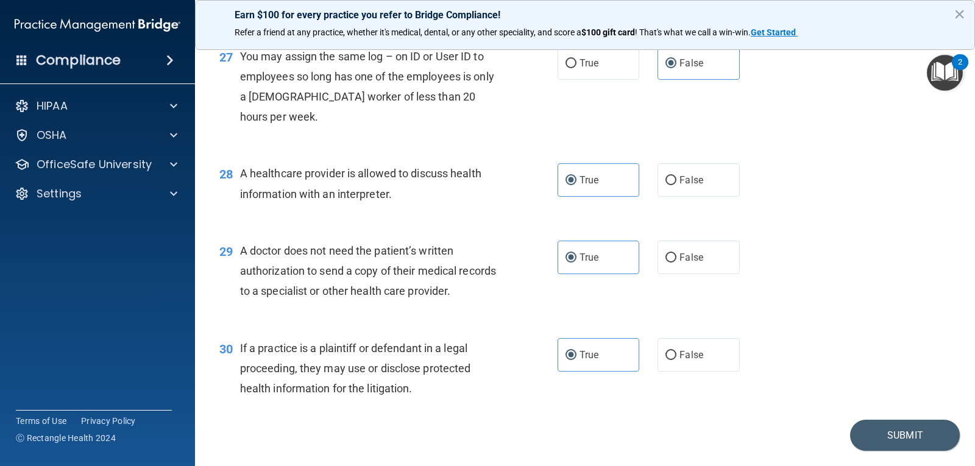
scroll to position [2774, 0]
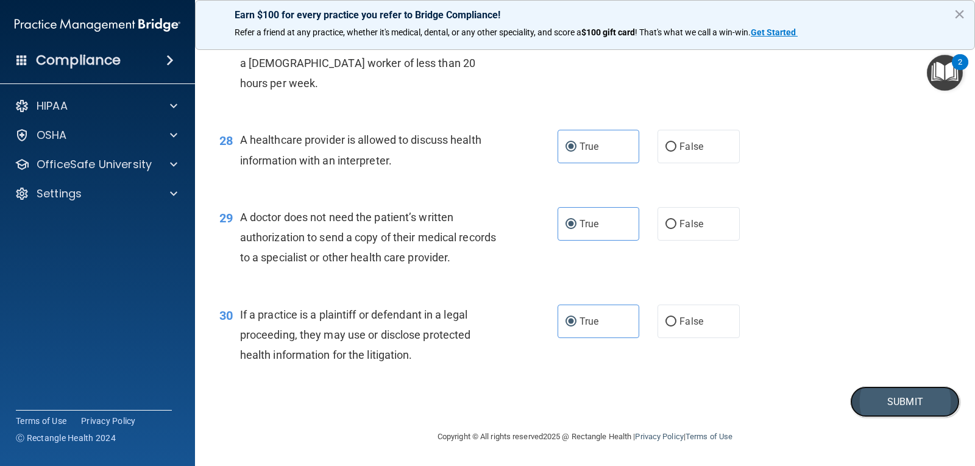
click at [903, 402] on button "Submit" at bounding box center [905, 401] width 110 height 31
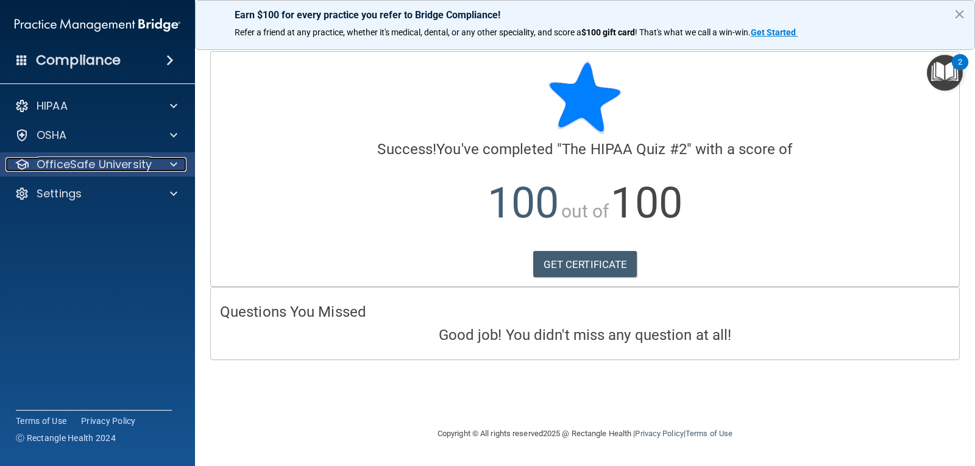
click at [172, 166] on span at bounding box center [173, 164] width 7 height 15
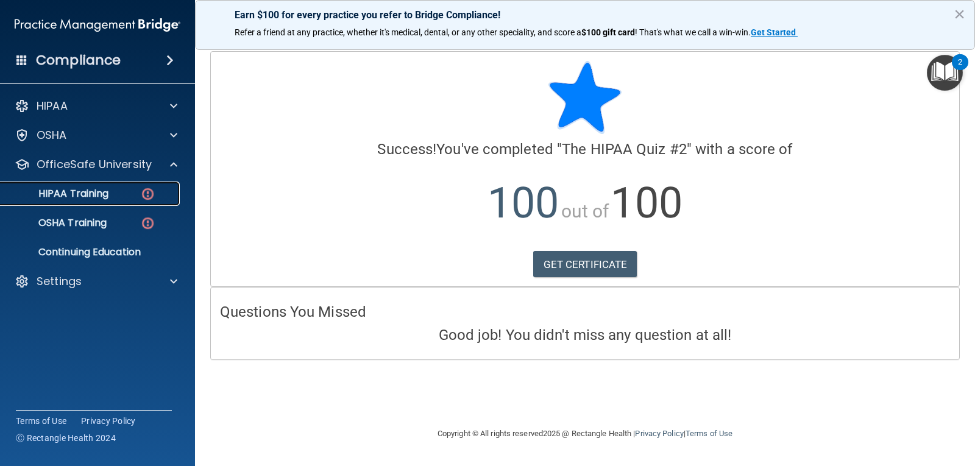
click at [104, 188] on p "HIPAA Training" at bounding box center [58, 194] width 101 height 12
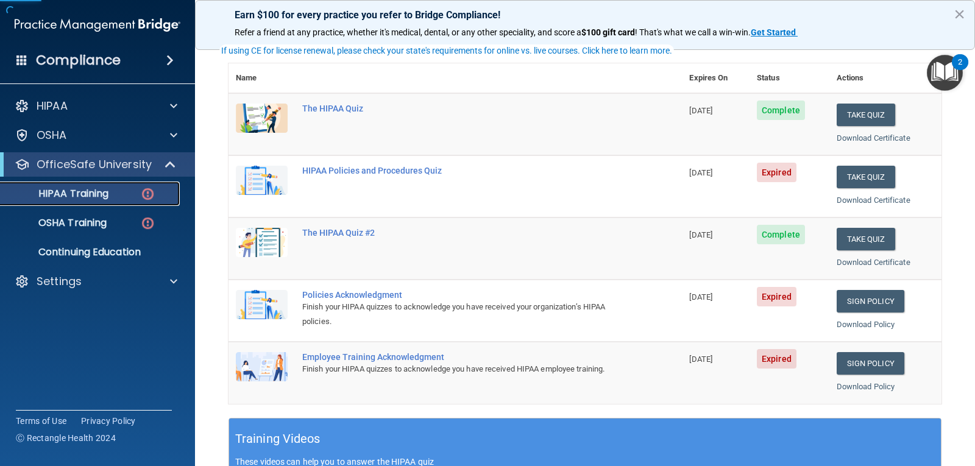
scroll to position [122, 0]
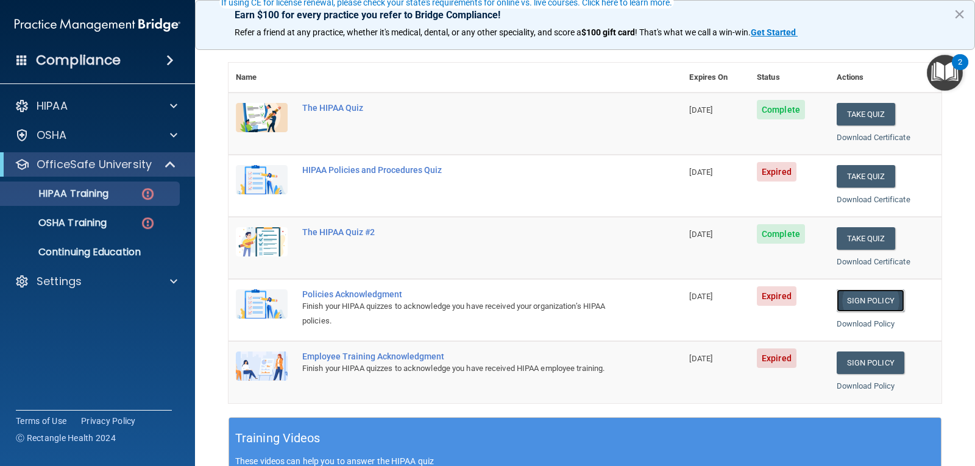
click at [850, 295] on link "Sign Policy" at bounding box center [870, 300] width 68 height 23
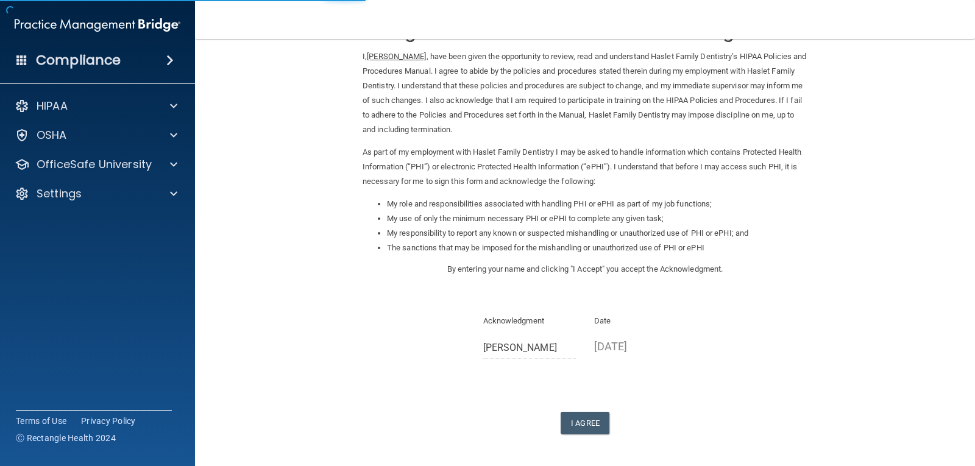
scroll to position [92, 0]
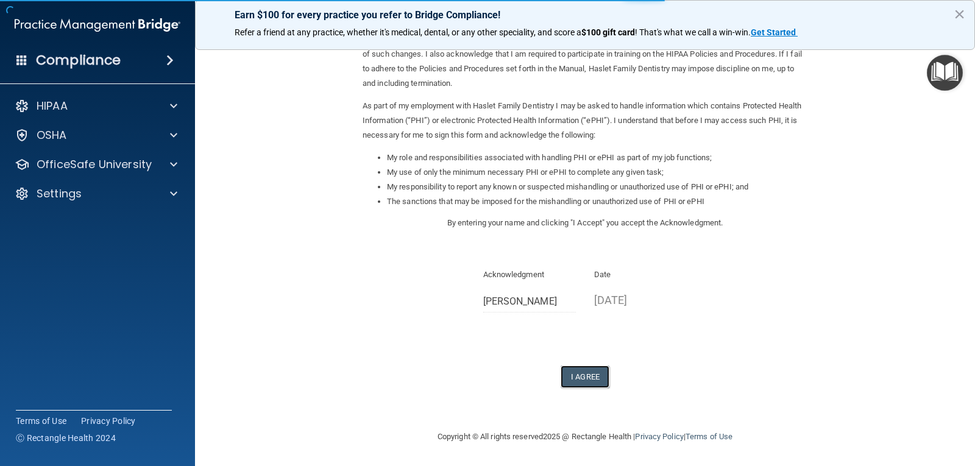
drag, startPoint x: 595, startPoint y: 383, endPoint x: 521, endPoint y: 333, distance: 88.5
click at [594, 380] on button "I Agree" at bounding box center [584, 377] width 49 height 23
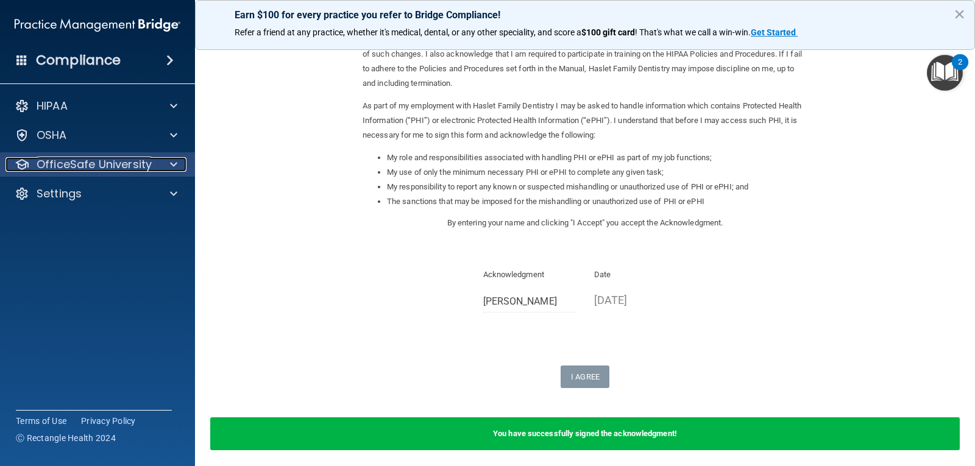
click at [173, 168] on span at bounding box center [173, 164] width 7 height 15
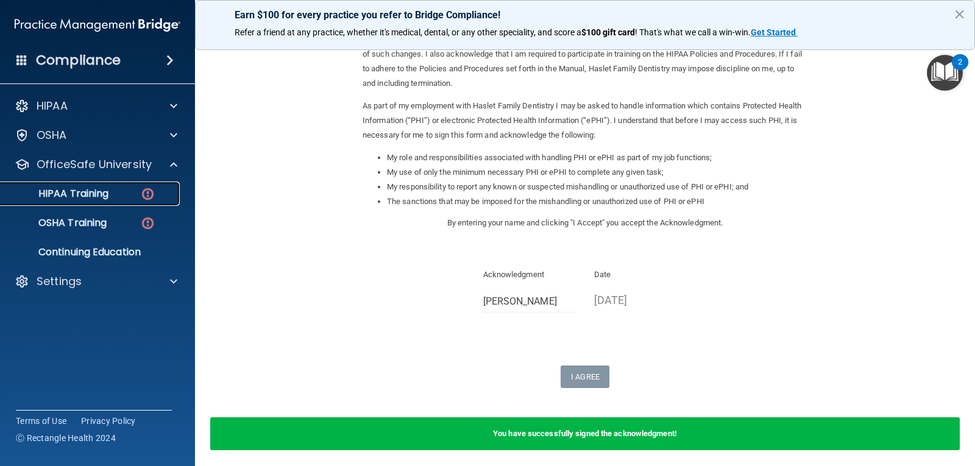
click at [81, 185] on link "HIPAA Training" at bounding box center [84, 194] width 192 height 24
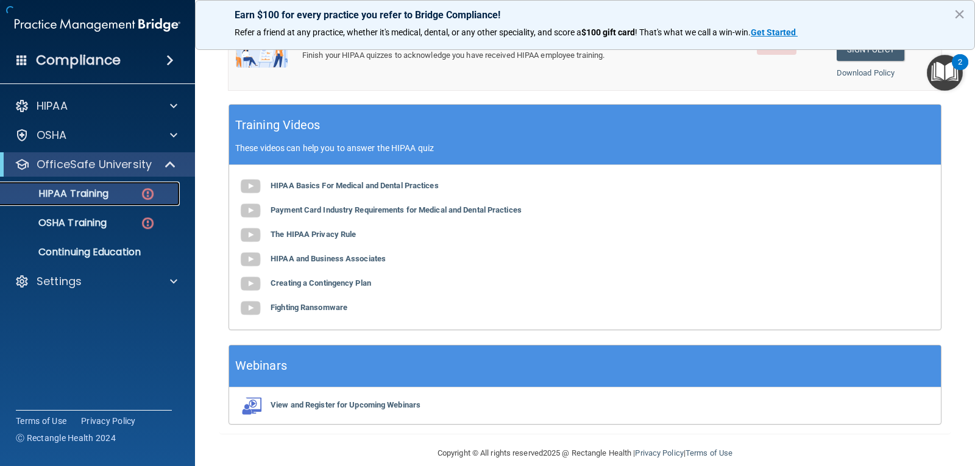
scroll to position [451, 0]
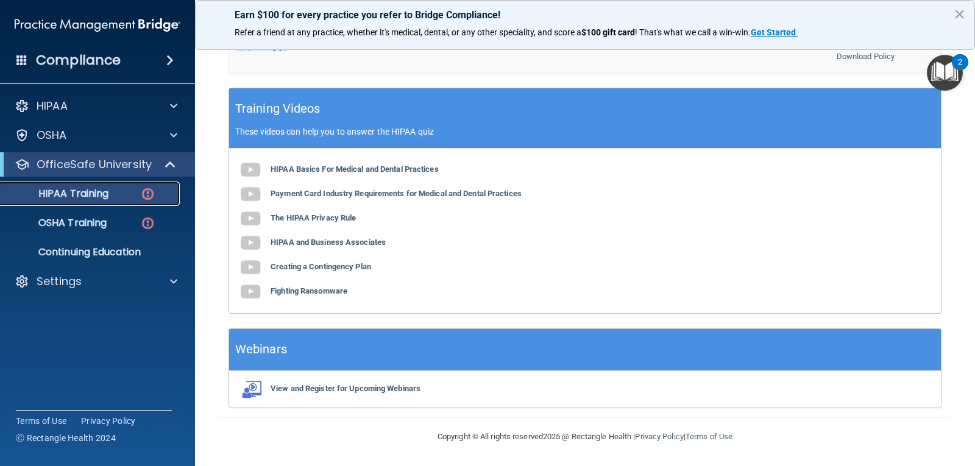
click at [97, 194] on p "HIPAA Training" at bounding box center [58, 194] width 101 height 12
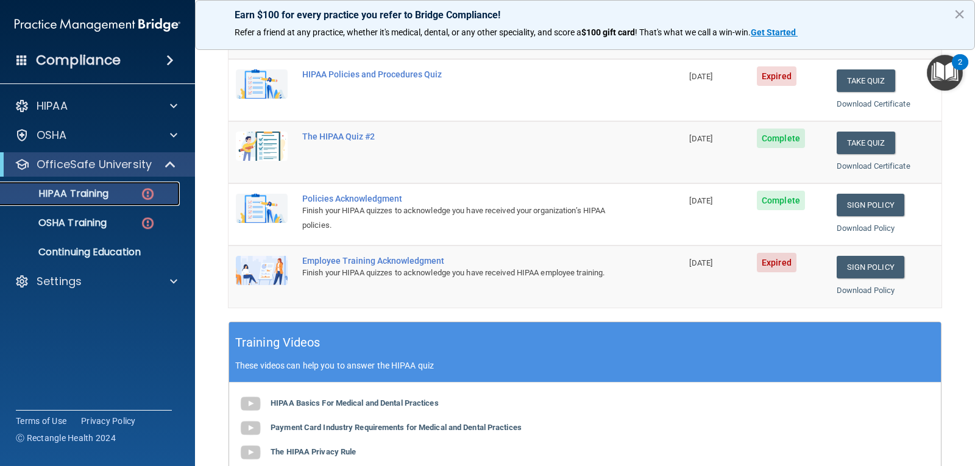
scroll to position [147, 0]
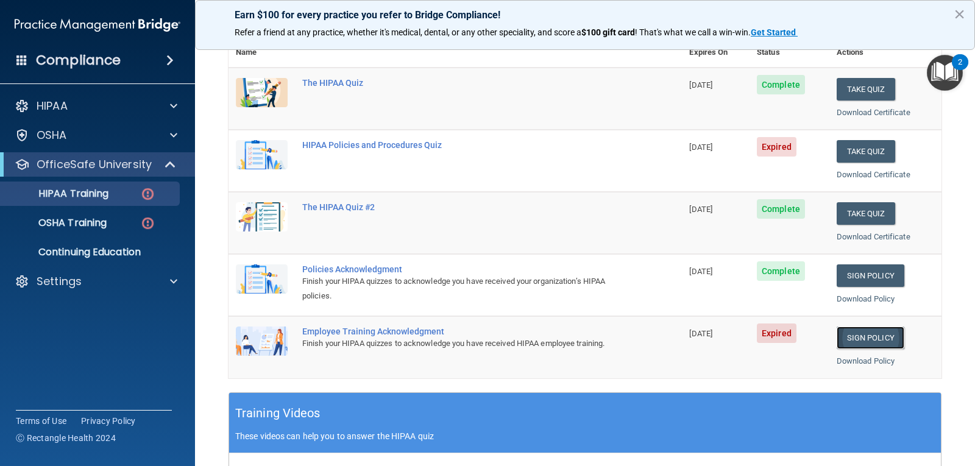
click at [883, 331] on link "Sign Policy" at bounding box center [870, 338] width 68 height 23
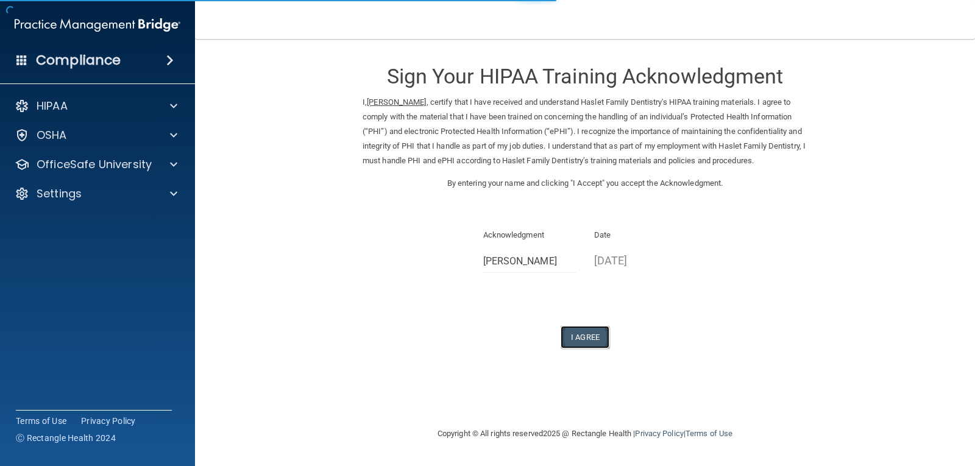
click at [585, 342] on button "I Agree" at bounding box center [584, 337] width 49 height 23
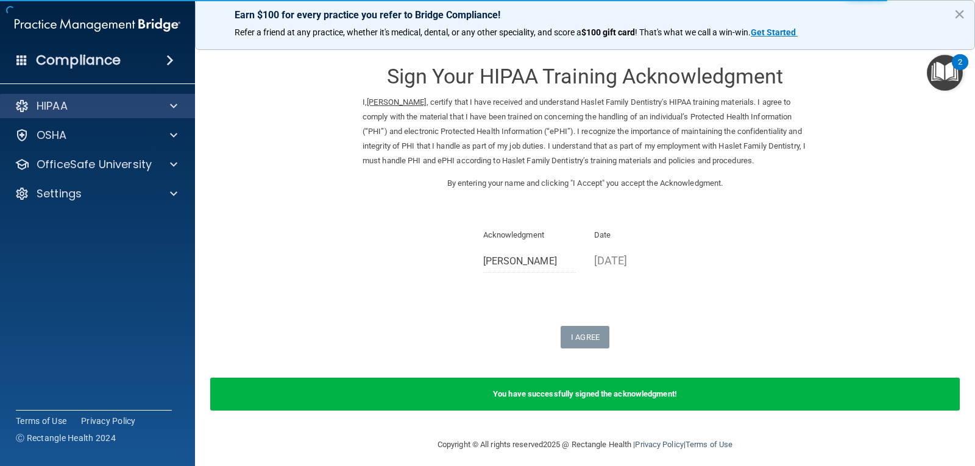
click at [171, 113] on div "HIPAA" at bounding box center [98, 106] width 196 height 24
click at [165, 116] on div "HIPAA" at bounding box center [98, 106] width 196 height 24
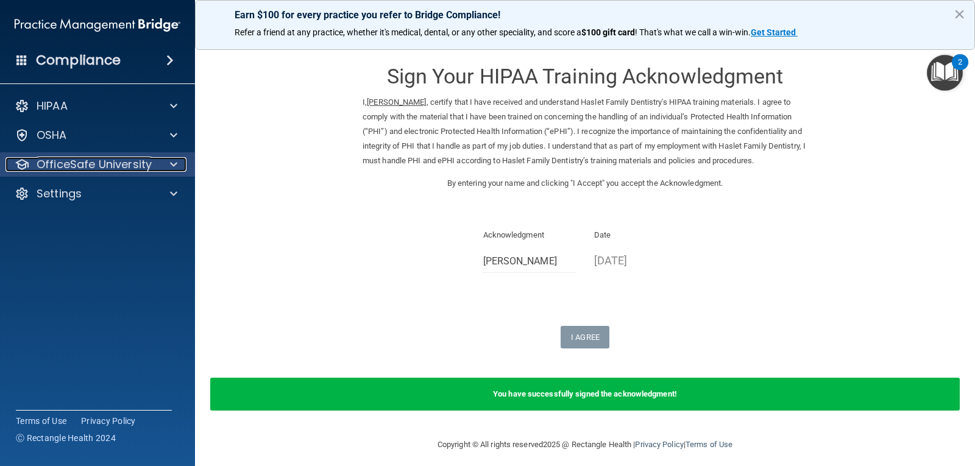
click at [176, 162] on span at bounding box center [173, 164] width 7 height 15
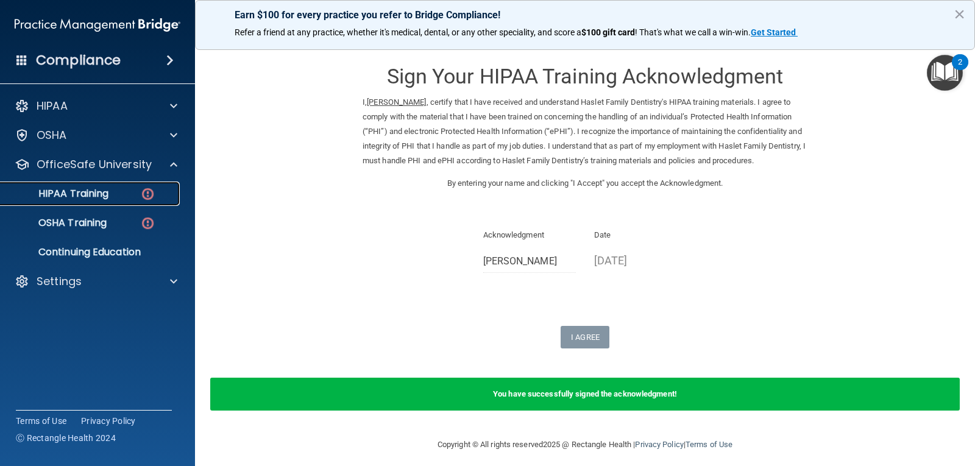
click at [97, 189] on p "HIPAA Training" at bounding box center [58, 194] width 101 height 12
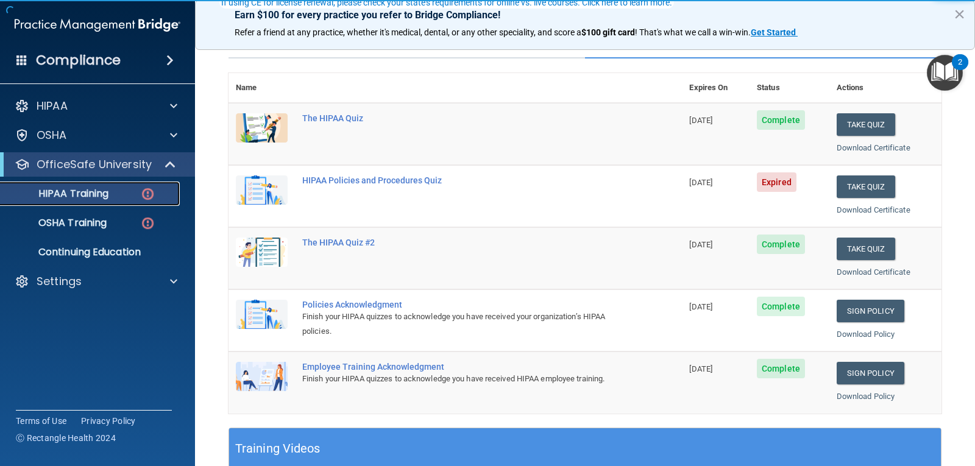
scroll to position [122, 0]
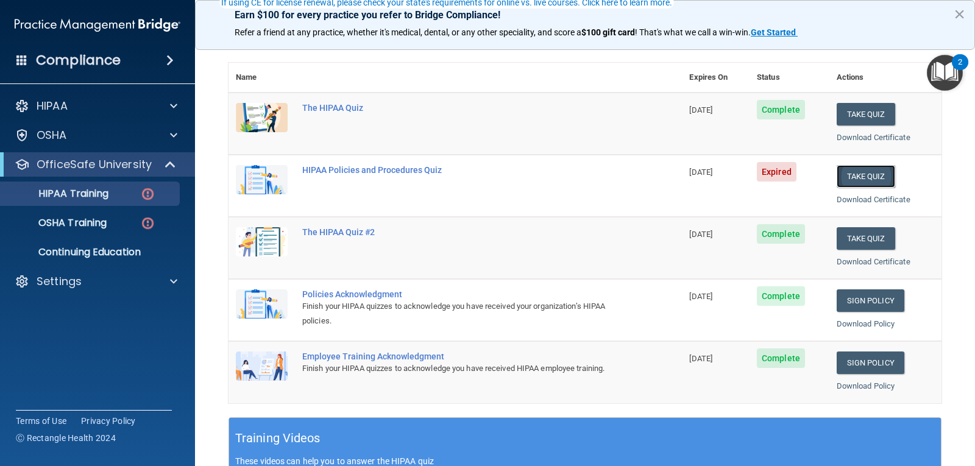
drag, startPoint x: 874, startPoint y: 175, endPoint x: 868, endPoint y: 169, distance: 8.2
click at [873, 175] on button "Take Quiz" at bounding box center [865, 176] width 58 height 23
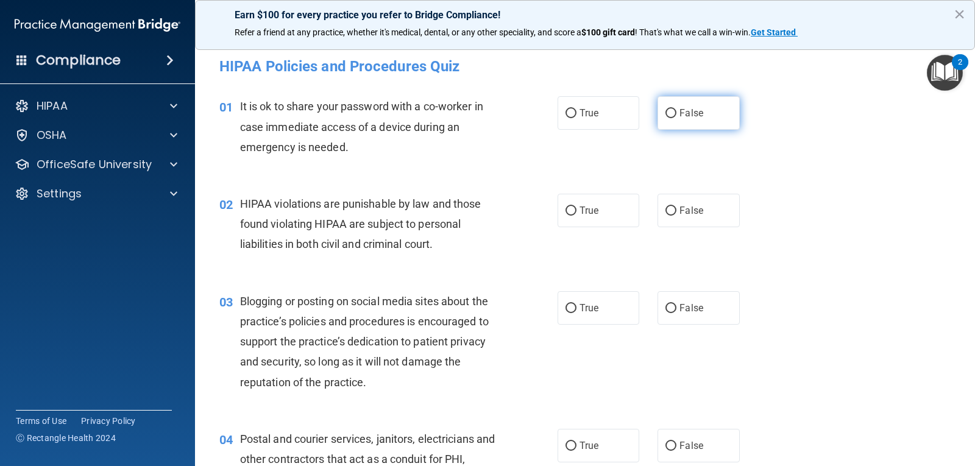
click at [690, 118] on span "False" at bounding box center [691, 113] width 24 height 12
click at [676, 118] on input "False" at bounding box center [670, 113] width 11 height 9
radio input "true"
click at [603, 208] on label "True" at bounding box center [598, 211] width 82 height 34
click at [576, 208] on input "True" at bounding box center [570, 211] width 11 height 9
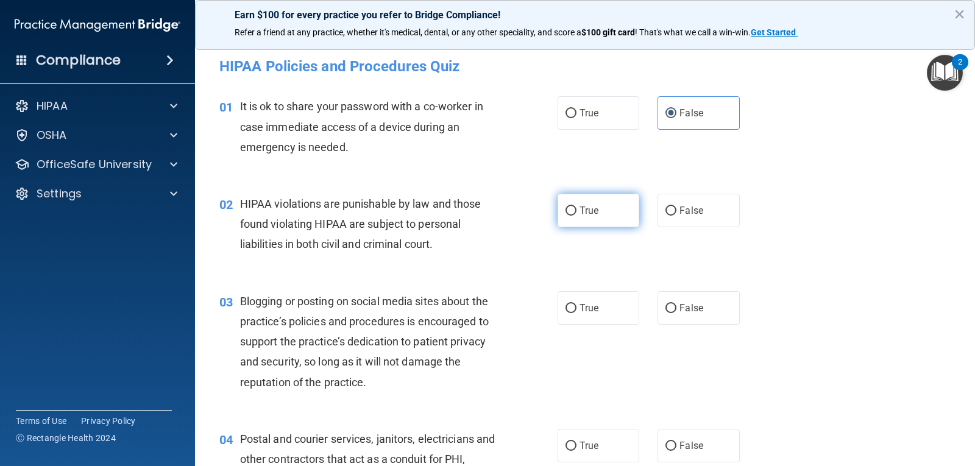
radio input "true"
click at [681, 307] on span "False" at bounding box center [691, 308] width 24 height 12
click at [676, 307] on input "False" at bounding box center [670, 308] width 11 height 9
radio input "true"
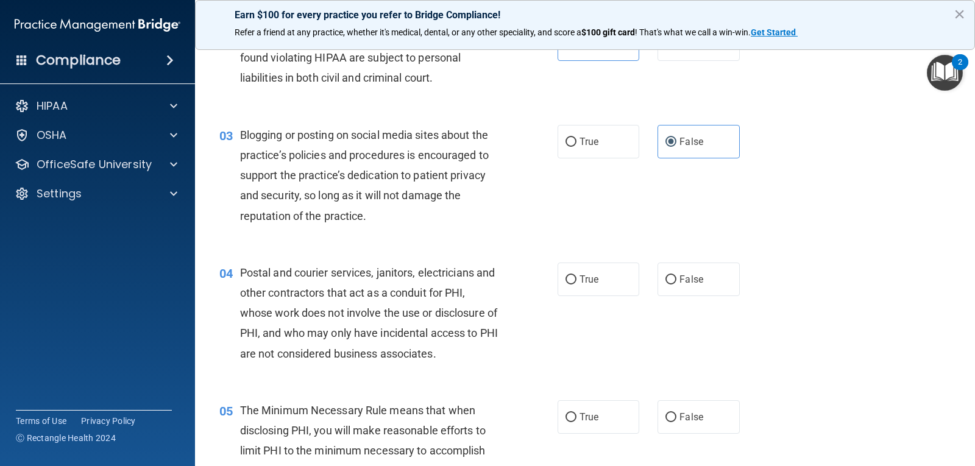
scroll to position [183, 0]
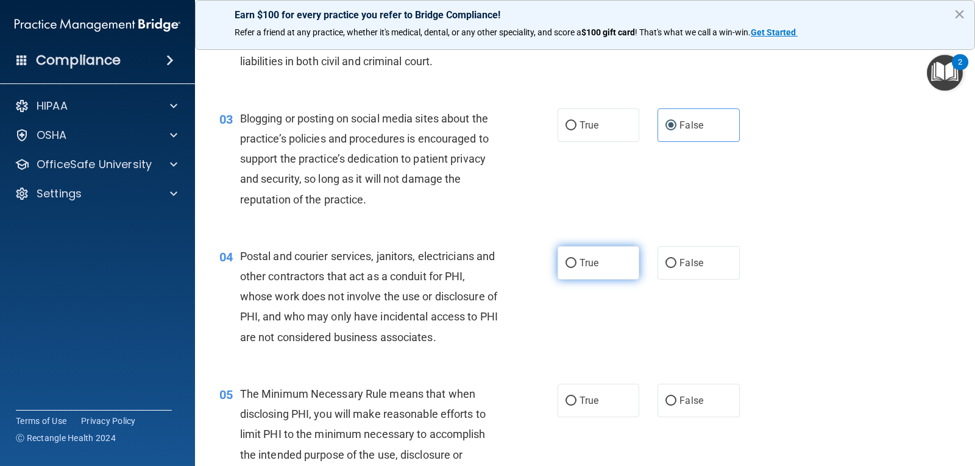
click at [604, 269] on label "True" at bounding box center [598, 263] width 82 height 34
click at [576, 268] on input "True" at bounding box center [570, 263] width 11 height 9
radio input "true"
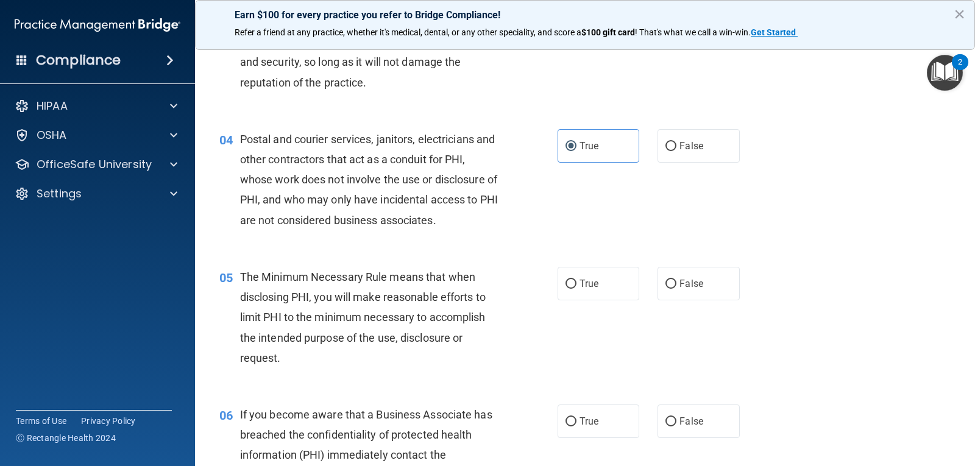
scroll to position [305, 0]
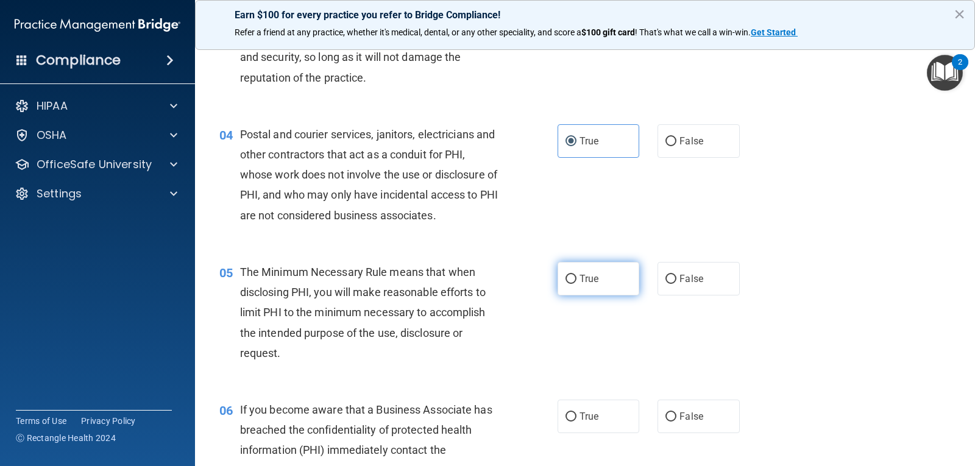
click at [600, 280] on label "True" at bounding box center [598, 279] width 82 height 34
click at [576, 280] on input "True" at bounding box center [570, 279] width 11 height 9
radio input "true"
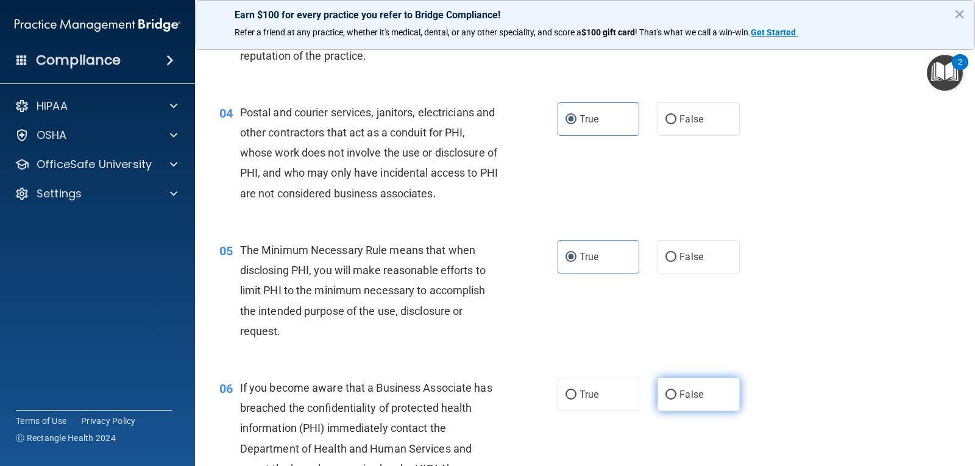
scroll to position [366, 0]
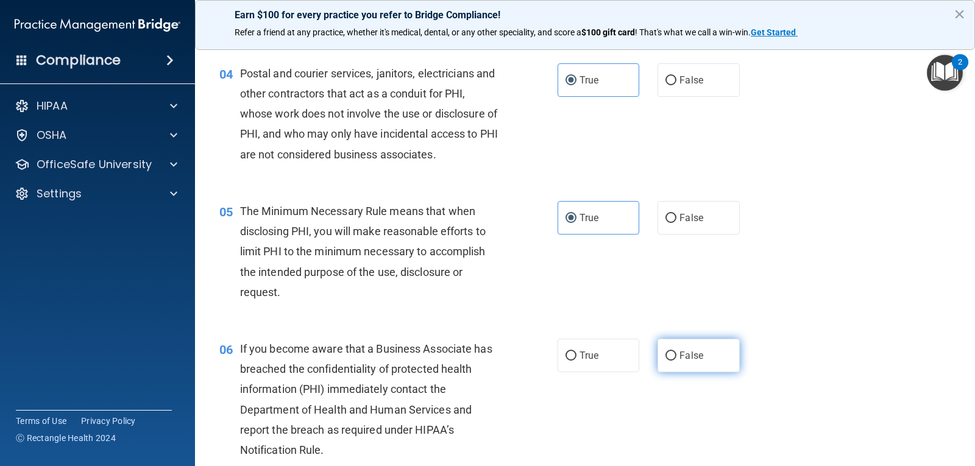
click at [681, 350] on span "False" at bounding box center [691, 356] width 24 height 12
click at [676, 352] on input "False" at bounding box center [670, 356] width 11 height 9
radio input "true"
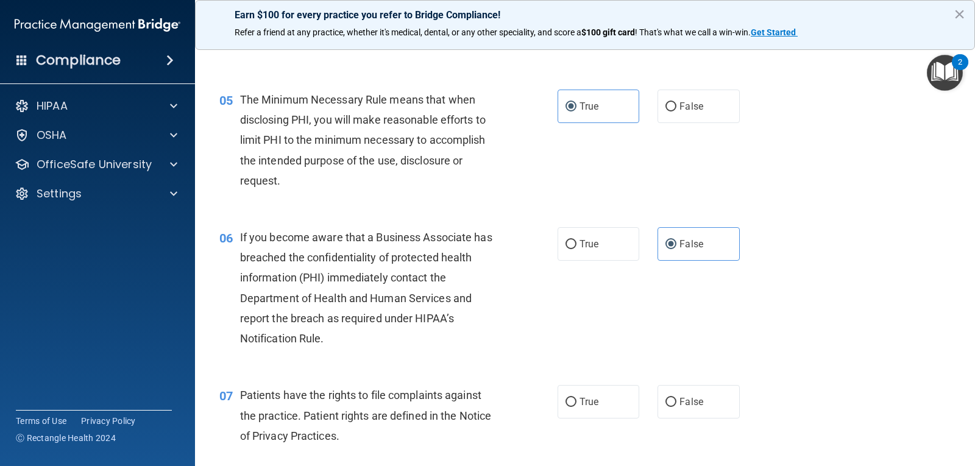
scroll to position [487, 0]
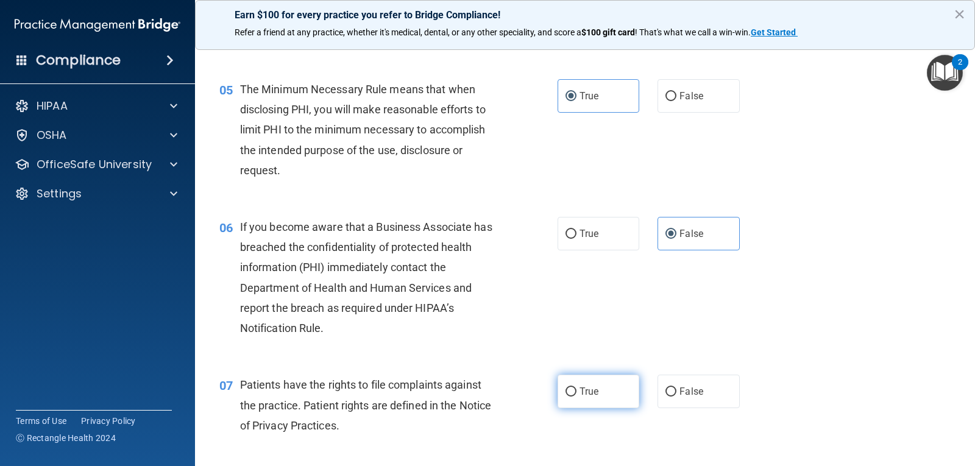
click at [594, 383] on label "True" at bounding box center [598, 392] width 82 height 34
click at [576, 387] on input "True" at bounding box center [570, 391] width 11 height 9
radio input "true"
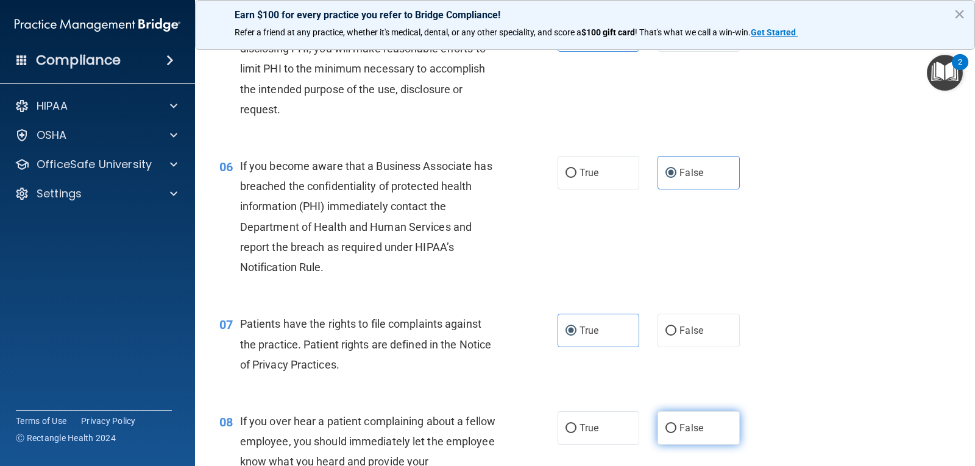
drag, startPoint x: 687, startPoint y: 428, endPoint x: 680, endPoint y: 421, distance: 9.9
click at [686, 428] on span "False" at bounding box center [691, 428] width 24 height 12
click at [676, 428] on input "False" at bounding box center [670, 428] width 11 height 9
radio input "true"
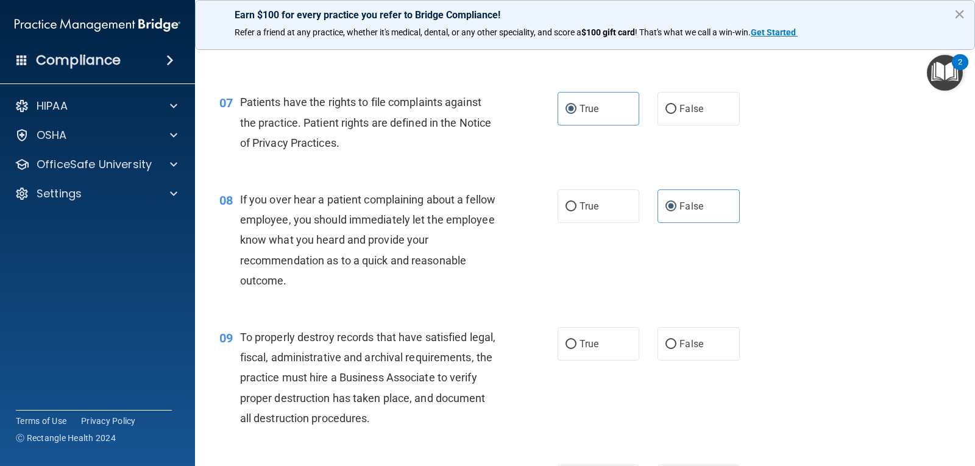
scroll to position [792, 0]
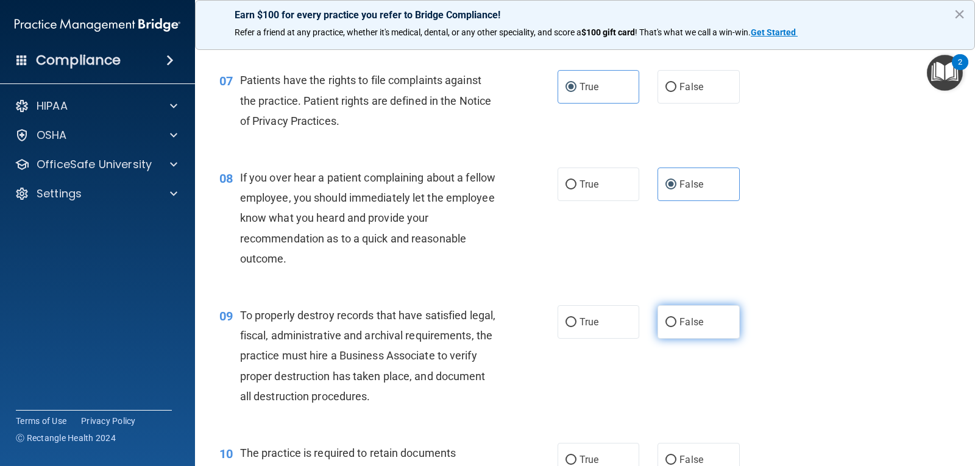
click at [670, 327] on input "False" at bounding box center [670, 322] width 11 height 9
radio input "true"
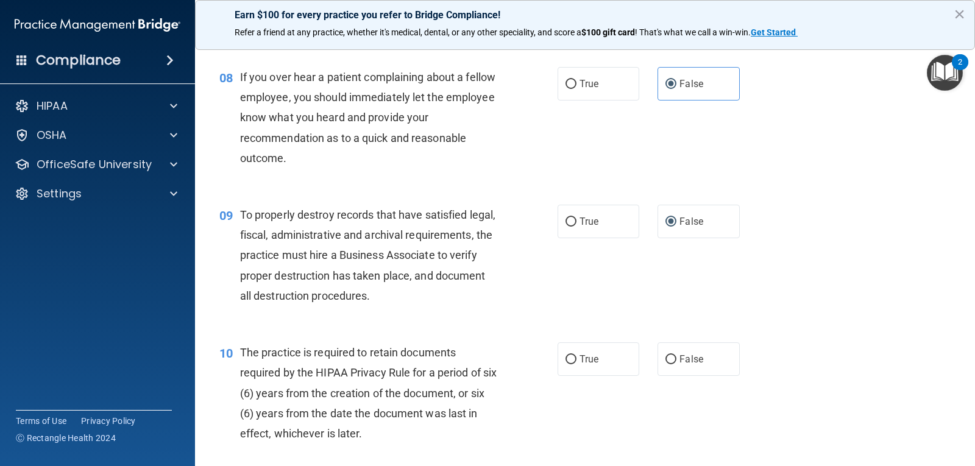
scroll to position [914, 0]
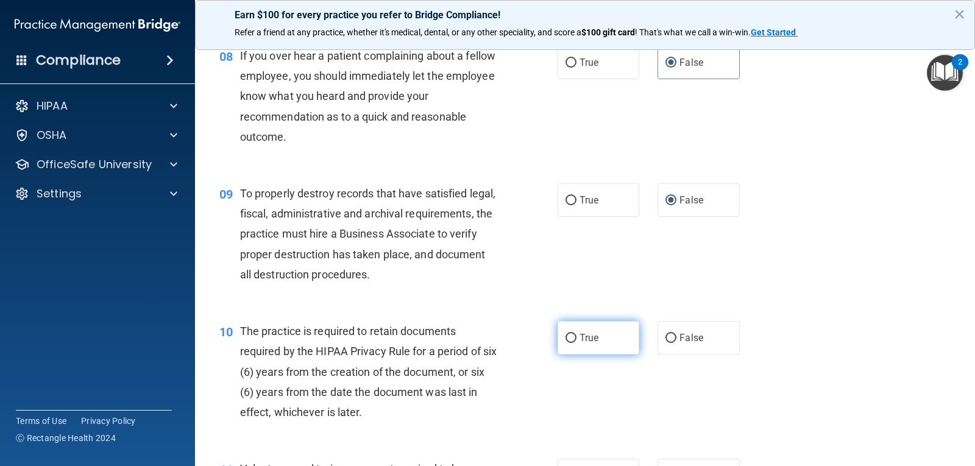
click at [606, 338] on label "True" at bounding box center [598, 338] width 82 height 34
click at [576, 338] on input "True" at bounding box center [570, 338] width 11 height 9
radio input "true"
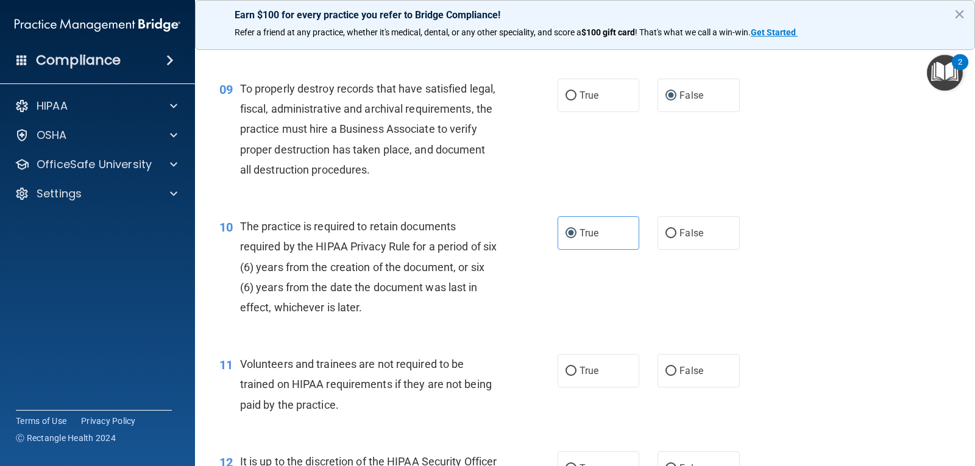
scroll to position [1036, 0]
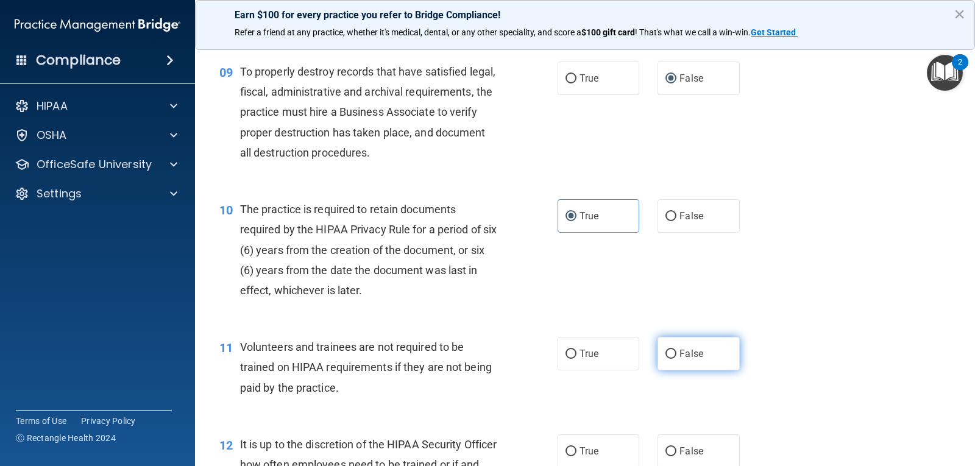
click at [680, 345] on label "False" at bounding box center [698, 354] width 82 height 34
click at [676, 350] on input "False" at bounding box center [670, 354] width 11 height 9
radio input "true"
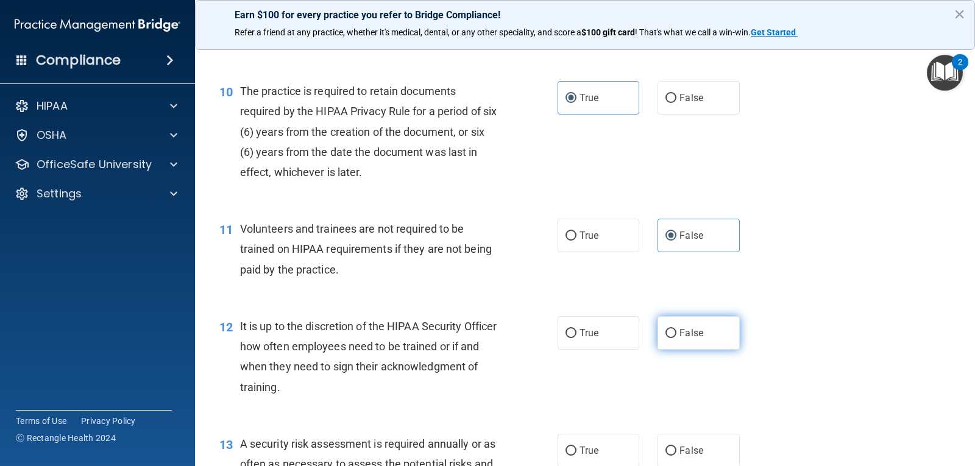
scroll to position [1157, 0]
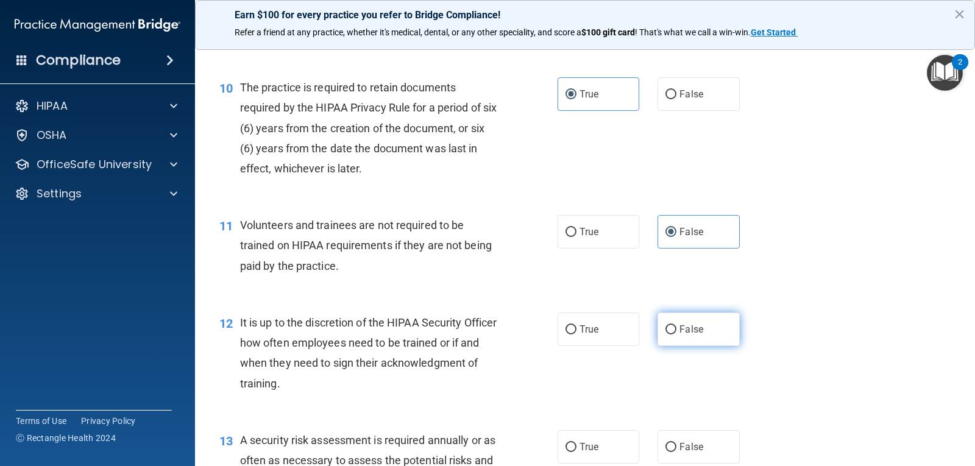
click at [687, 339] on label "False" at bounding box center [698, 330] width 82 height 34
click at [676, 334] on input "False" at bounding box center [670, 329] width 11 height 9
radio input "true"
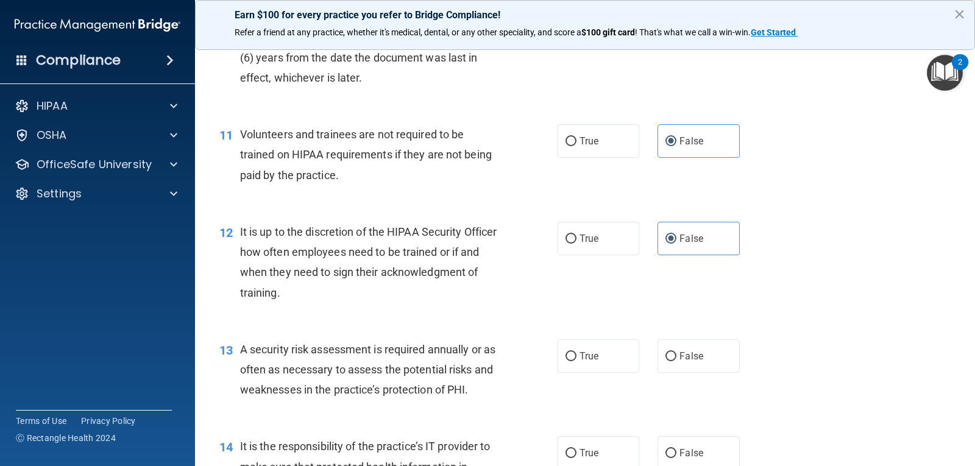
scroll to position [1279, 0]
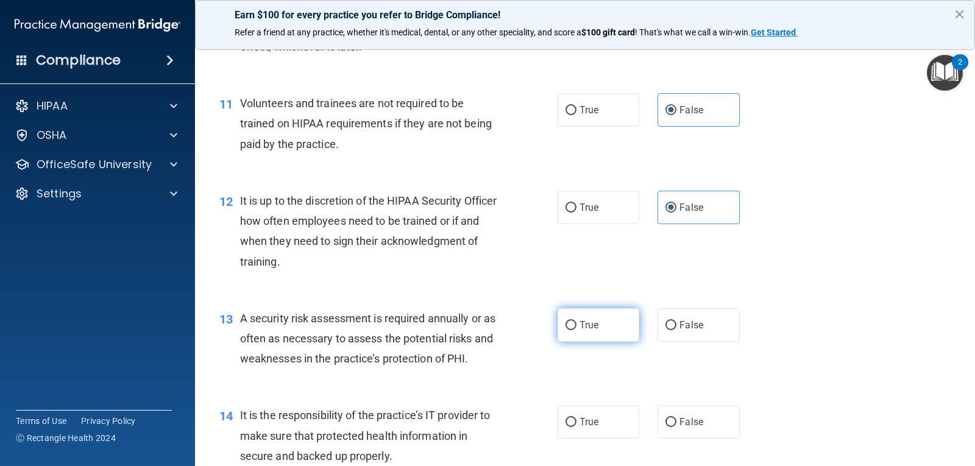
click at [588, 327] on span "True" at bounding box center [588, 325] width 19 height 12
click at [576, 327] on input "True" at bounding box center [570, 325] width 11 height 9
radio input "true"
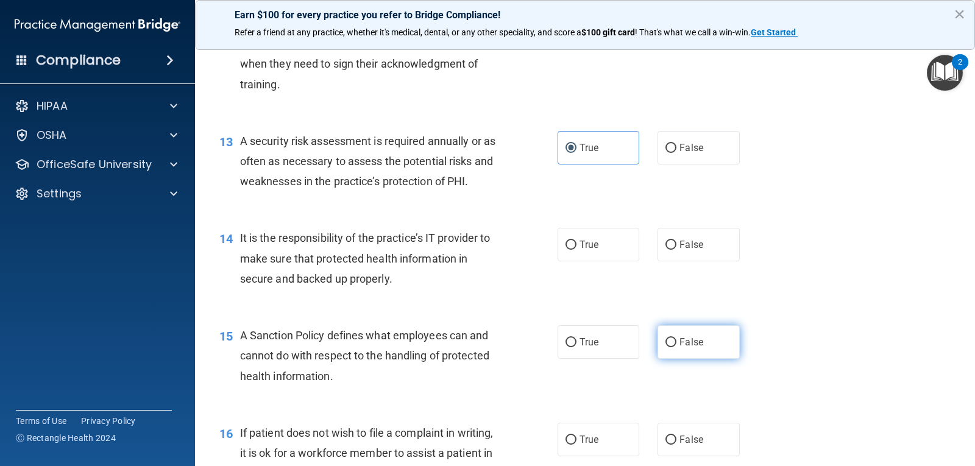
scroll to position [1462, 0]
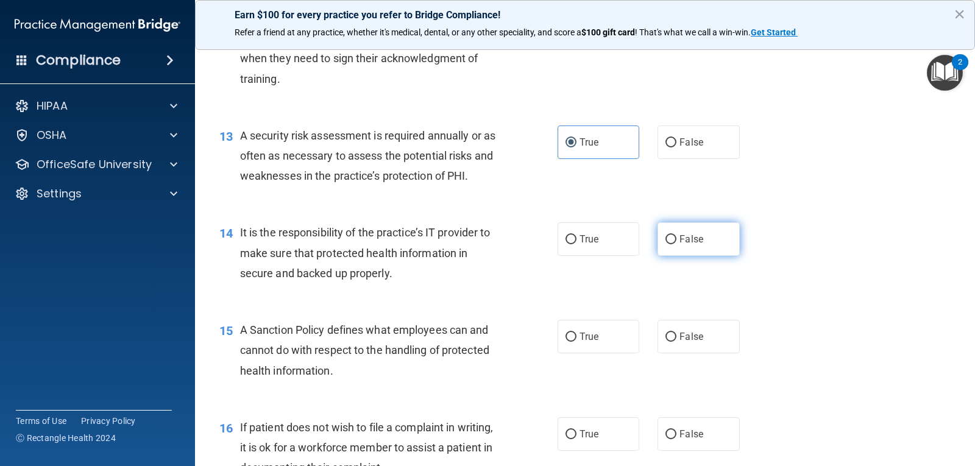
click at [709, 241] on label "False" at bounding box center [698, 239] width 82 height 34
click at [676, 241] on input "False" at bounding box center [670, 239] width 11 height 9
radio input "true"
click at [694, 330] on label "False" at bounding box center [698, 337] width 82 height 34
click at [676, 333] on input "False" at bounding box center [670, 337] width 11 height 9
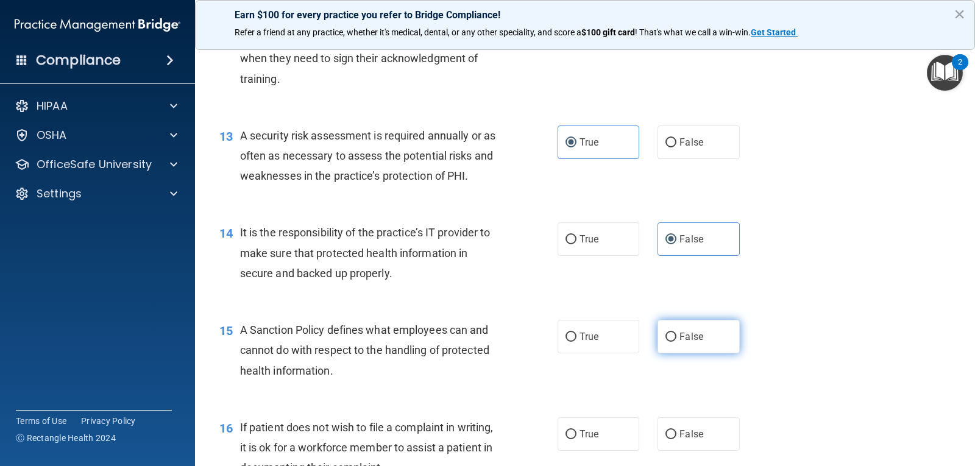
radio input "true"
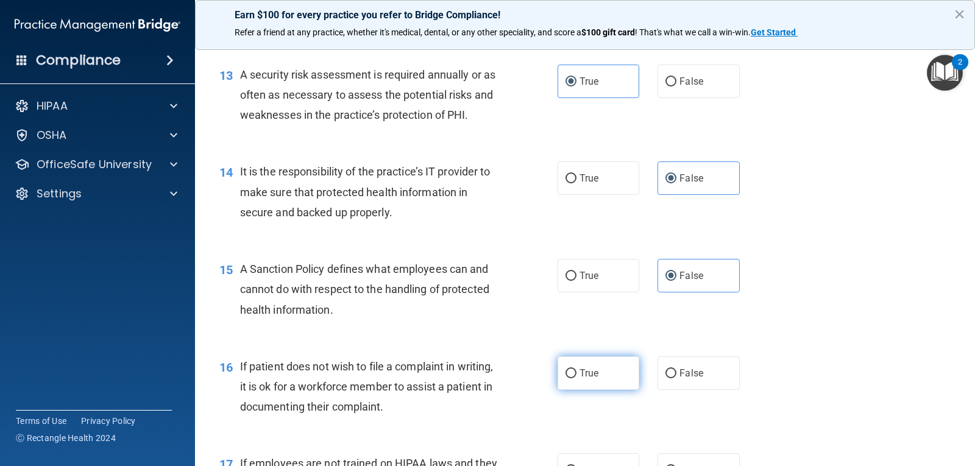
click at [591, 361] on label "True" at bounding box center [598, 373] width 82 height 34
click at [576, 369] on input "True" at bounding box center [570, 373] width 11 height 9
radio input "true"
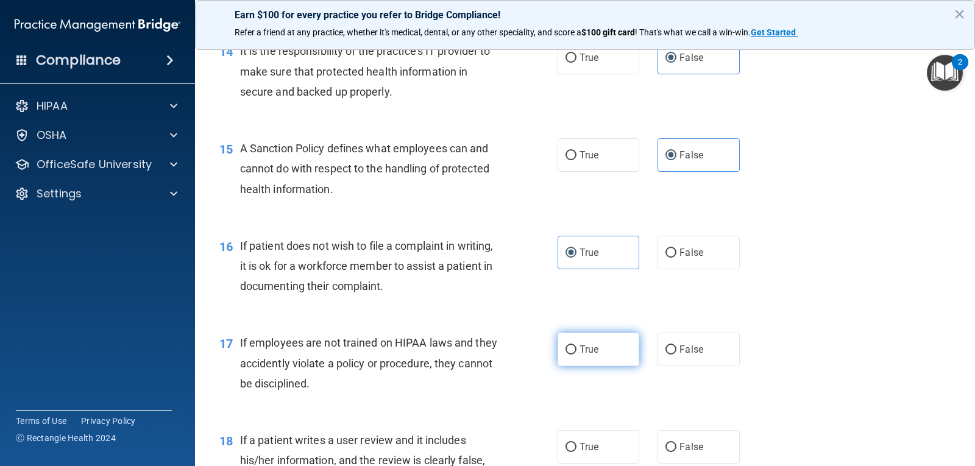
scroll to position [1645, 0]
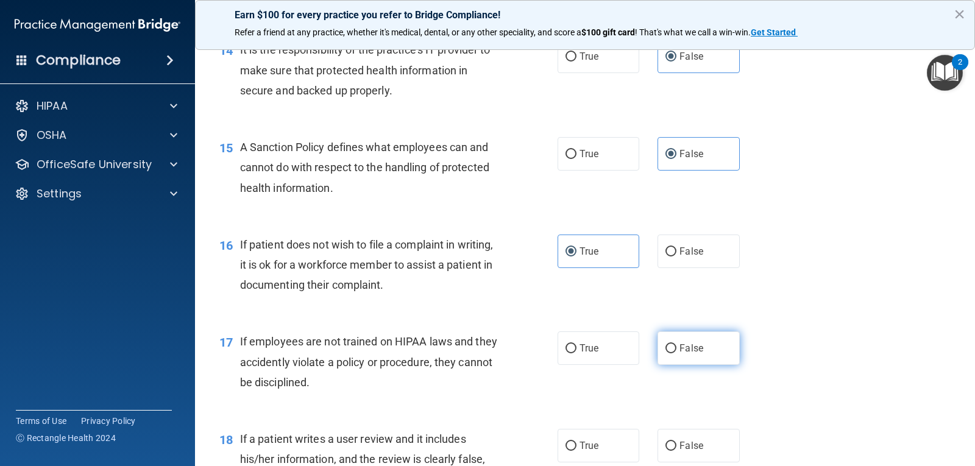
click at [679, 349] on span "False" at bounding box center [691, 348] width 24 height 12
click at [676, 349] on input "False" at bounding box center [670, 348] width 11 height 9
radio input "true"
click at [687, 441] on span "False" at bounding box center [691, 446] width 24 height 12
click at [676, 442] on input "False" at bounding box center [670, 446] width 11 height 9
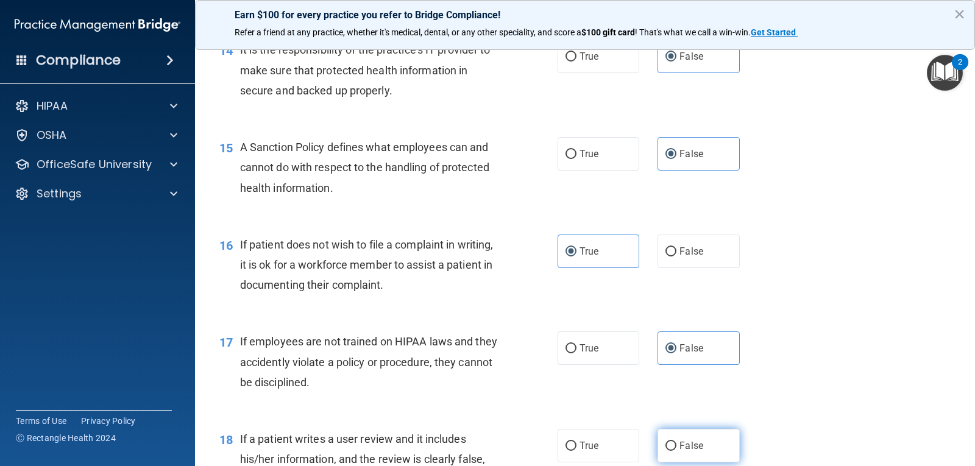
radio input "true"
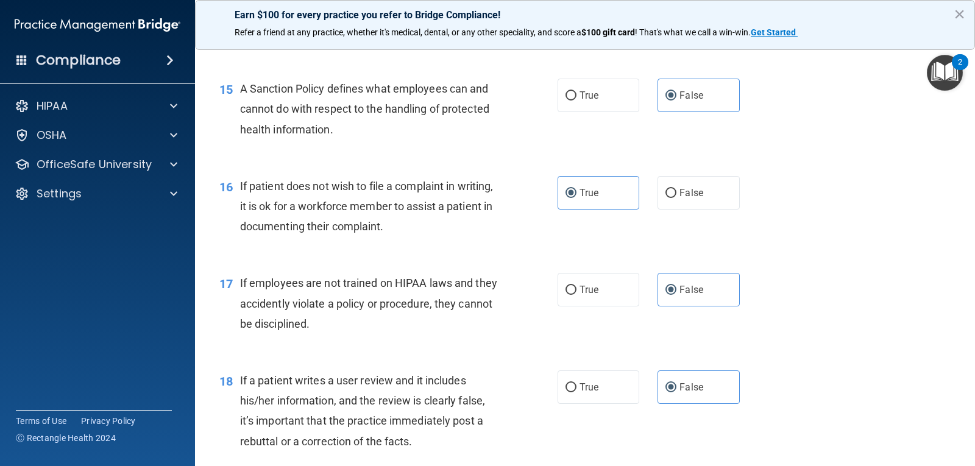
scroll to position [1889, 0]
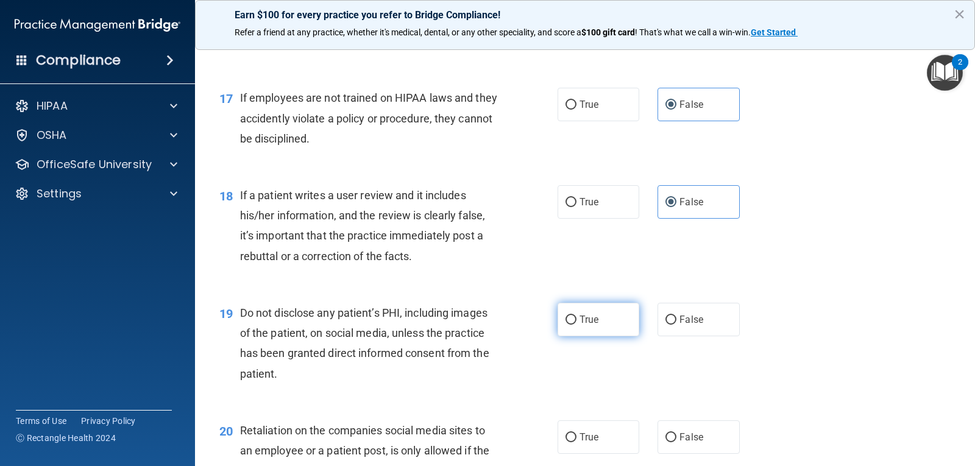
click at [615, 314] on label "True" at bounding box center [598, 320] width 82 height 34
click at [576, 316] on input "True" at bounding box center [570, 320] width 11 height 9
radio input "true"
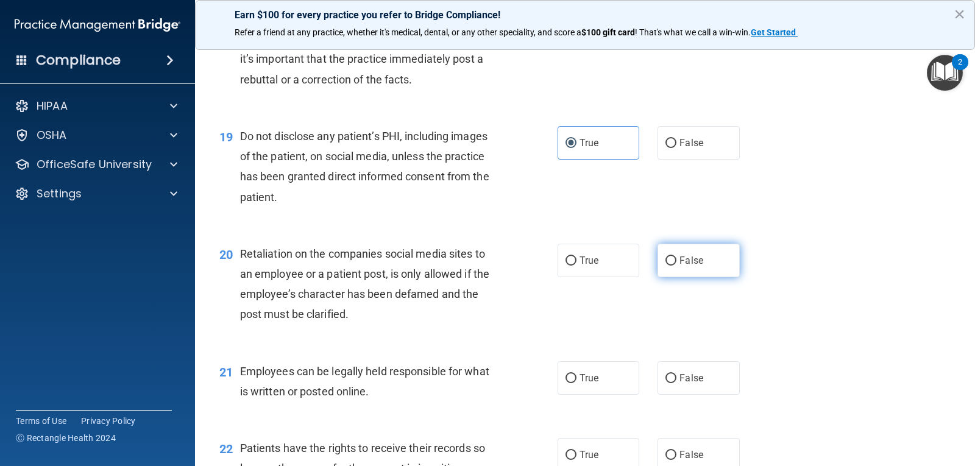
scroll to position [2071, 0]
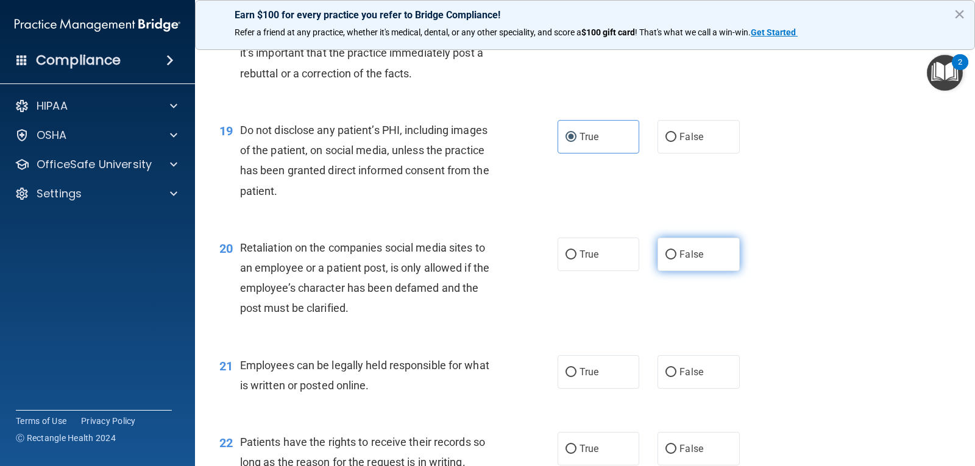
click at [705, 255] on label "False" at bounding box center [698, 255] width 82 height 34
click at [676, 255] on input "False" at bounding box center [670, 254] width 11 height 9
radio input "true"
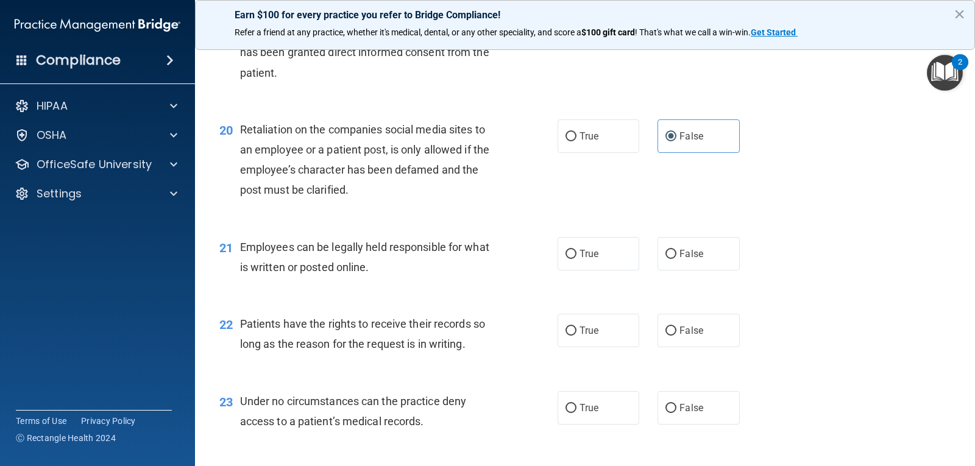
scroll to position [2193, 0]
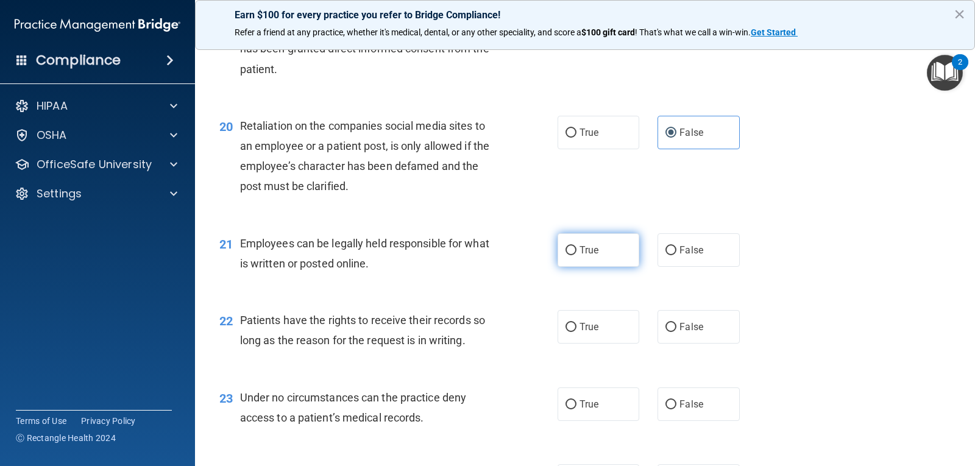
click at [598, 251] on label "True" at bounding box center [598, 250] width 82 height 34
click at [576, 251] on input "True" at bounding box center [570, 250] width 11 height 9
radio input "true"
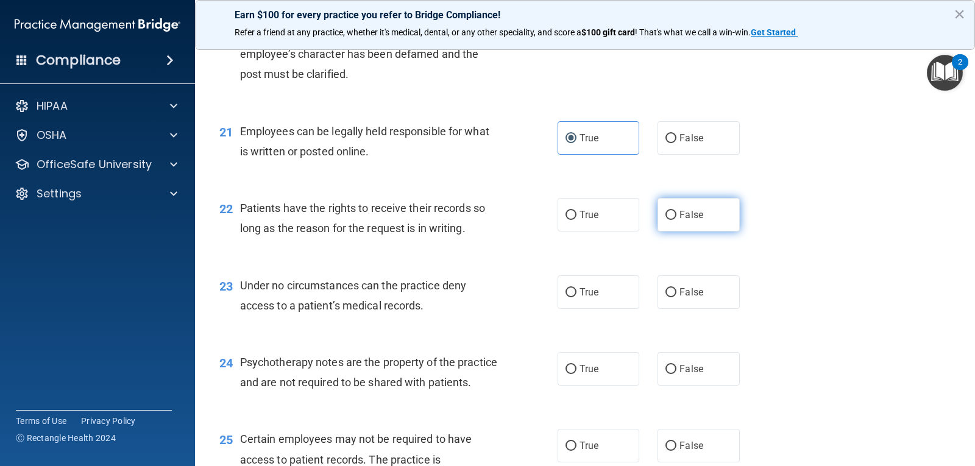
scroll to position [2315, 0]
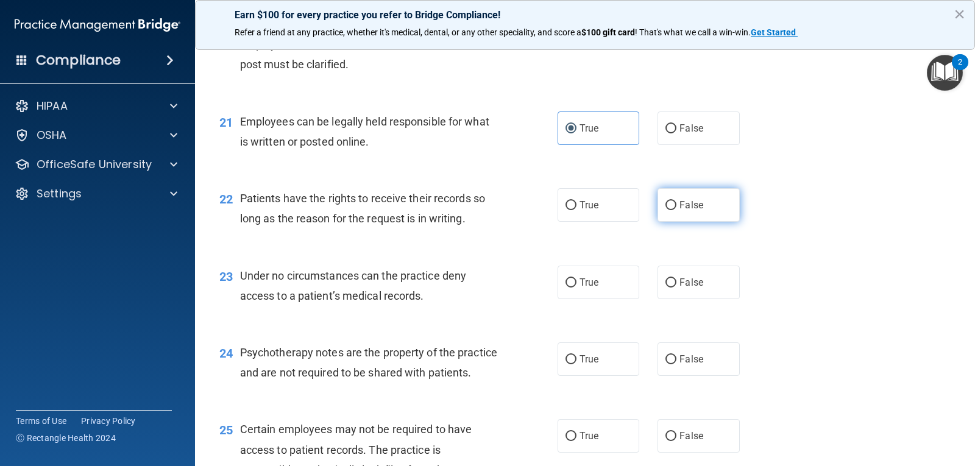
click at [688, 199] on label "False" at bounding box center [698, 205] width 82 height 34
click at [676, 201] on input "False" at bounding box center [670, 205] width 11 height 9
radio input "true"
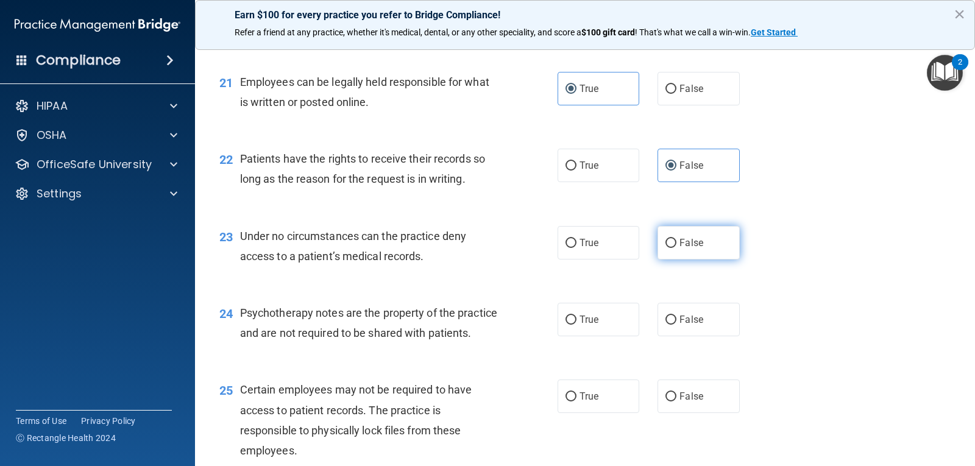
scroll to position [2376, 0]
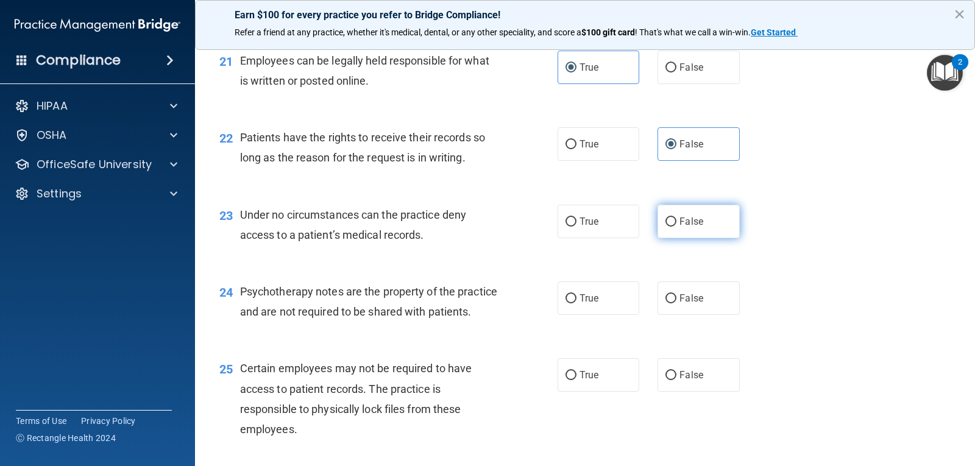
click at [699, 215] on label "False" at bounding box center [698, 222] width 82 height 34
click at [676, 217] on input "False" at bounding box center [670, 221] width 11 height 9
radio input "true"
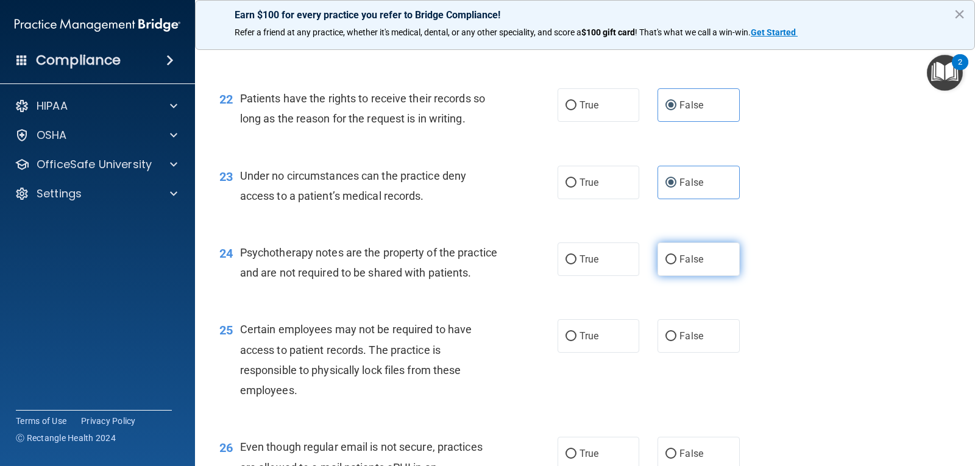
scroll to position [2437, 0]
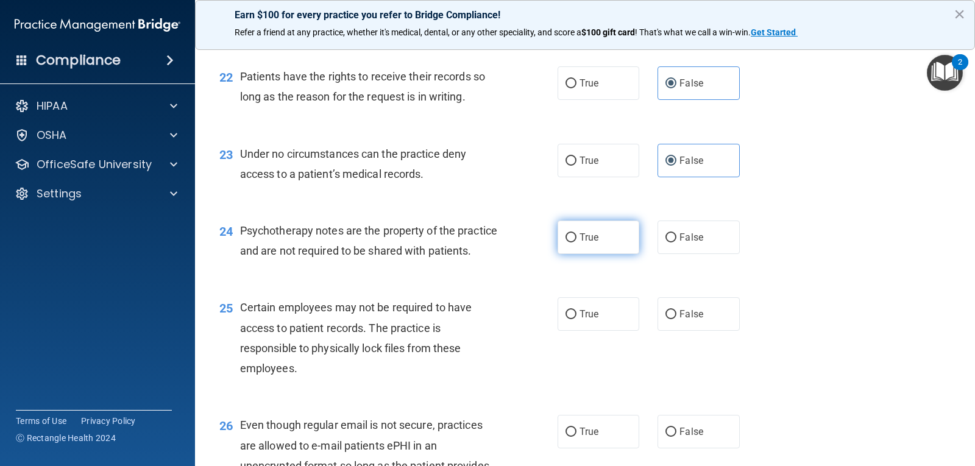
click at [601, 230] on label "True" at bounding box center [598, 238] width 82 height 34
click at [576, 233] on input "True" at bounding box center [570, 237] width 11 height 9
radio input "true"
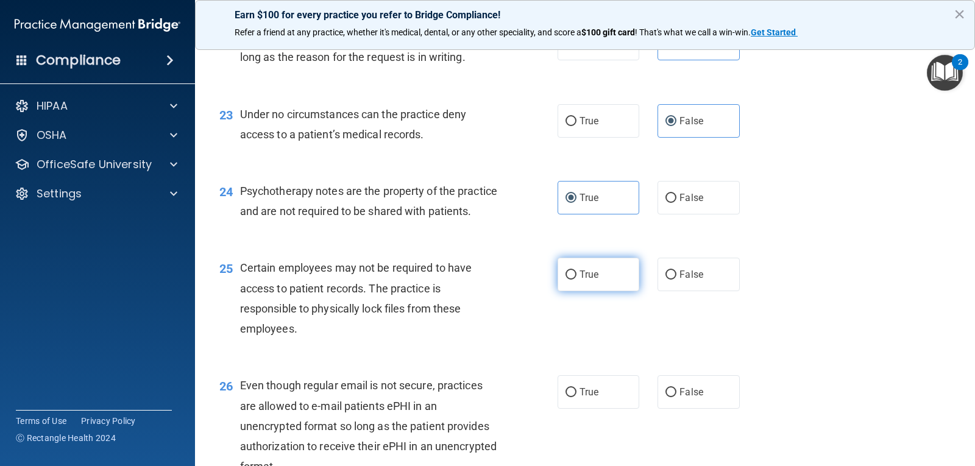
scroll to position [2498, 0]
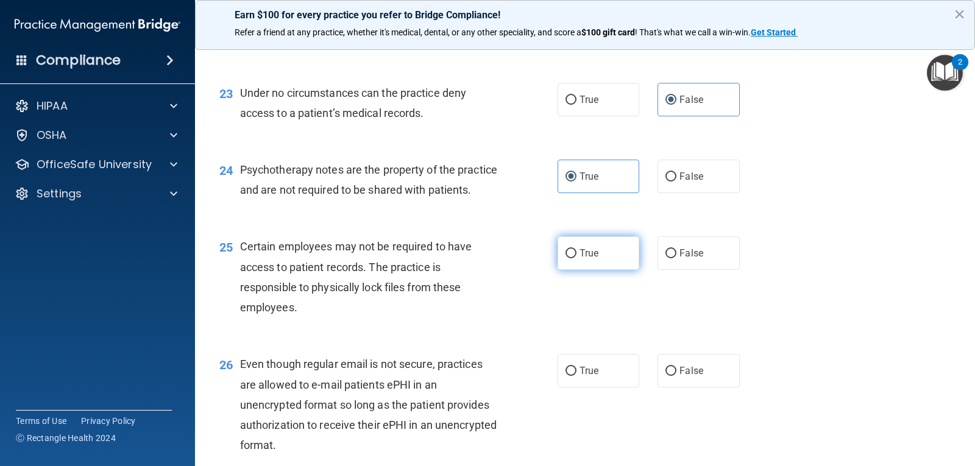
click at [595, 259] on label "True" at bounding box center [598, 253] width 82 height 34
click at [576, 258] on input "True" at bounding box center [570, 253] width 11 height 9
radio input "true"
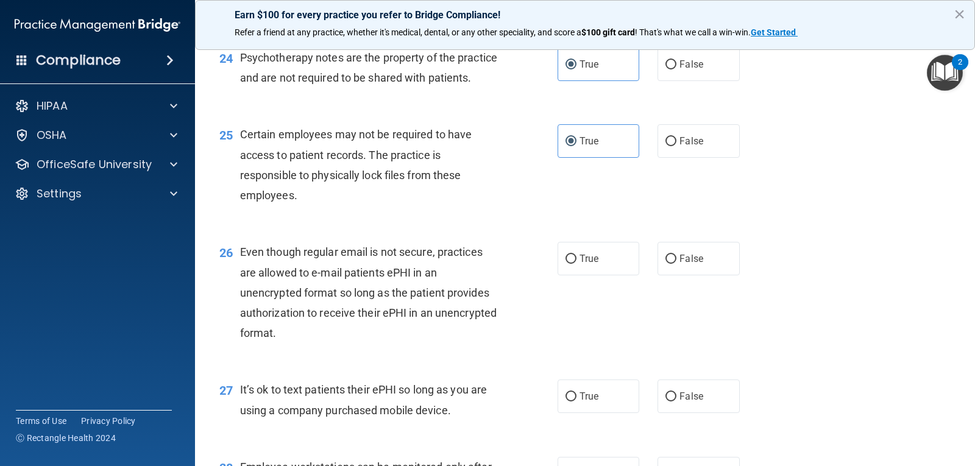
scroll to position [2620, 0]
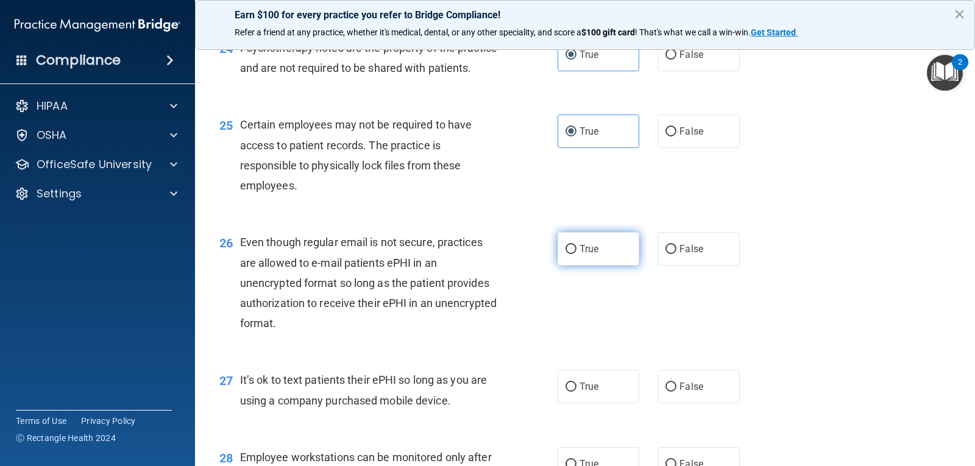
click at [600, 266] on label "True" at bounding box center [598, 249] width 82 height 34
click at [576, 254] on input "True" at bounding box center [570, 249] width 11 height 9
radio input "true"
click at [690, 392] on span "False" at bounding box center [691, 387] width 24 height 12
click at [676, 392] on input "False" at bounding box center [670, 387] width 11 height 9
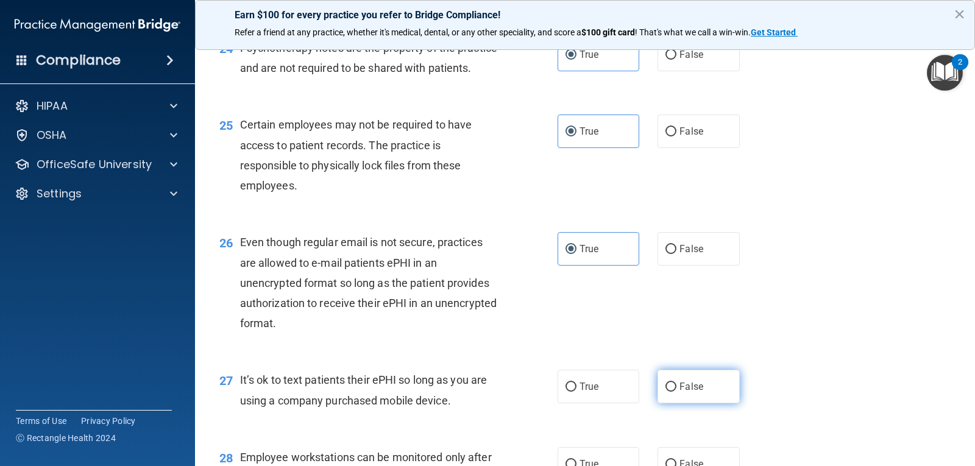
radio input "true"
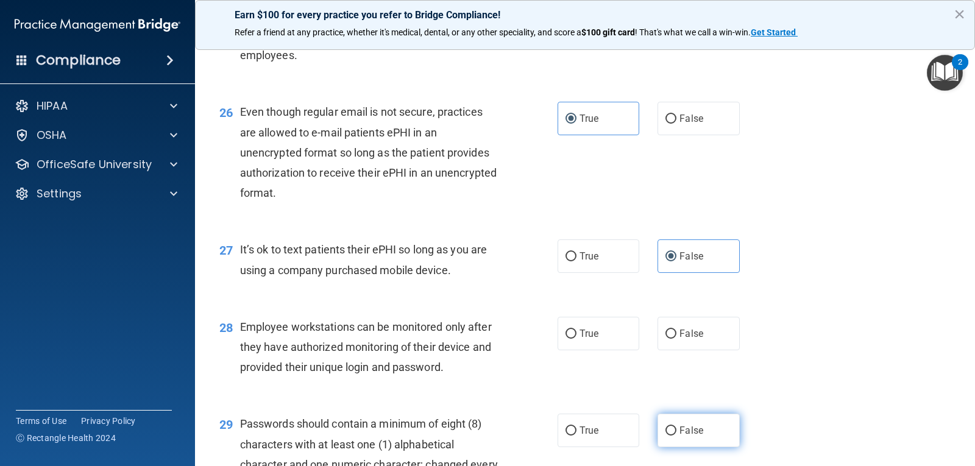
scroll to position [2802, 0]
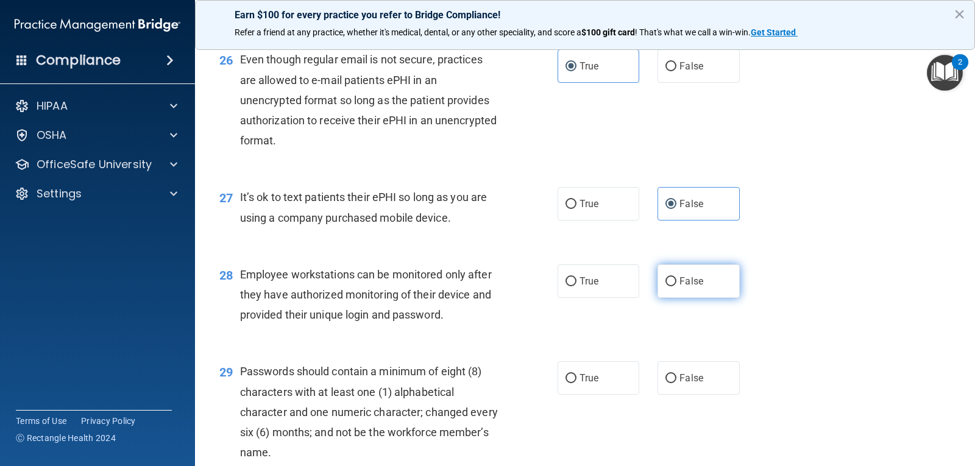
click at [685, 287] on span "False" at bounding box center [691, 281] width 24 height 12
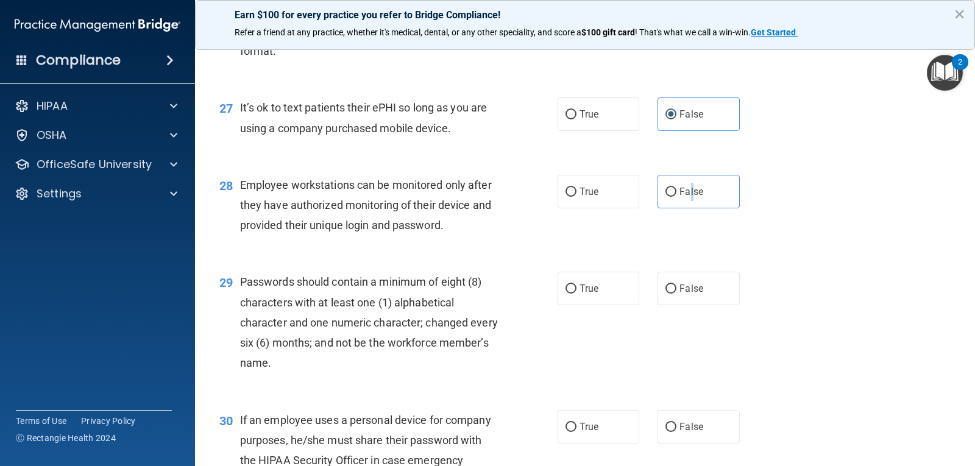
scroll to position [2924, 0]
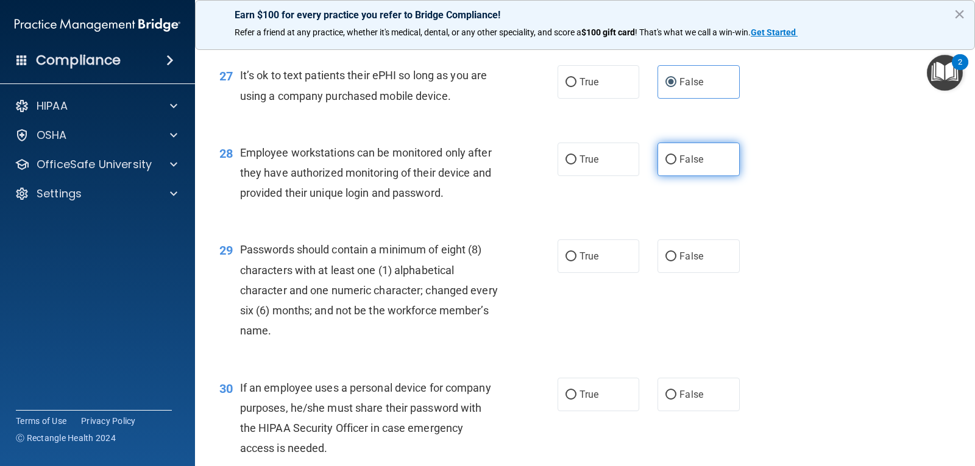
click at [725, 176] on label "False" at bounding box center [698, 160] width 82 height 34
click at [676, 164] on input "False" at bounding box center [670, 159] width 11 height 9
radio input "true"
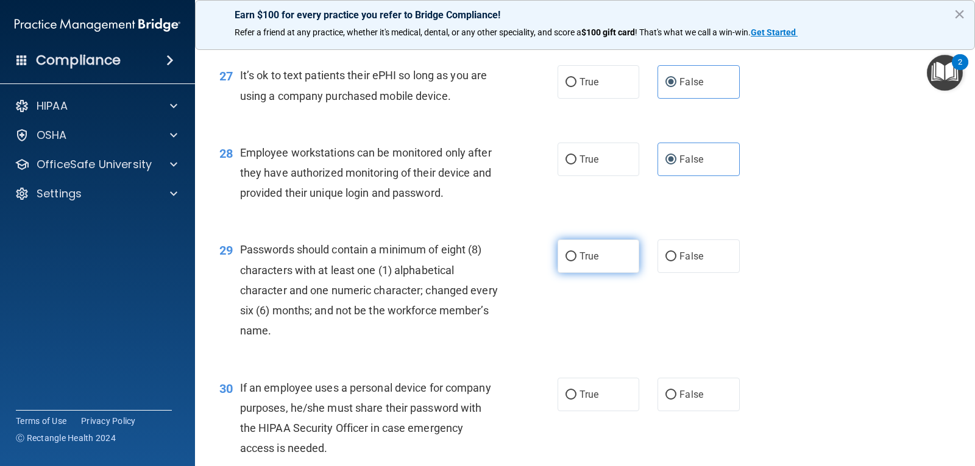
click at [617, 273] on label "True" at bounding box center [598, 256] width 82 height 34
click at [576, 261] on input "True" at bounding box center [570, 256] width 11 height 9
radio input "true"
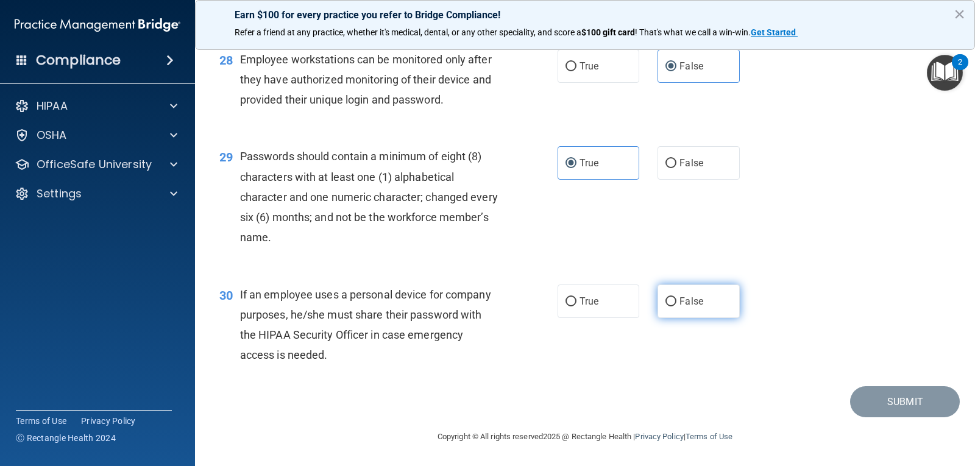
click at [679, 300] on span "False" at bounding box center [691, 301] width 24 height 12
click at [676, 300] on input "False" at bounding box center [670, 301] width 11 height 9
radio input "true"
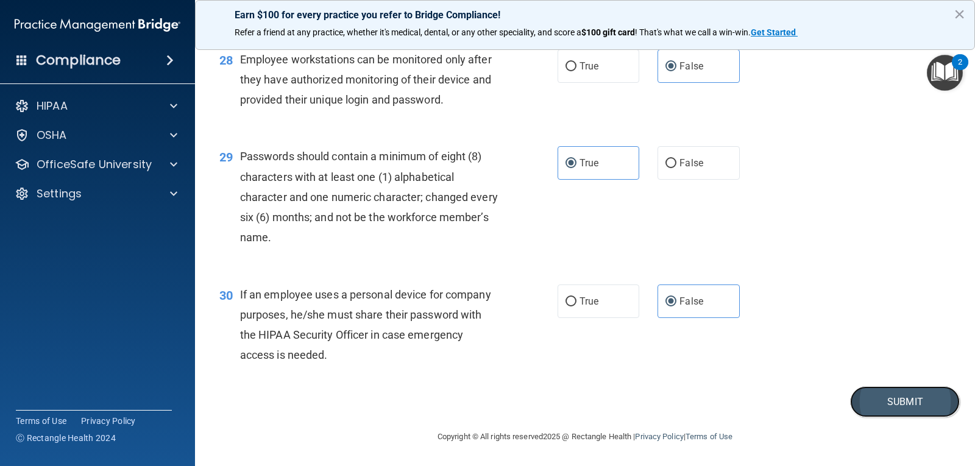
click at [889, 397] on button "Submit" at bounding box center [905, 401] width 110 height 31
